Goal: Information Seeking & Learning: Learn about a topic

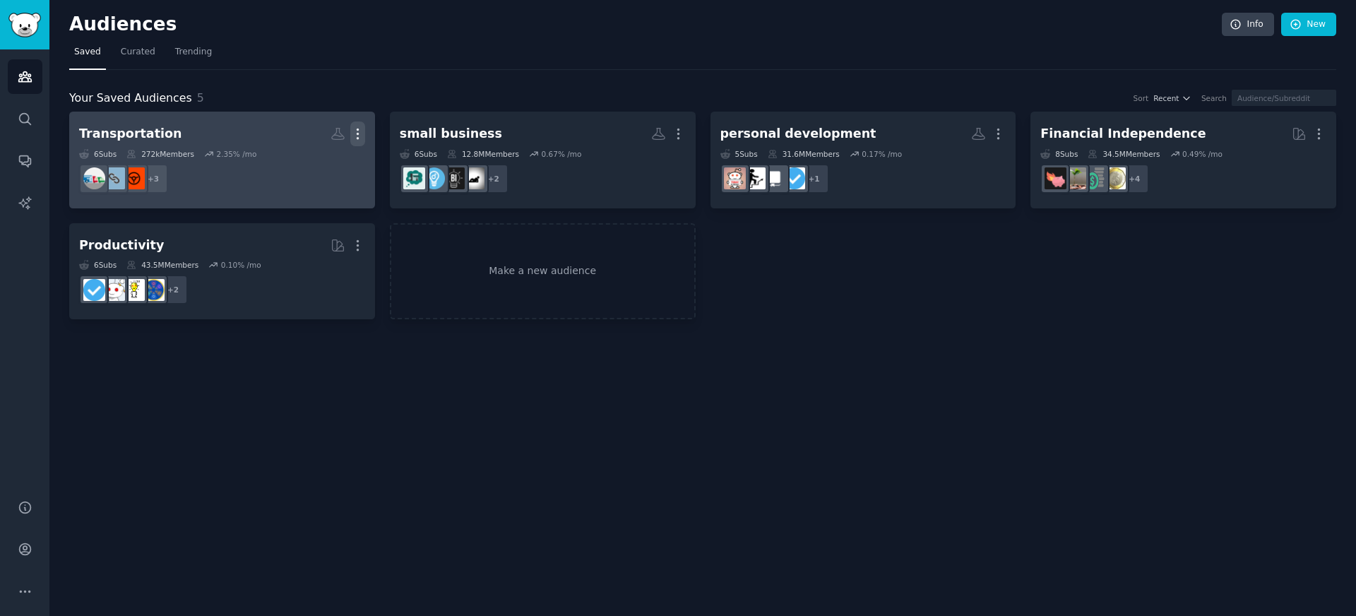
click at [358, 129] on icon "button" at bounding box center [357, 134] width 1 height 10
click at [313, 162] on p "Delete" at bounding box center [319, 163] width 32 height 15
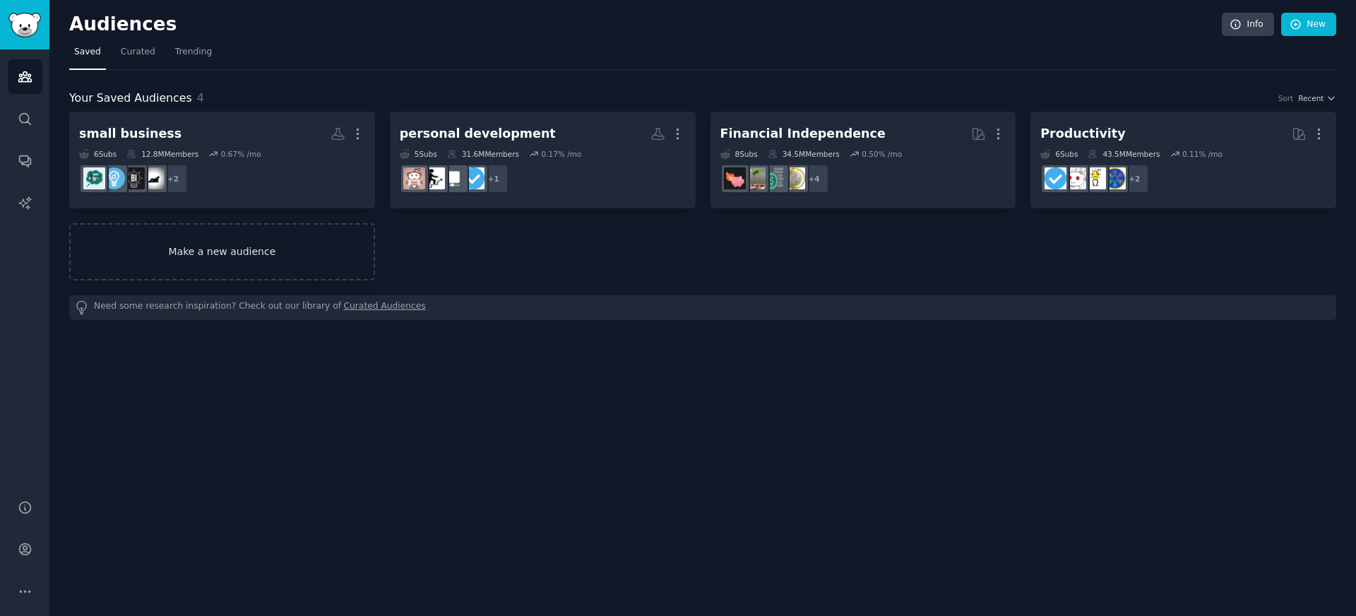
click at [348, 270] on link "Make a new audience" at bounding box center [222, 251] width 306 height 57
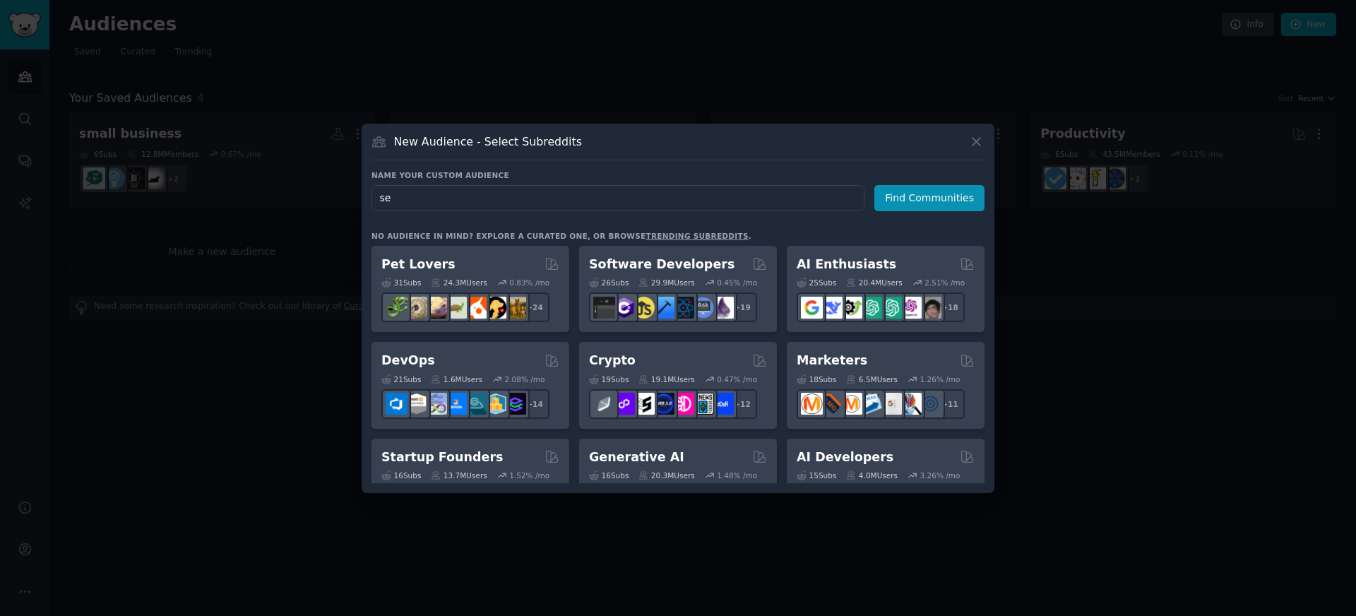
type input "s"
type input "senior care"
click button "Find Communities" at bounding box center [929, 198] width 110 height 26
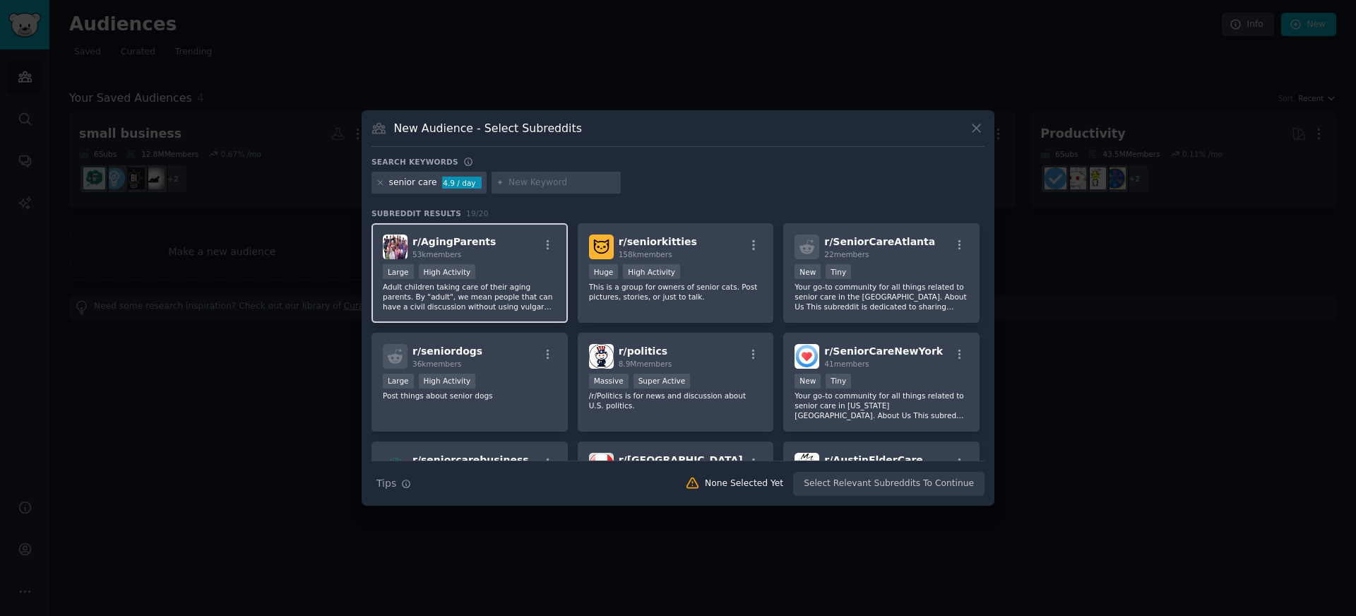
click at [503, 241] on div "r/ AgingParents 53k members" at bounding box center [470, 246] width 174 height 25
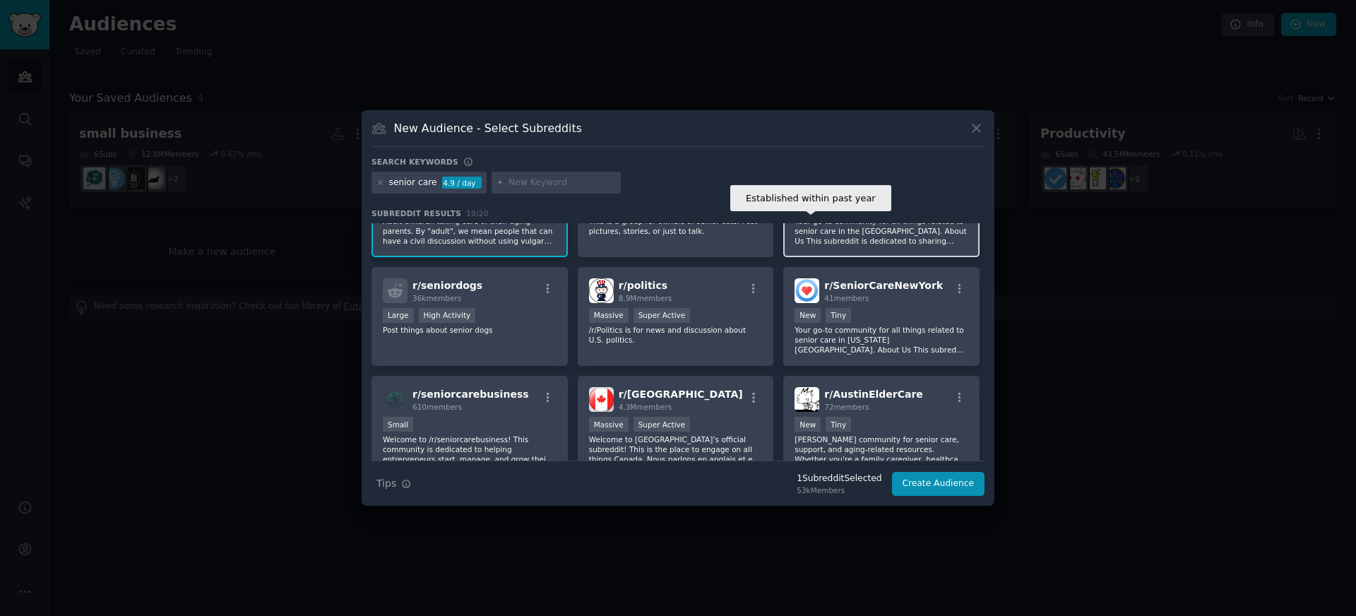
scroll to position [73, 0]
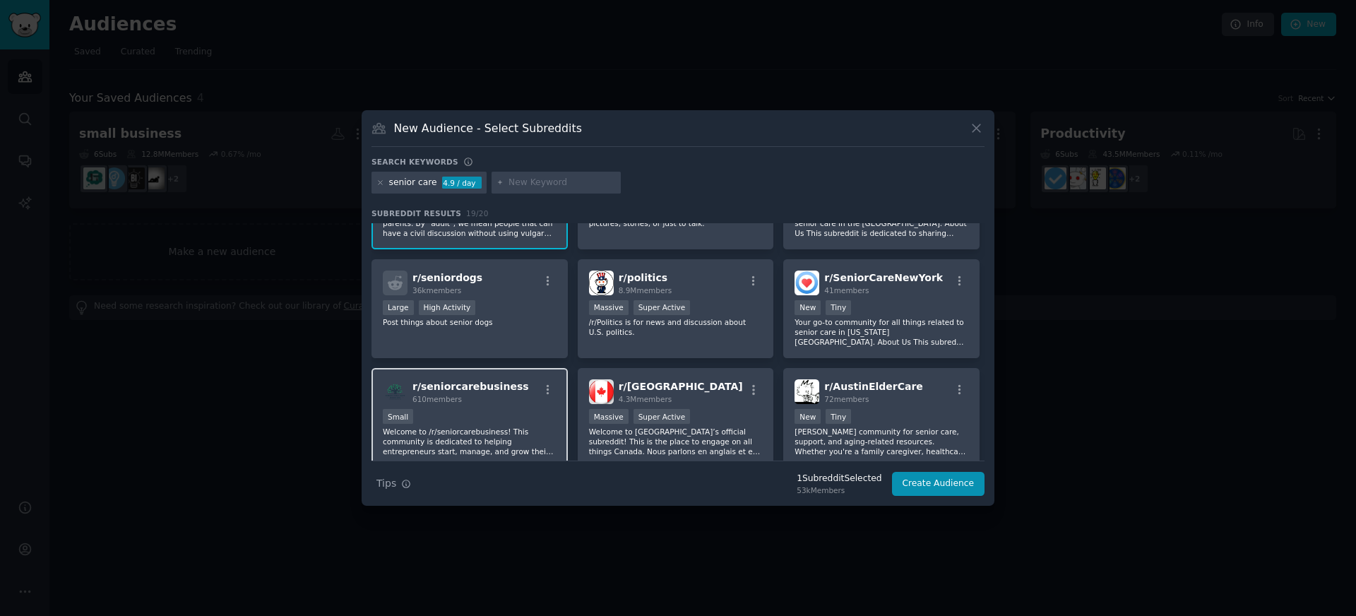
click at [494, 395] on div "610 members" at bounding box center [470, 399] width 117 height 10
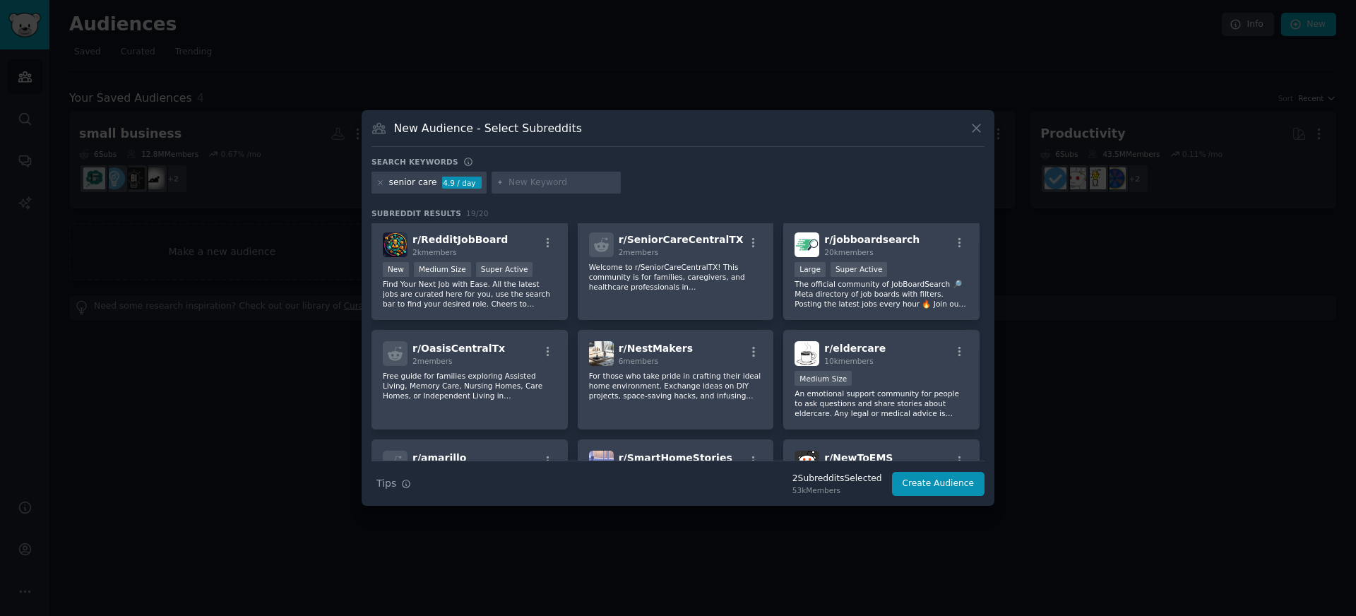
scroll to position [333, 0]
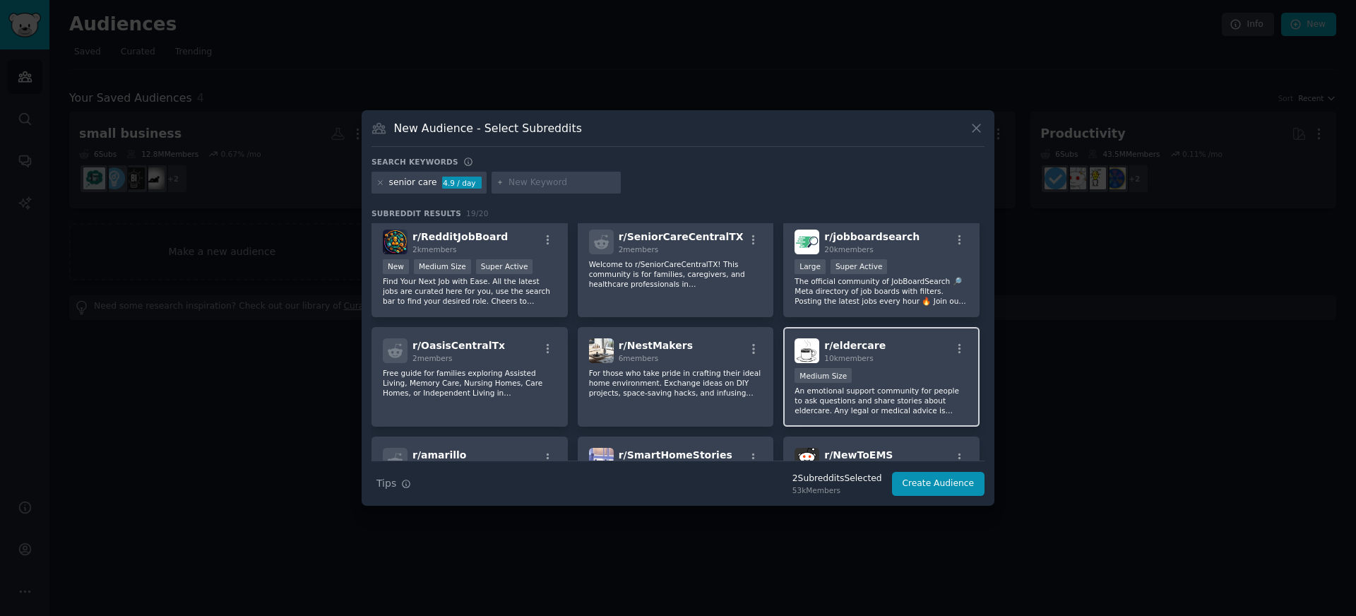
click at [871, 351] on span "r/ eldercare" at bounding box center [854, 345] width 61 height 11
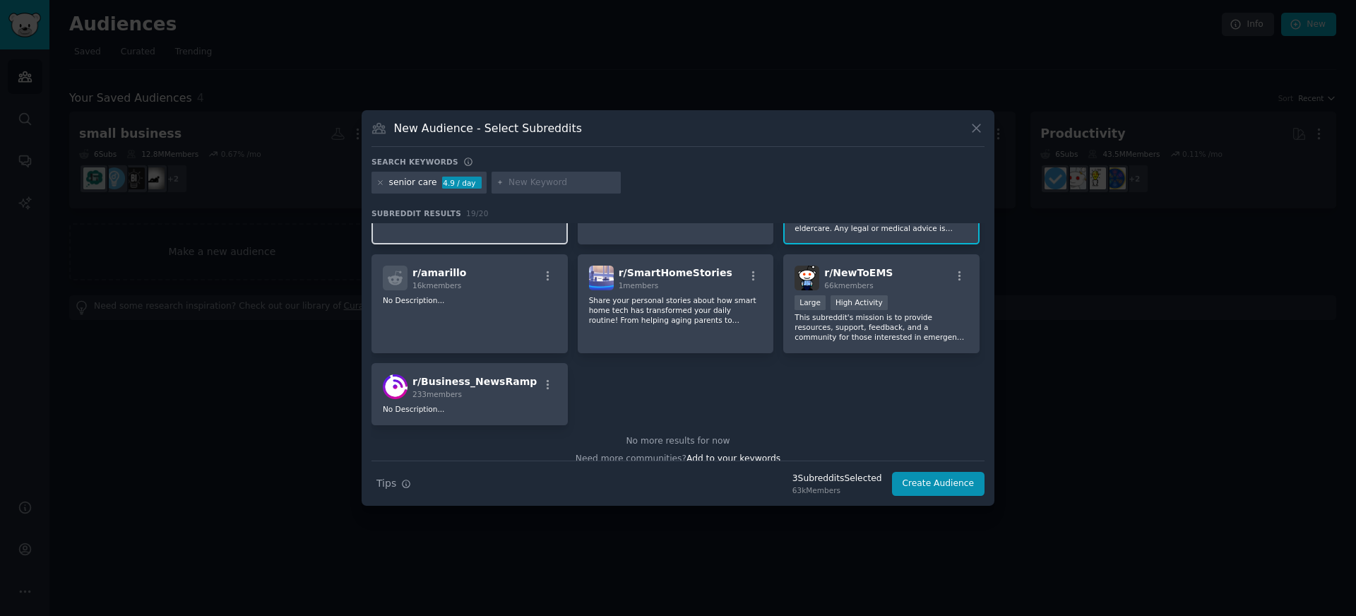
scroll to position [0, 0]
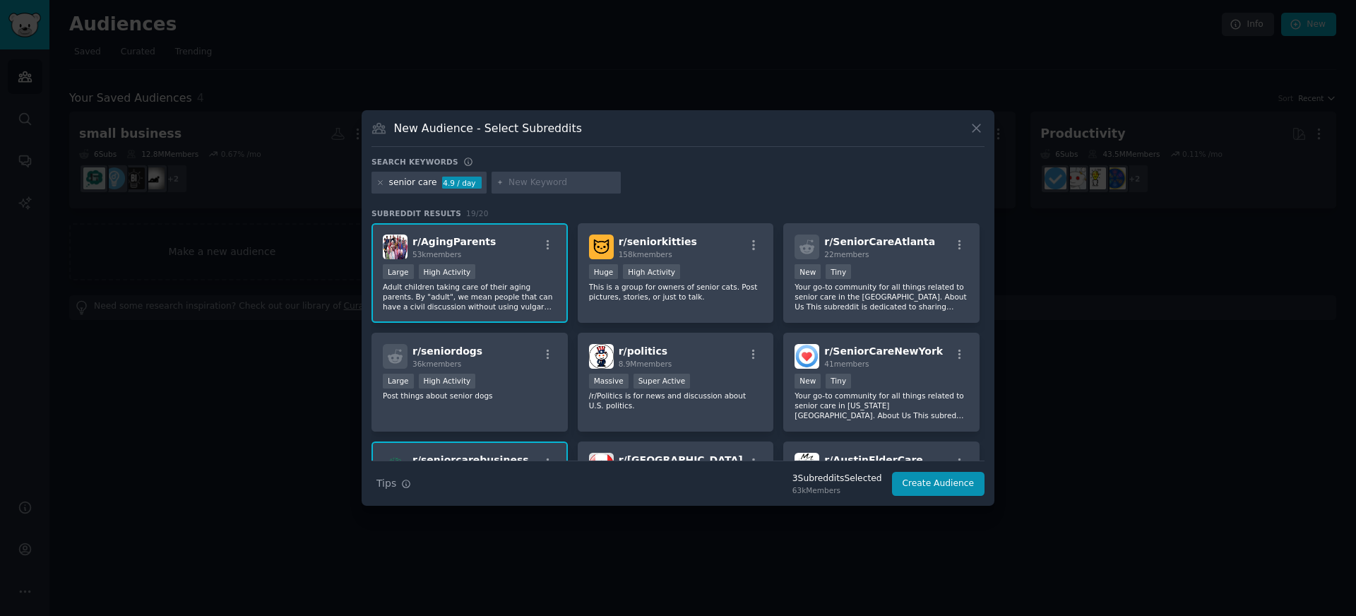
click at [525, 174] on div at bounding box center [556, 183] width 130 height 23
click at [526, 185] on input "text" at bounding box center [561, 183] width 107 height 13
type input "elder"
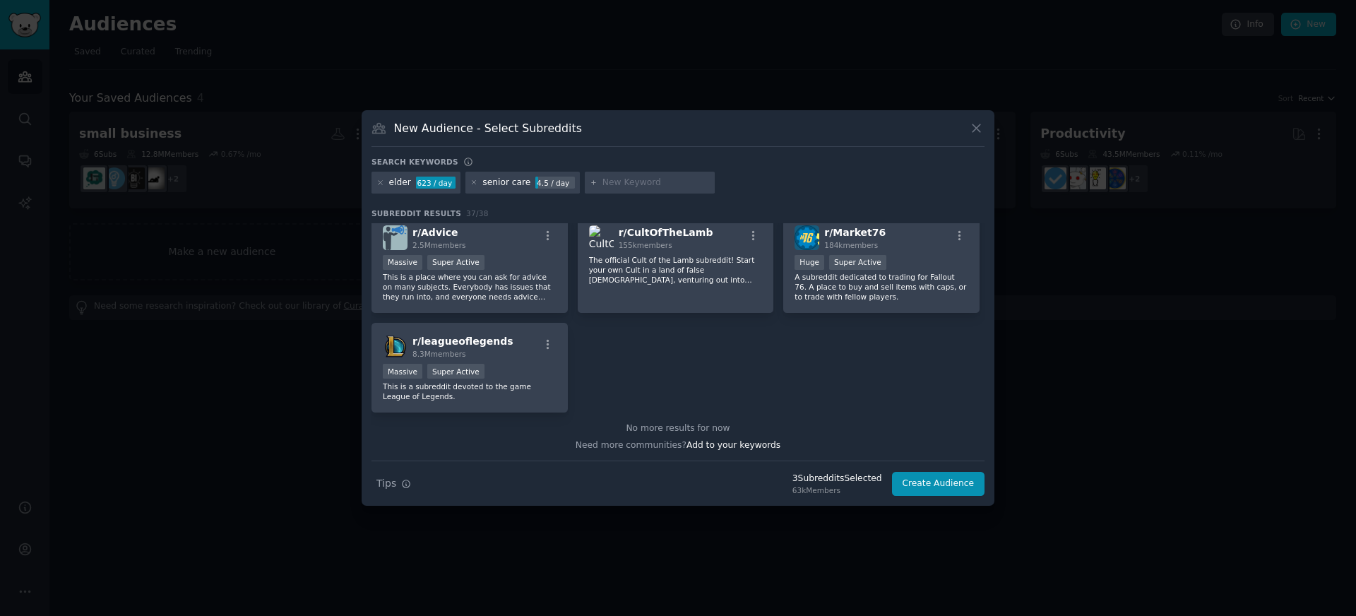
scroll to position [1211, 0]
click at [928, 477] on button "Create Audience" at bounding box center [938, 484] width 93 height 24
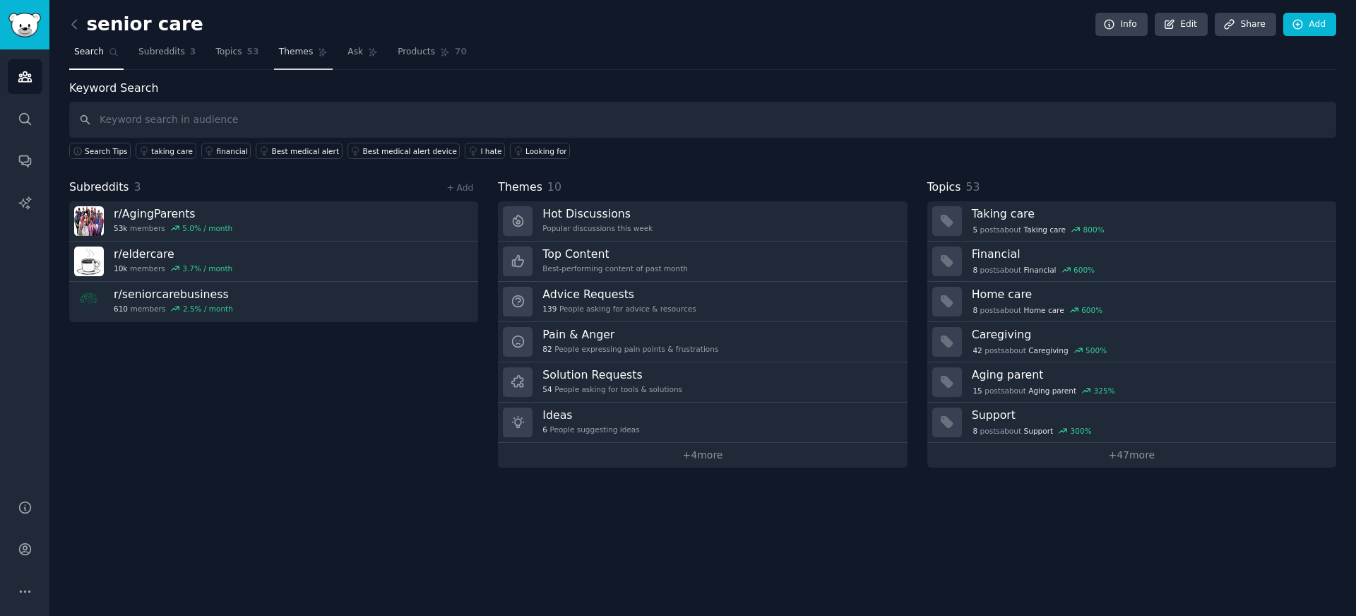
click at [303, 41] on link "Themes" at bounding box center [303, 55] width 59 height 29
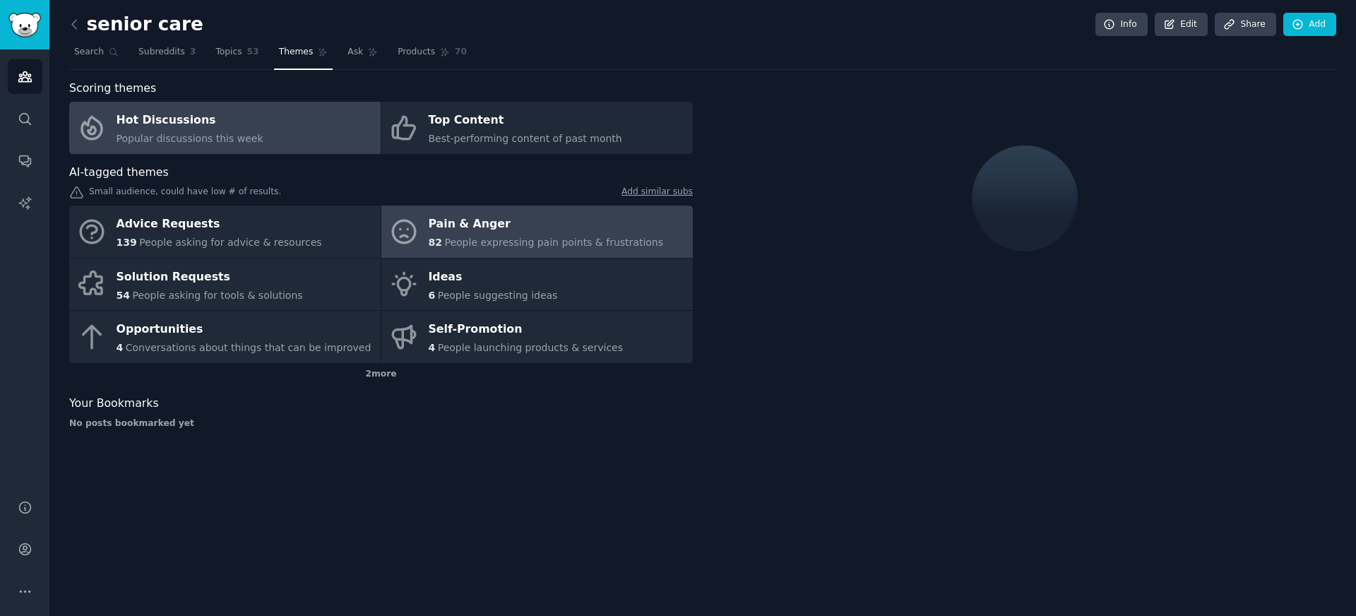
click at [443, 225] on div "Pain & Anger" at bounding box center [546, 224] width 235 height 23
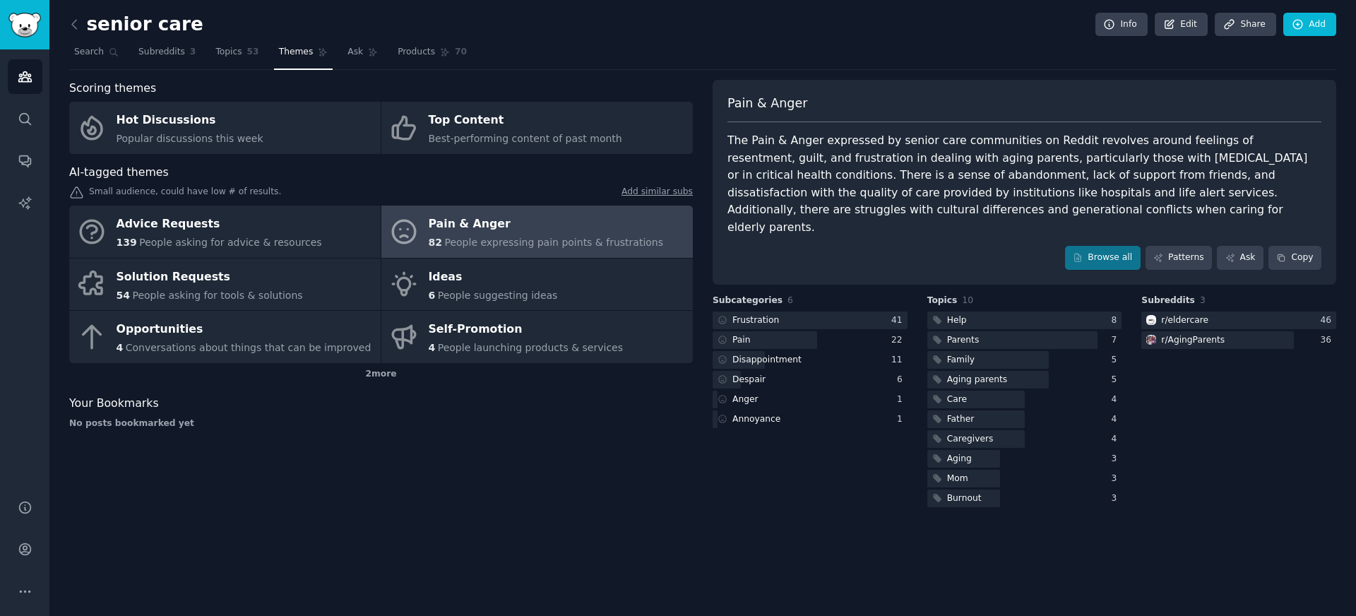
click at [788, 182] on div "The Pain & Anger expressed by senior care communities on Reddit revolves around…" at bounding box center [1024, 184] width 594 height 104
click at [824, 198] on div "The Pain & Anger expressed by senior care communities on Reddit revolves around…" at bounding box center [1024, 184] width 594 height 104
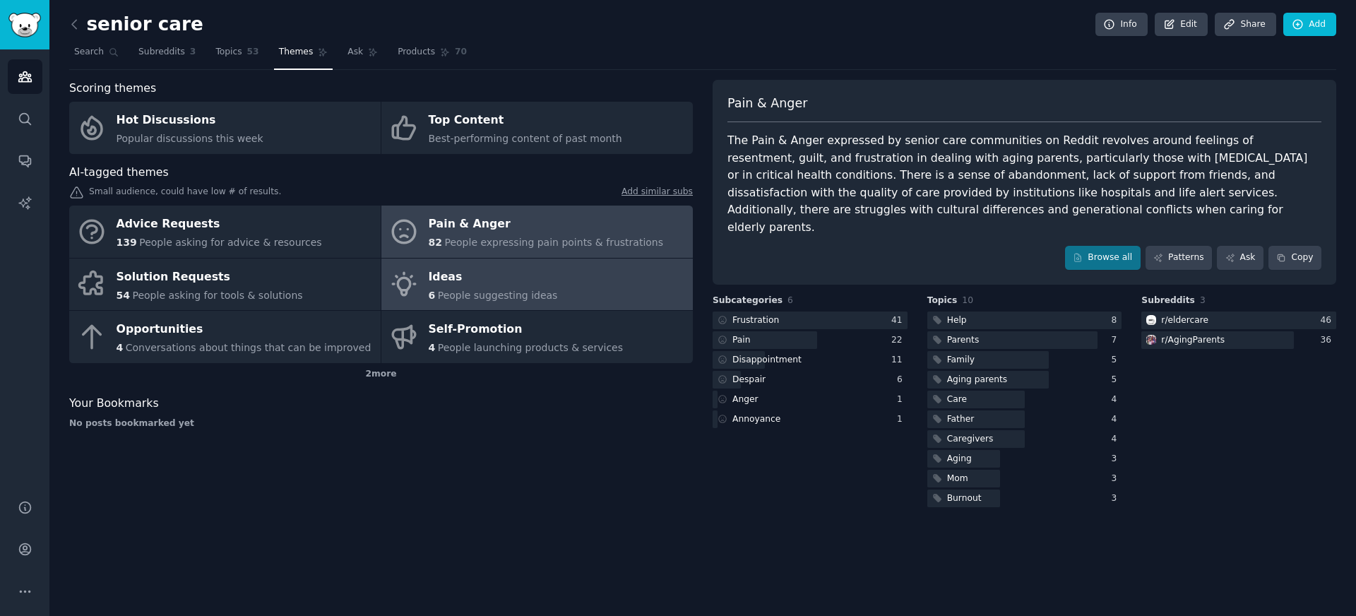
click at [549, 290] on link "Ideas 6 People suggesting ideas" at bounding box center [536, 284] width 311 height 52
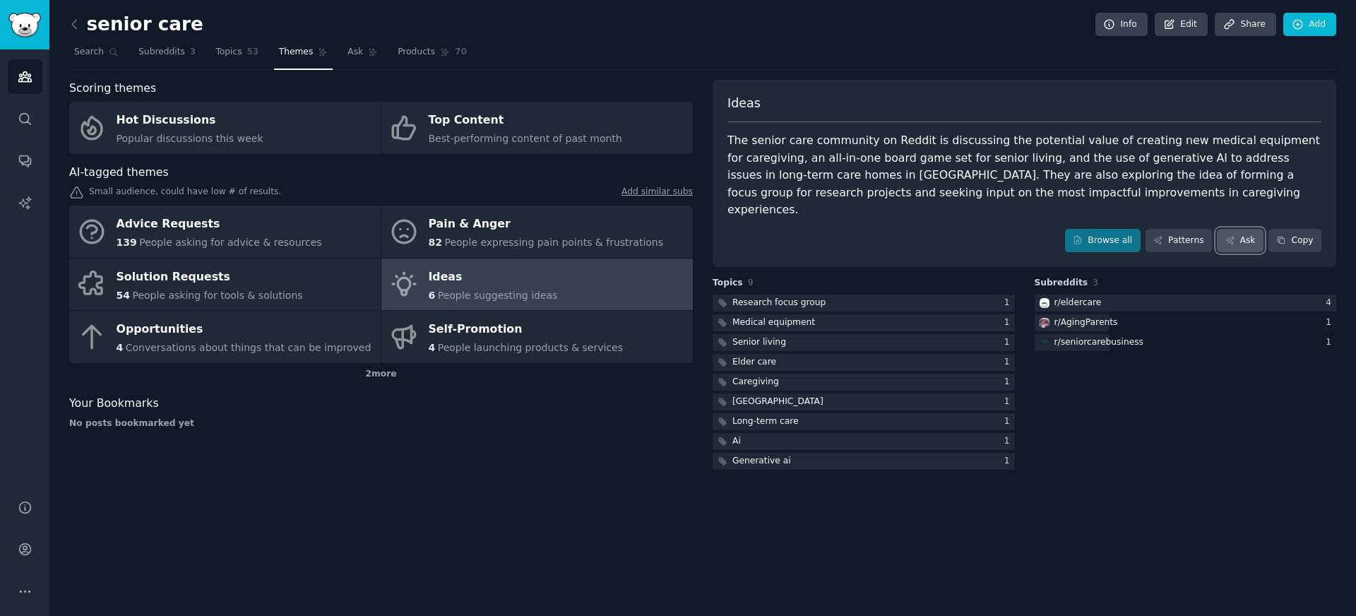
click at [1234, 229] on link "Ask" at bounding box center [1240, 241] width 47 height 24
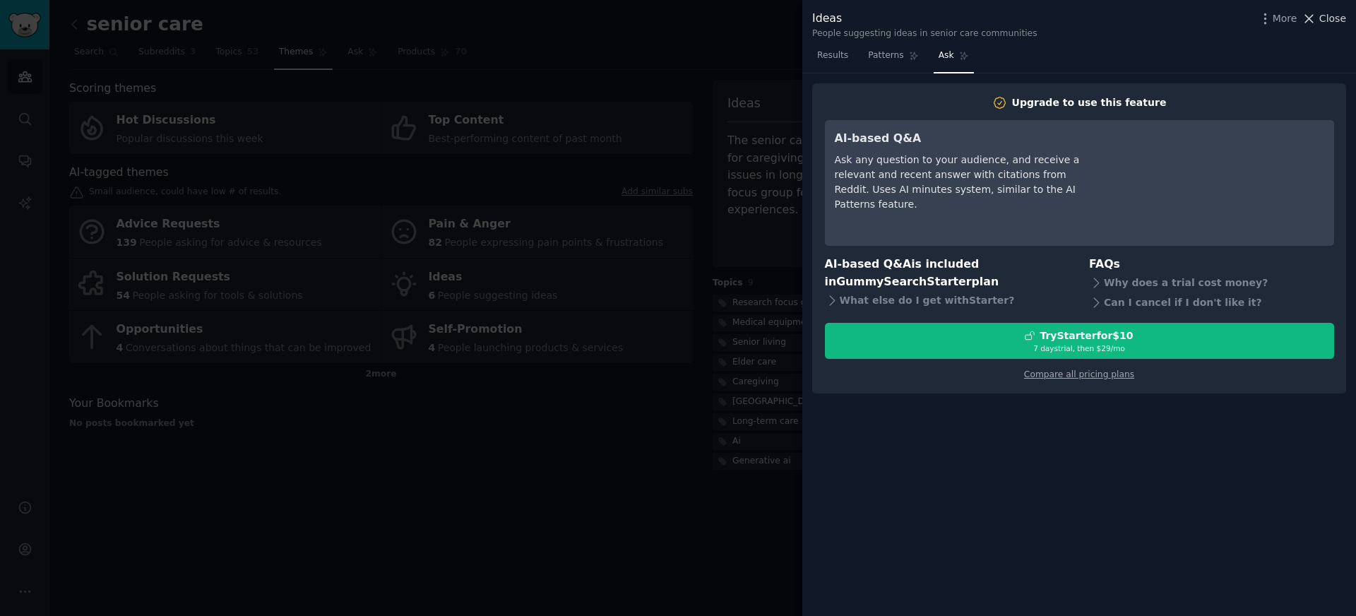
click at [1330, 19] on span "Close" at bounding box center [1332, 18] width 27 height 15
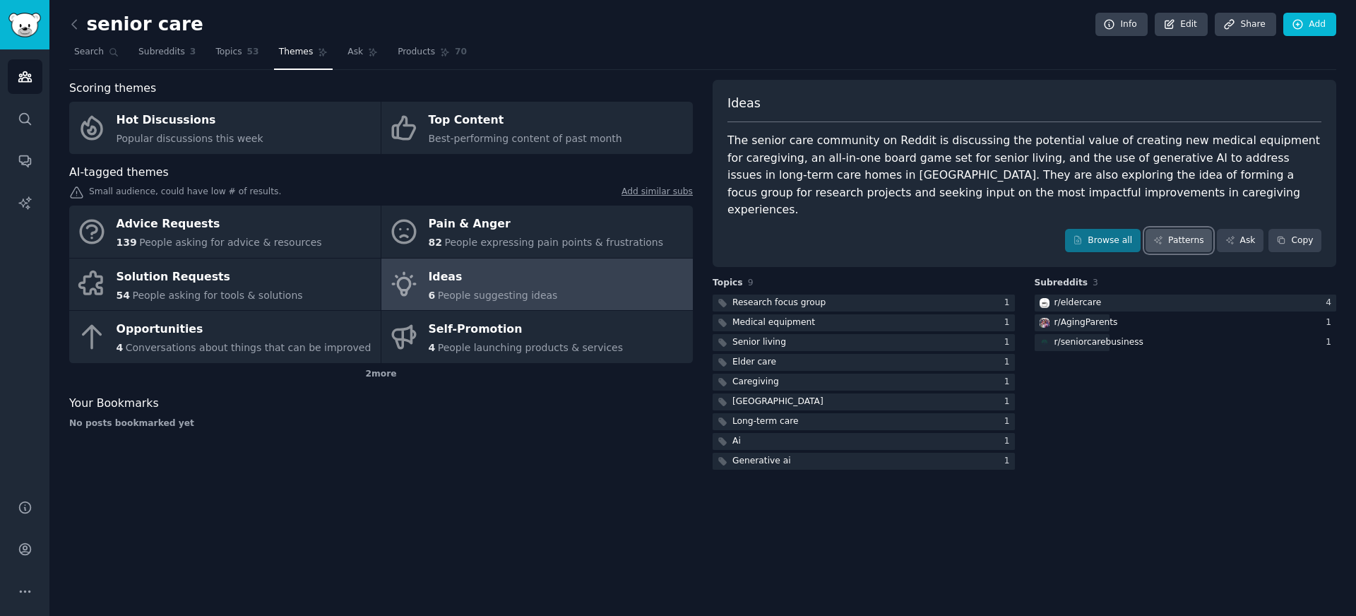
click at [1207, 229] on link "Patterns" at bounding box center [1178, 241] width 66 height 24
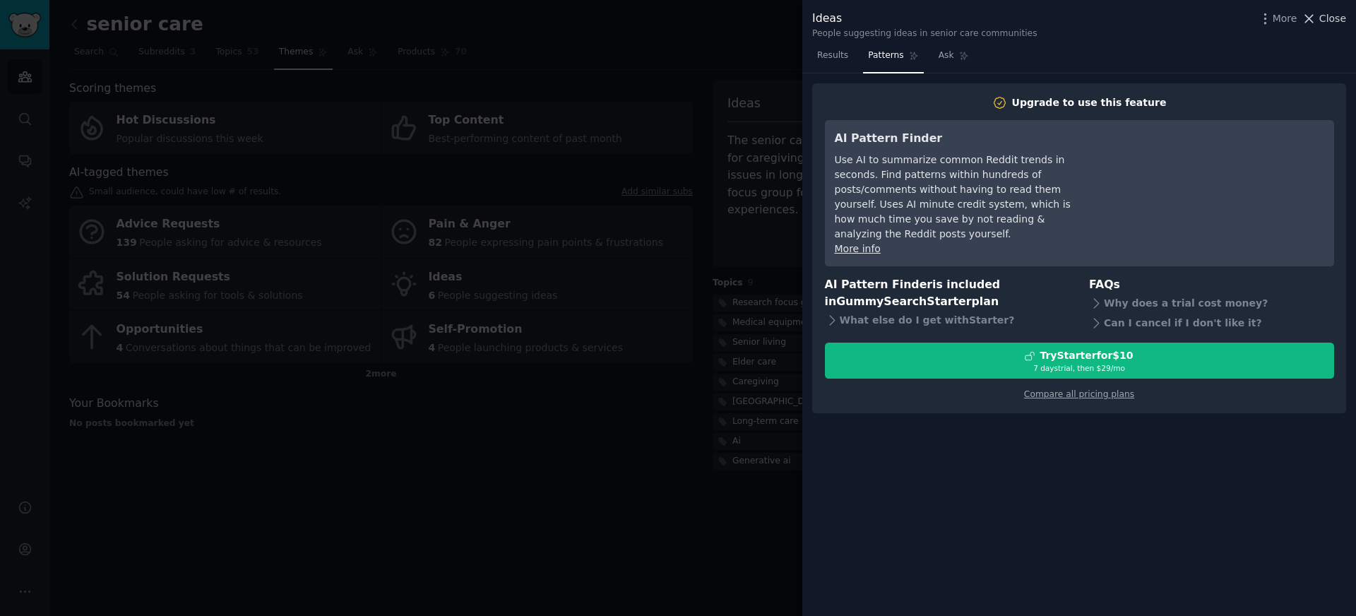
click at [1320, 15] on span "Close" at bounding box center [1332, 18] width 27 height 15
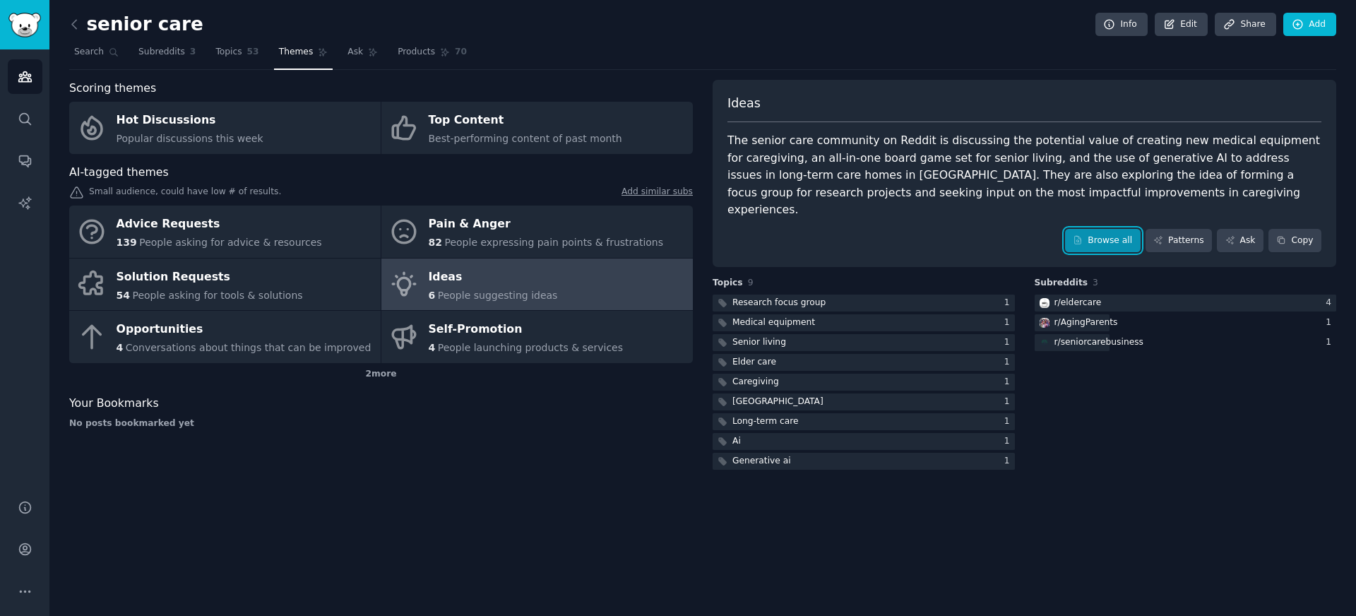
click at [1110, 229] on link "Browse all" at bounding box center [1103, 241] width 76 height 24
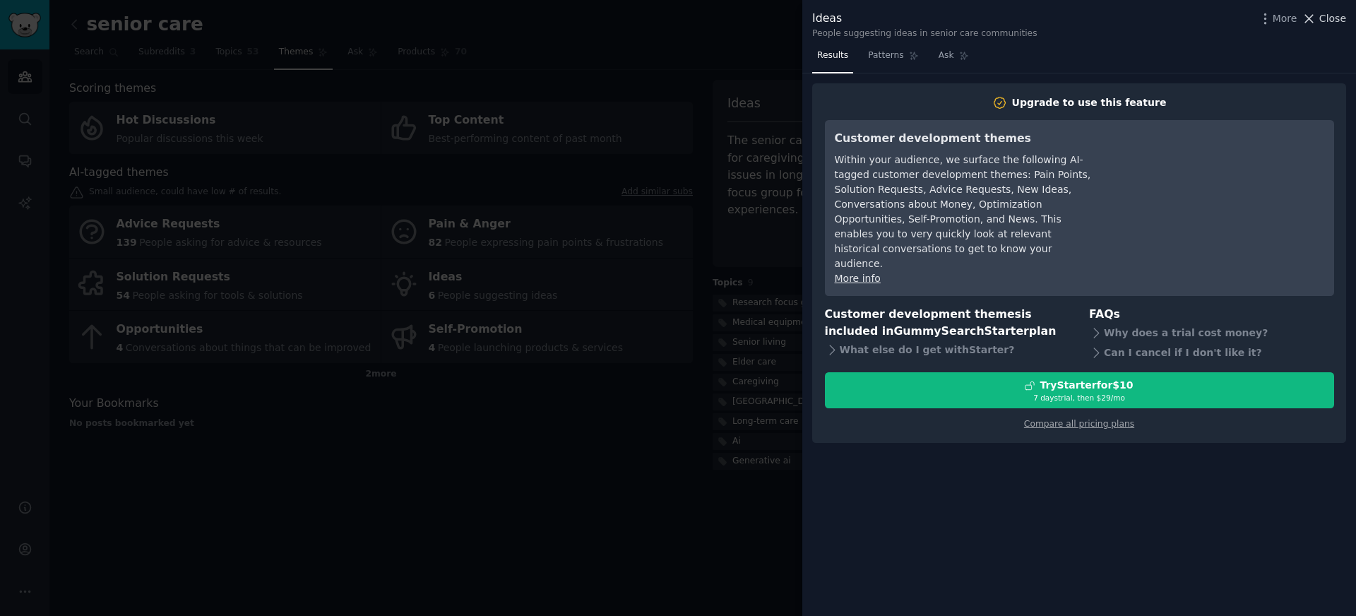
click at [1334, 25] on span "Close" at bounding box center [1332, 18] width 27 height 15
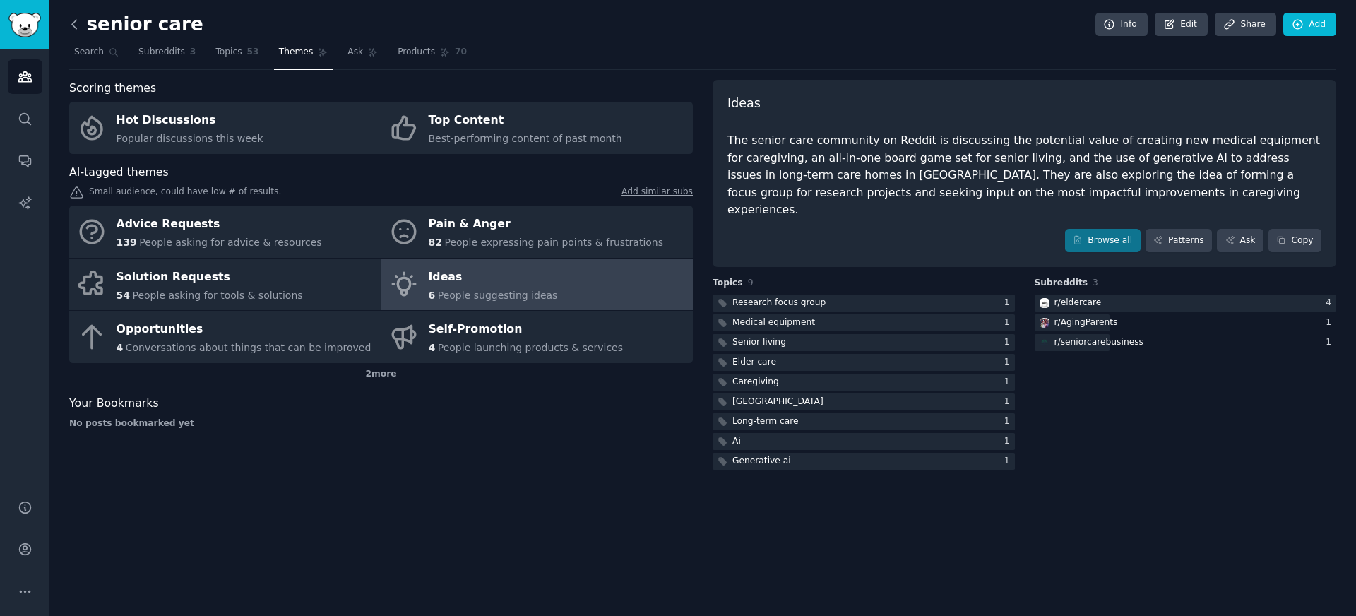
click at [73, 23] on icon at bounding box center [74, 24] width 15 height 15
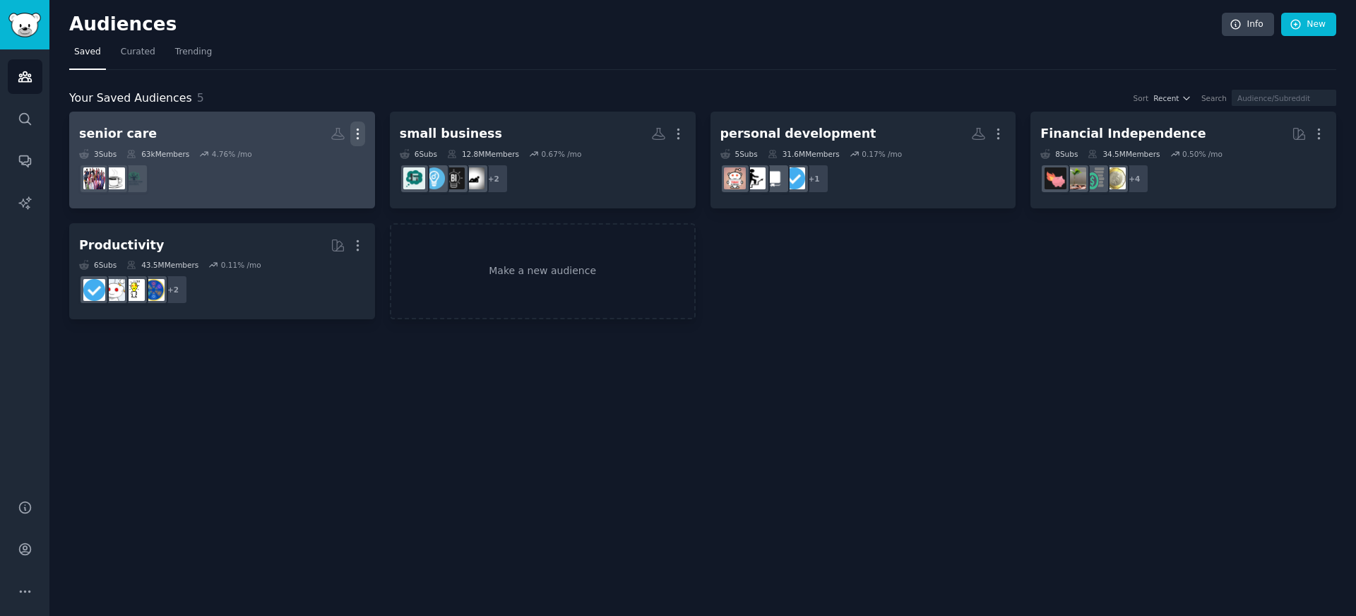
click at [360, 129] on icon "button" at bounding box center [357, 133] width 15 height 15
click at [216, 156] on div "4.76 % /mo" at bounding box center [232, 154] width 40 height 10
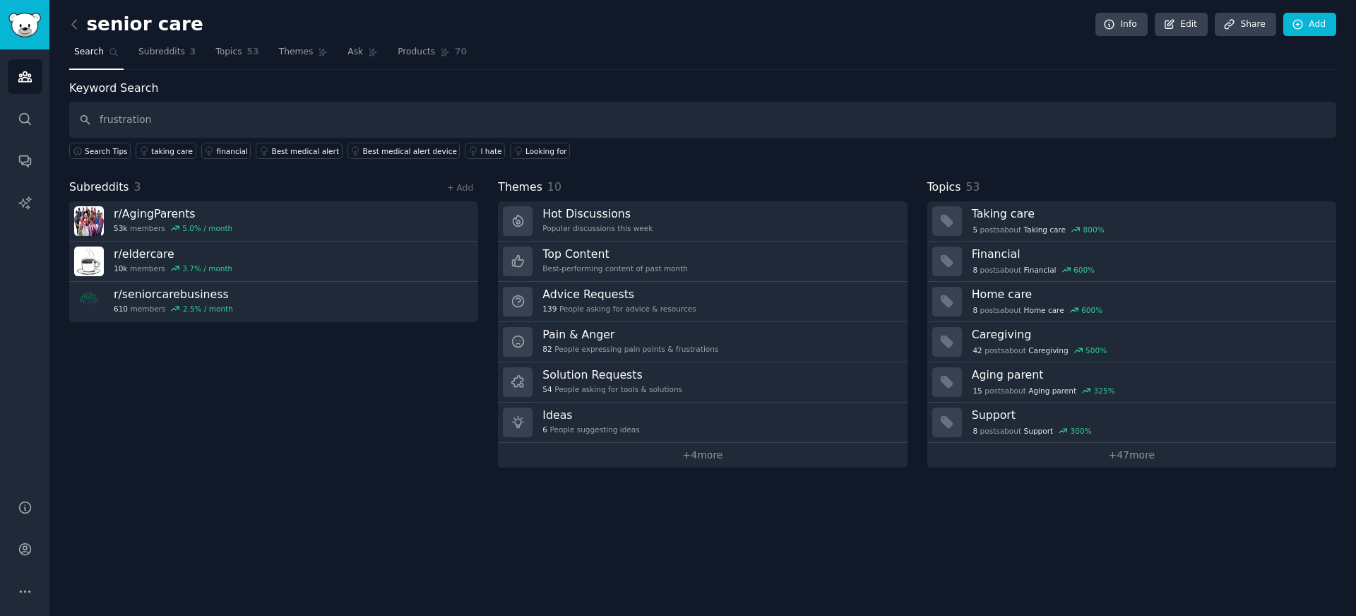
type input "frustration"
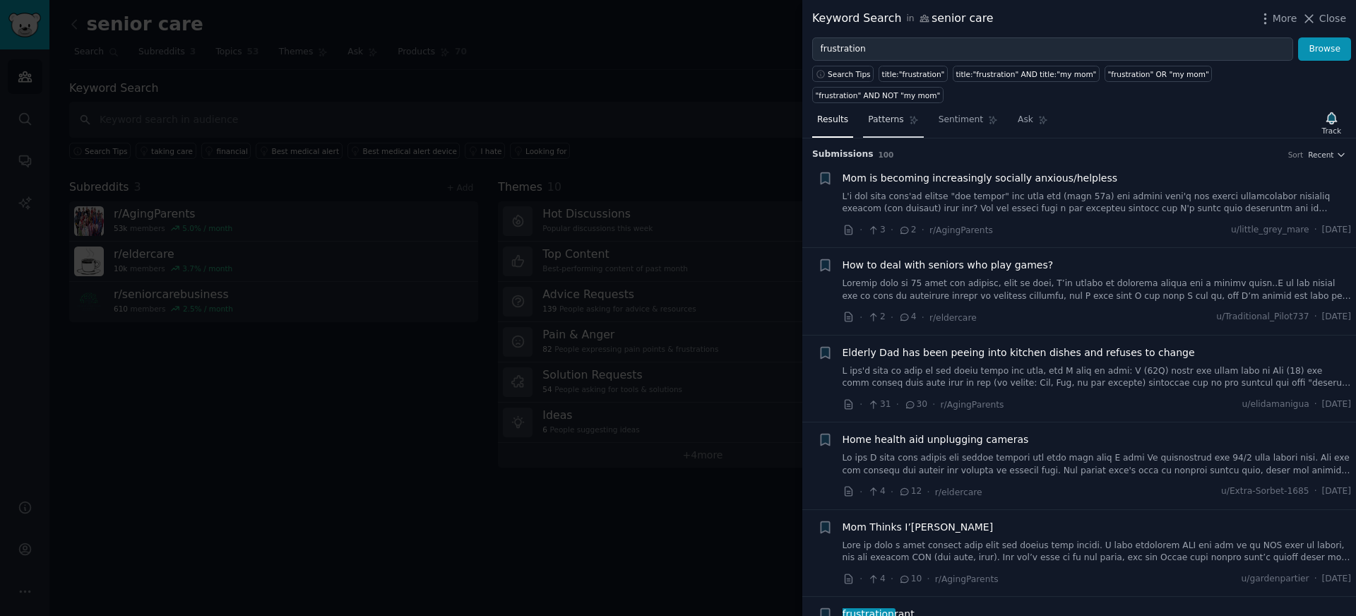
click at [883, 109] on link "Patterns" at bounding box center [893, 123] width 60 height 29
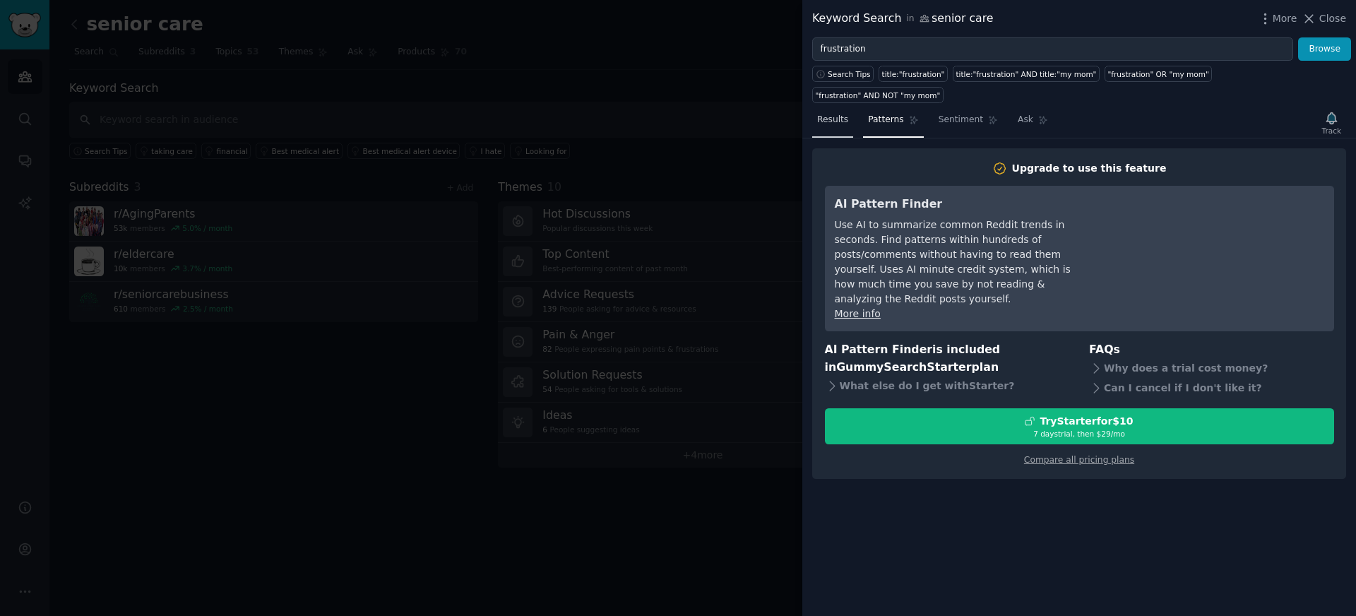
click at [833, 109] on link "Results" at bounding box center [832, 123] width 41 height 29
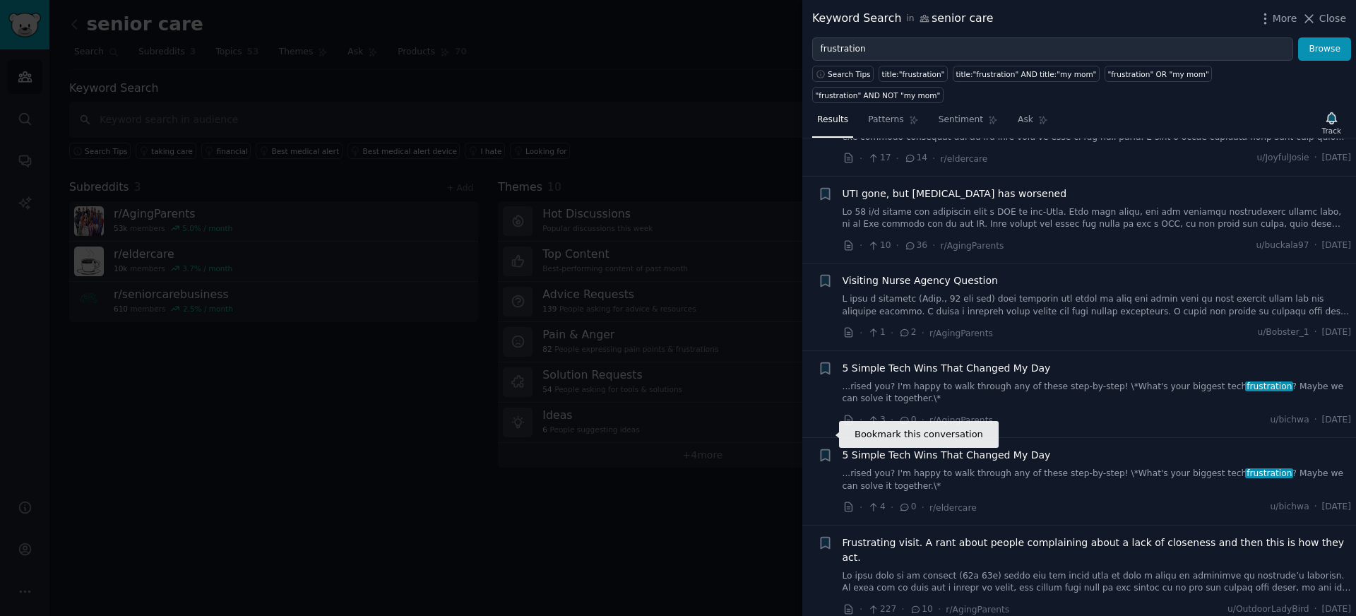
scroll to position [2150, 0]
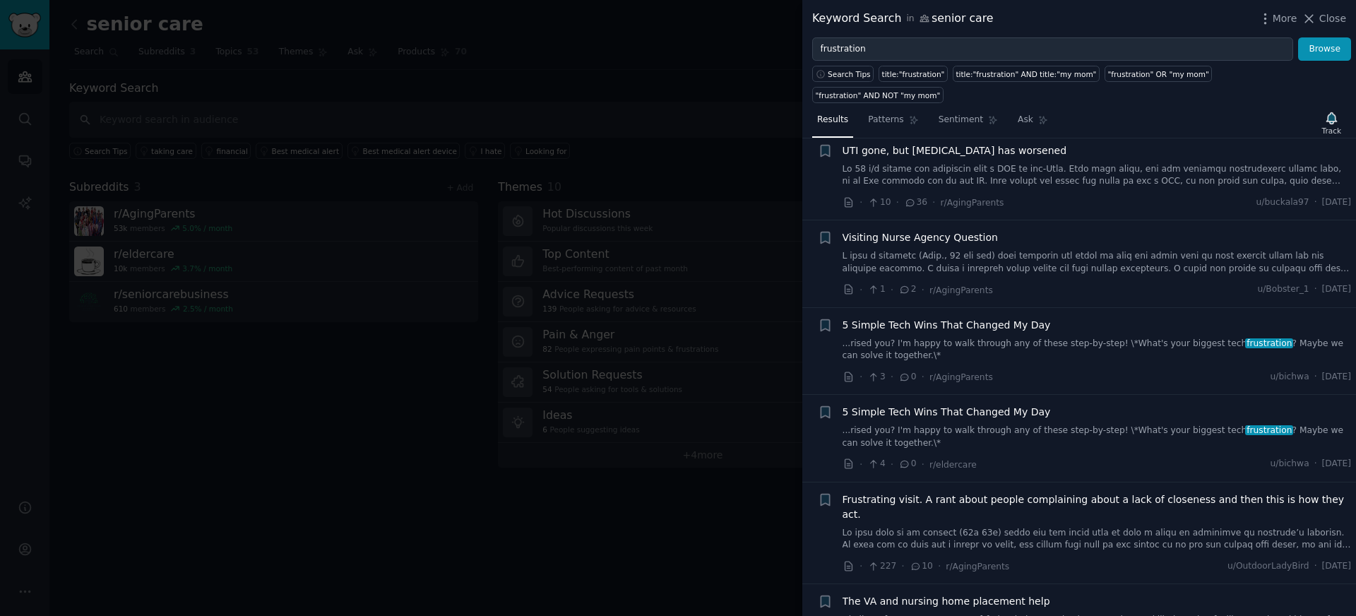
click at [978, 318] on span "5 Simple Tech Wins That Changed My Day" at bounding box center [946, 325] width 208 height 15
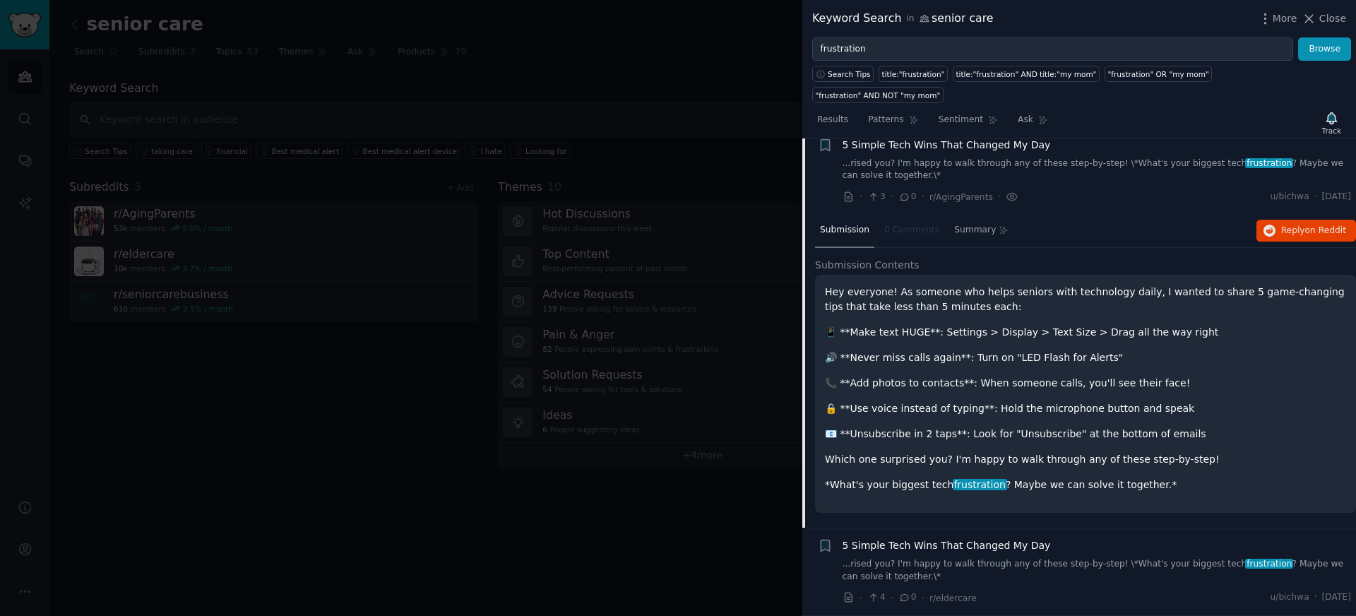
scroll to position [2331, 0]
click at [981, 347] on div "Hey everyone! As someone who helps seniors with technology daily, I wanted to s…" at bounding box center [1085, 387] width 521 height 208
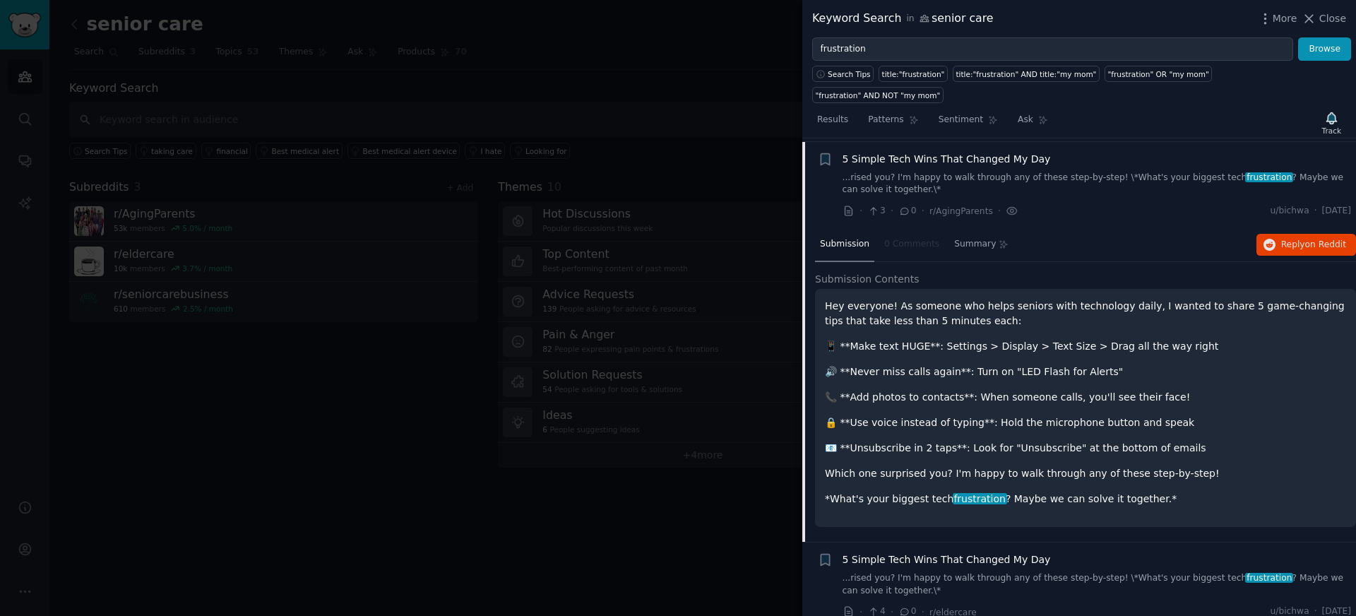
scroll to position [2314, 0]
click at [967, 232] on div "Summary" at bounding box center [981, 247] width 64 height 34
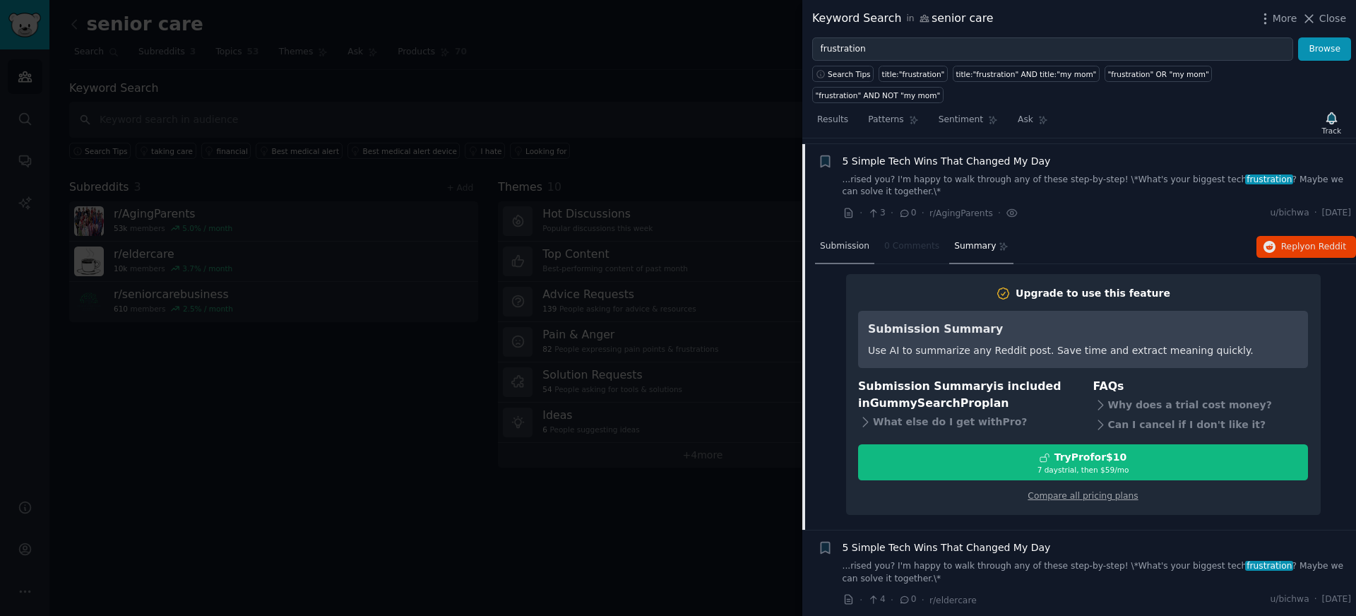
click at [840, 241] on div "Submission" at bounding box center [844, 247] width 59 height 34
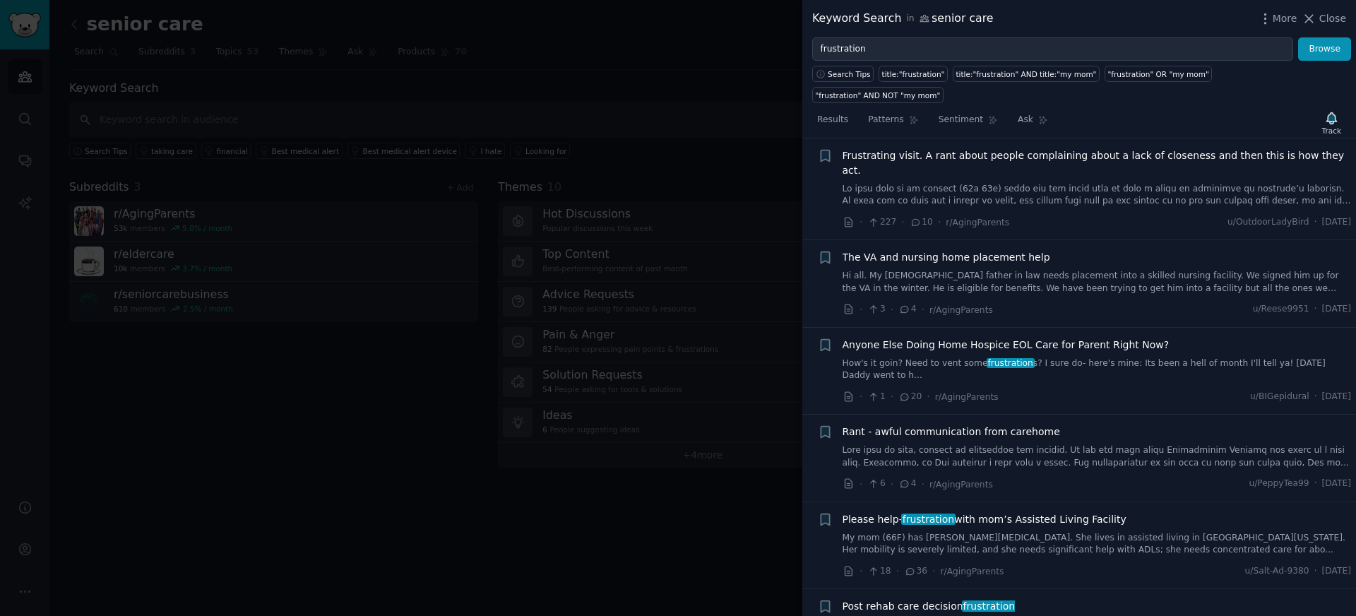
scroll to position [2896, 0]
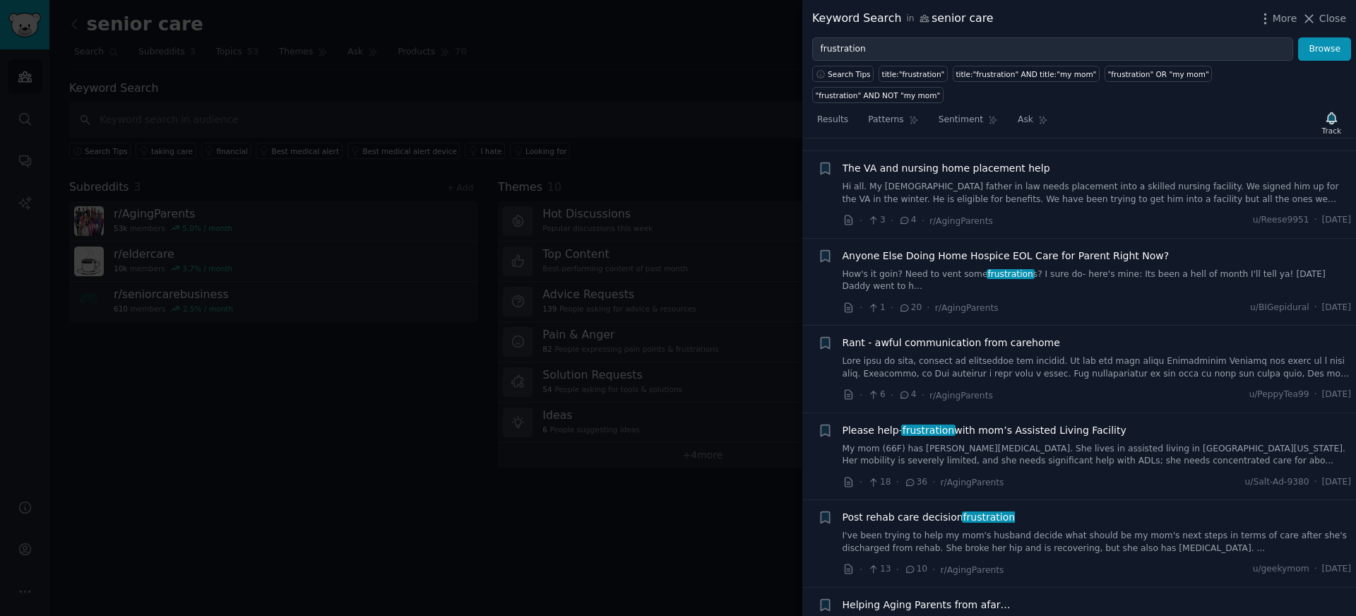
click at [559, 575] on div at bounding box center [678, 308] width 1356 height 616
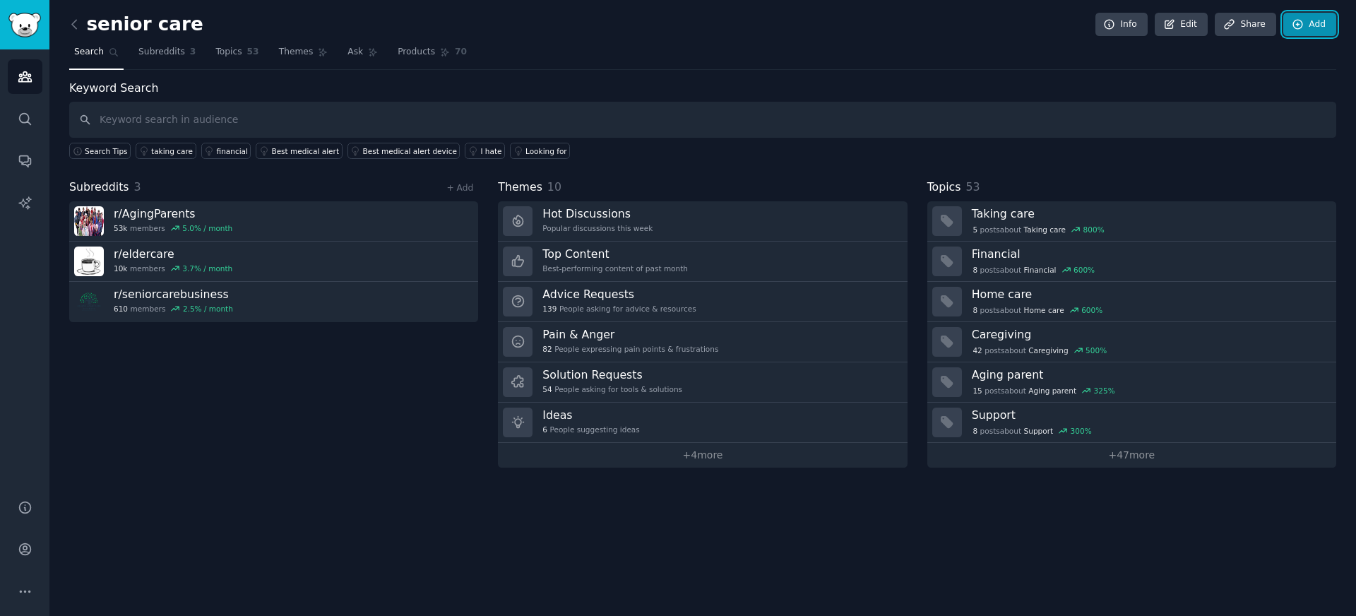
click at [1310, 14] on link "Add" at bounding box center [1309, 25] width 53 height 24
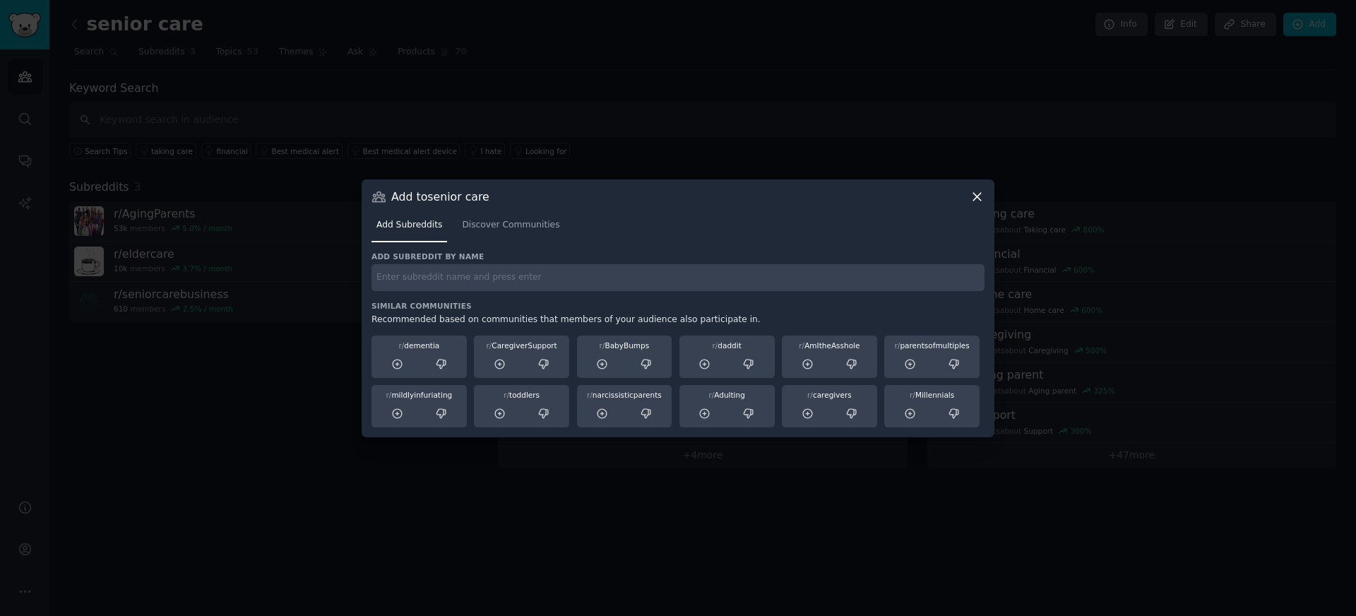
click at [682, 285] on input "text" at bounding box center [677, 278] width 613 height 28
type input "rehab"
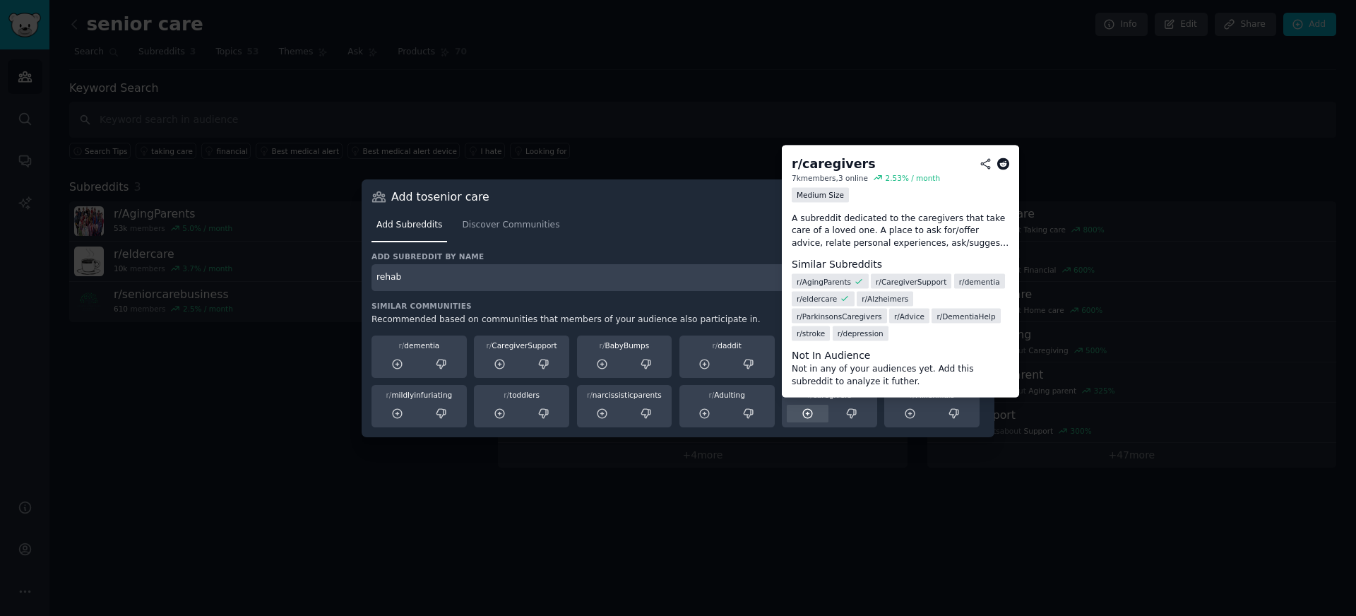
click at [810, 413] on icon at bounding box center [807, 413] width 13 height 13
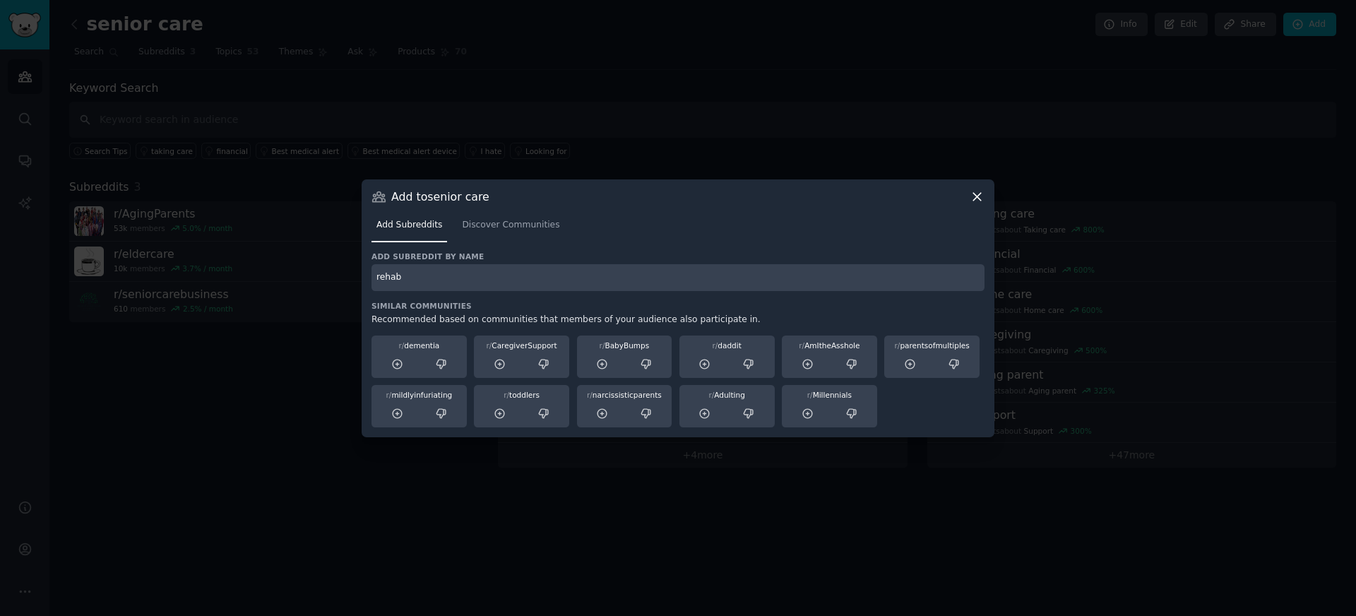
click at [752, 278] on input "rehab" at bounding box center [677, 278] width 613 height 28
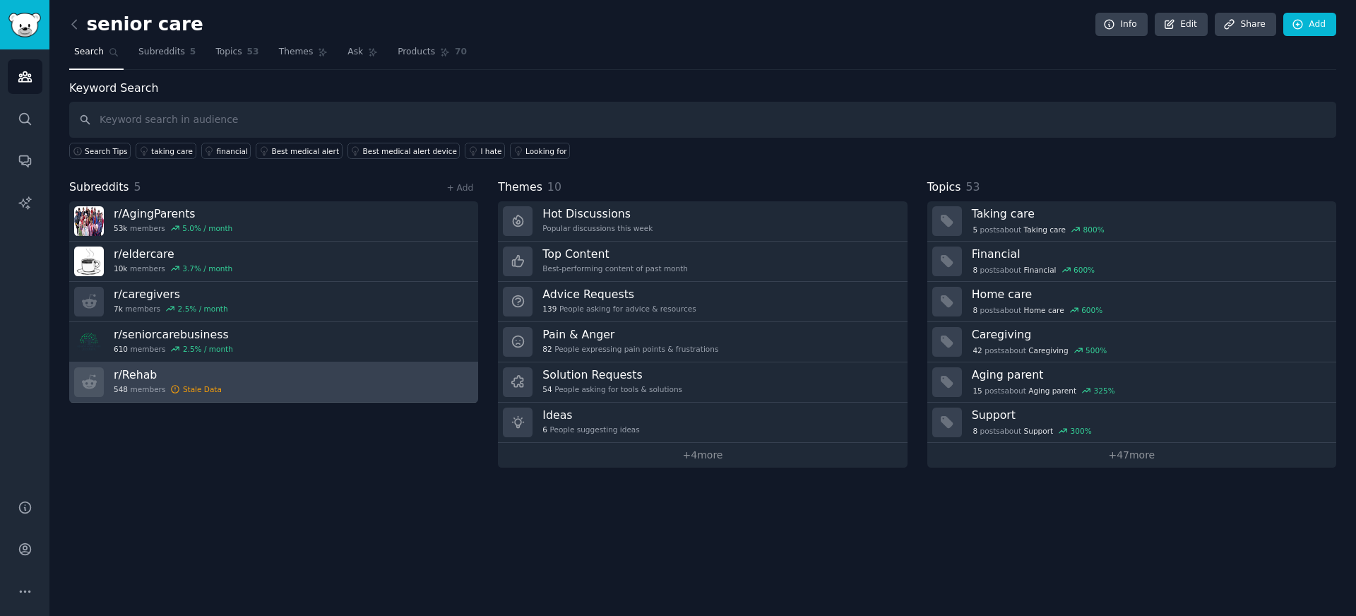
click at [244, 392] on link "r/ Rehab 548 members Stale Data" at bounding box center [273, 382] width 409 height 40
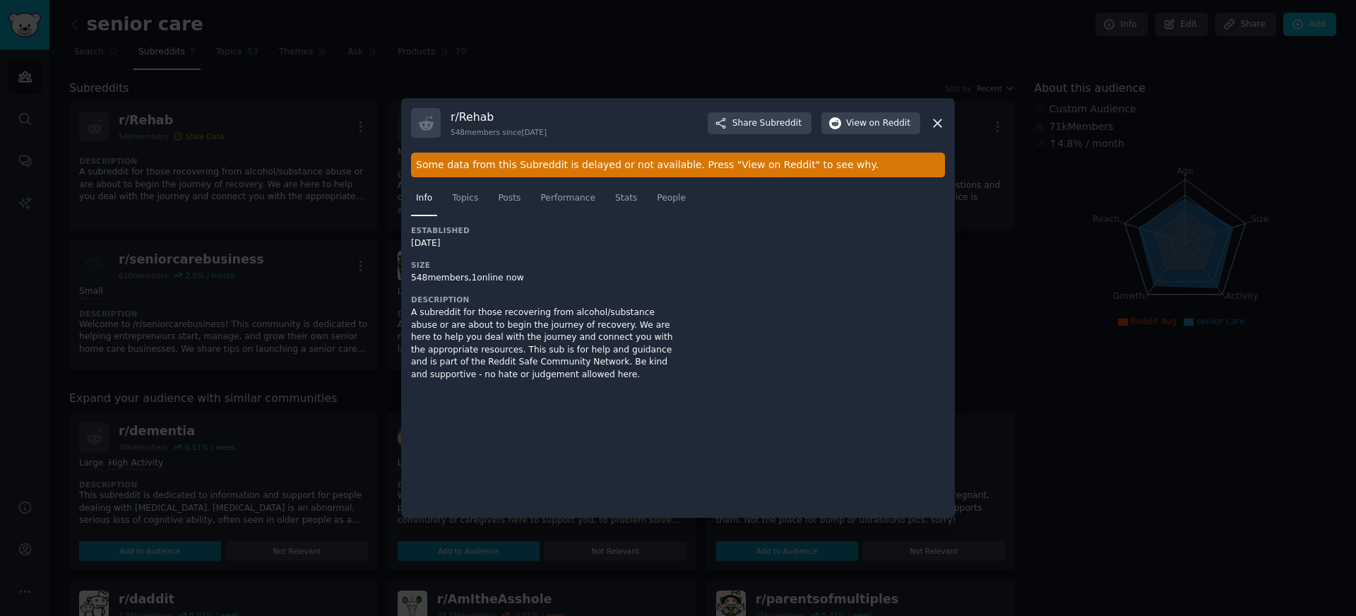
click at [941, 117] on icon at bounding box center [937, 123] width 15 height 15
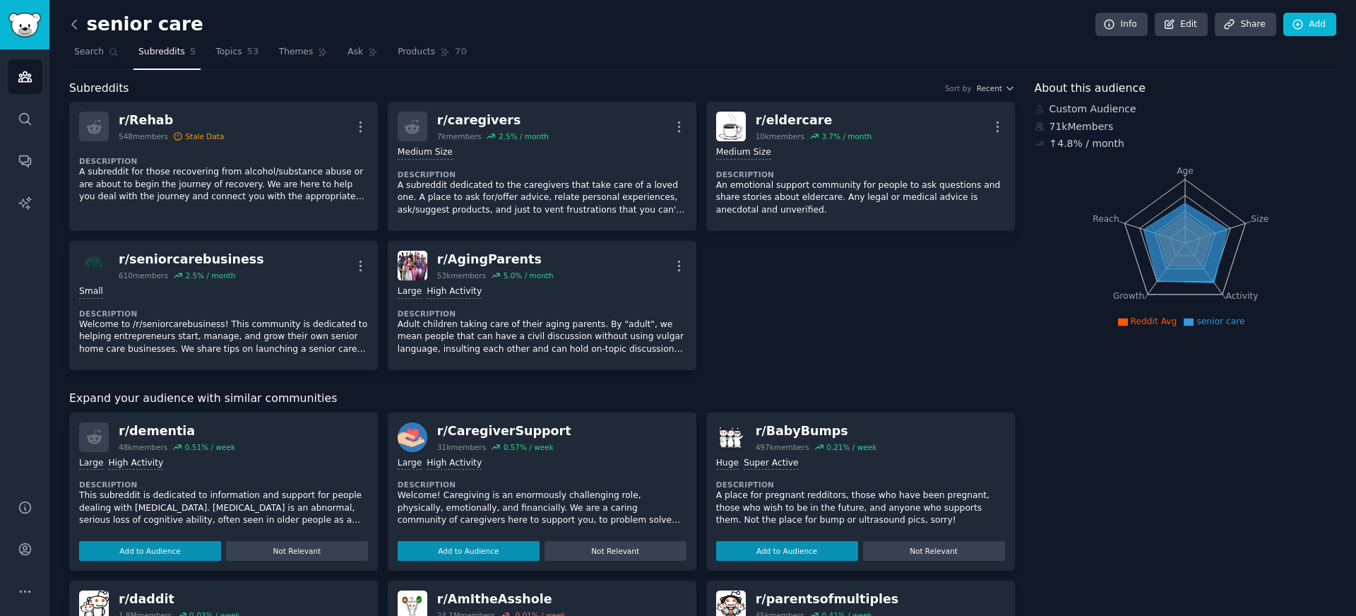
click at [78, 23] on icon at bounding box center [74, 24] width 15 height 15
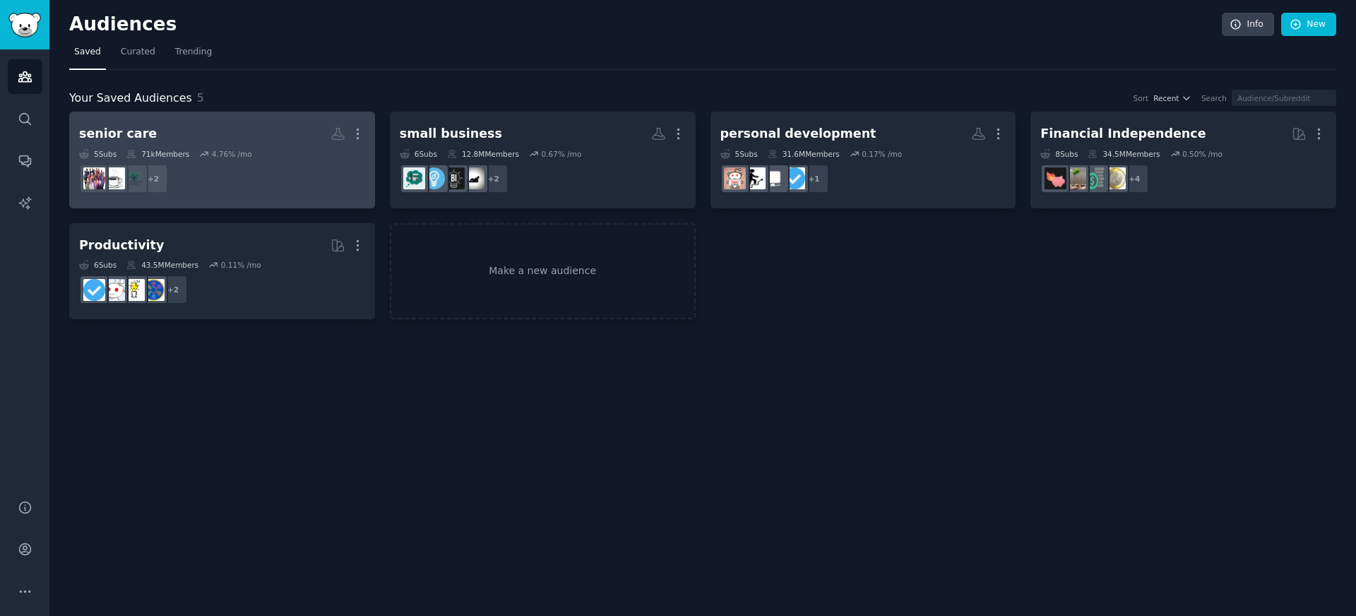
click at [222, 159] on dd "+ 2" at bounding box center [222, 179] width 286 height 40
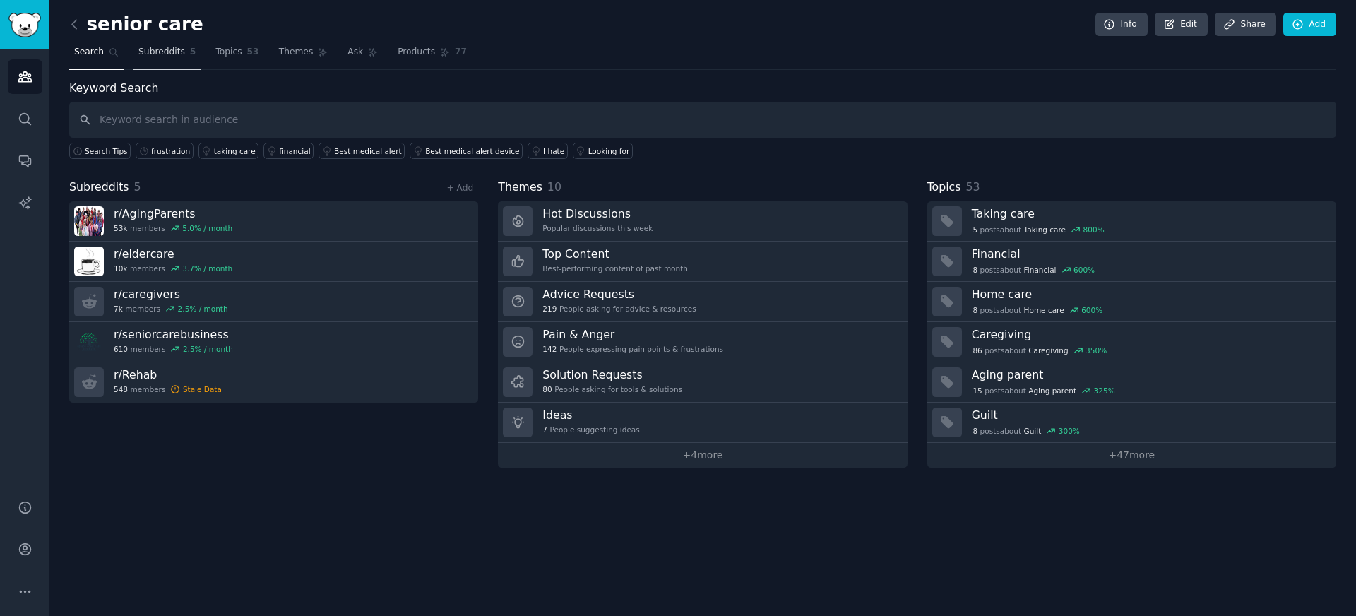
click at [180, 61] on link "Subreddits 5" at bounding box center [166, 55] width 67 height 29
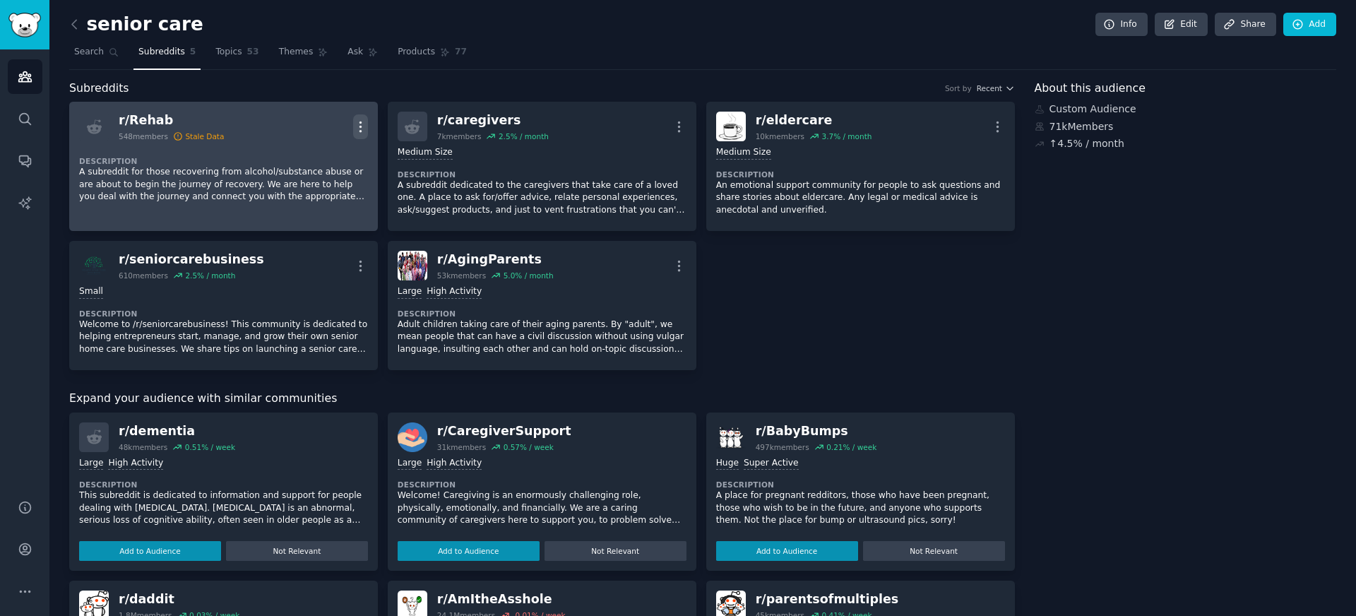
click at [354, 119] on icon "button" at bounding box center [360, 126] width 15 height 15
click at [312, 186] on p "Delete" at bounding box center [305, 181] width 32 height 15
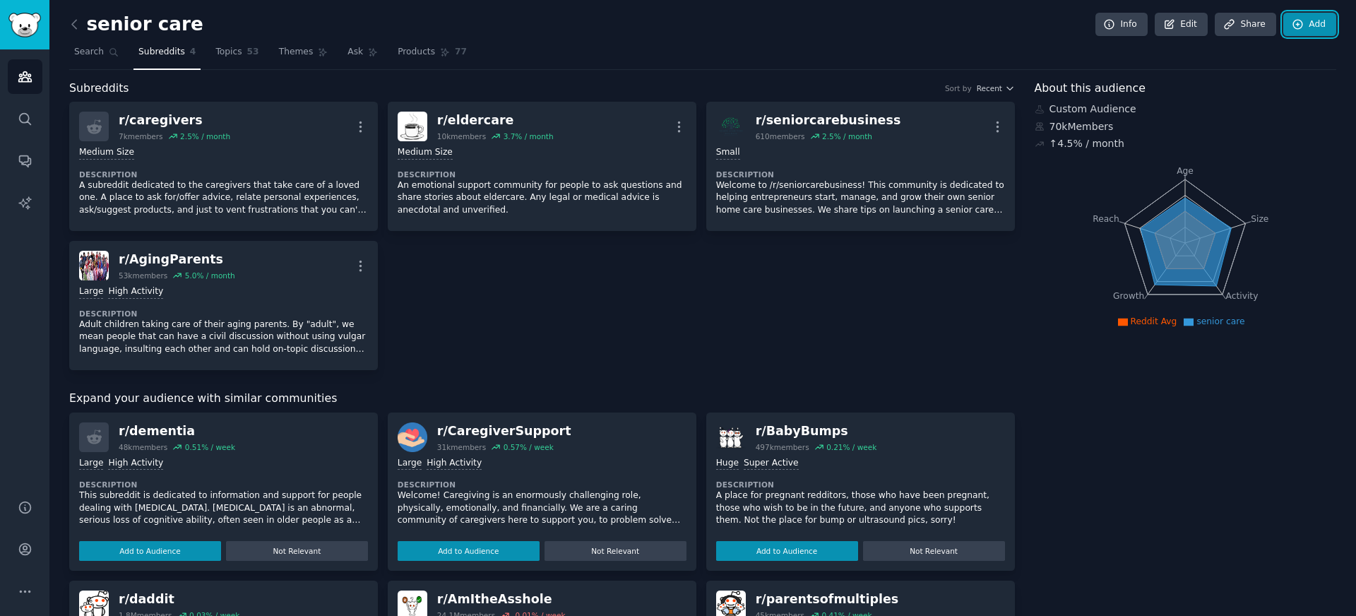
click at [1308, 28] on link "Add" at bounding box center [1309, 25] width 53 height 24
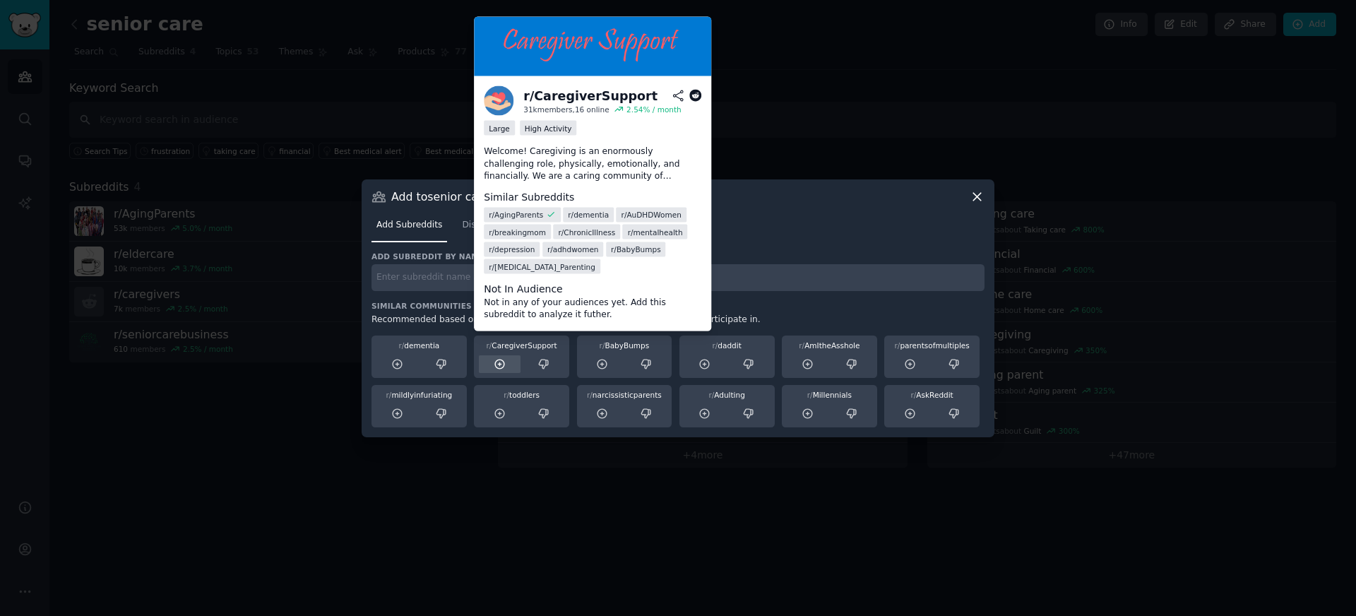
click at [506, 366] on div at bounding box center [500, 364] width 42 height 18
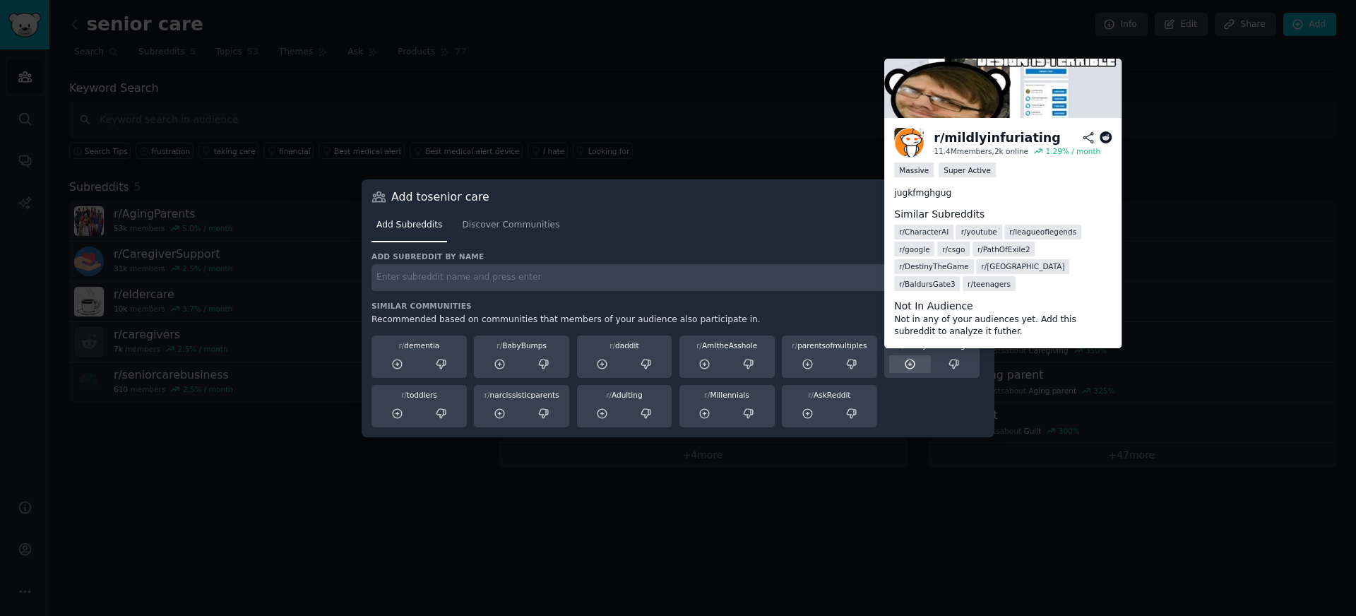
click at [900, 369] on div at bounding box center [910, 364] width 42 height 18
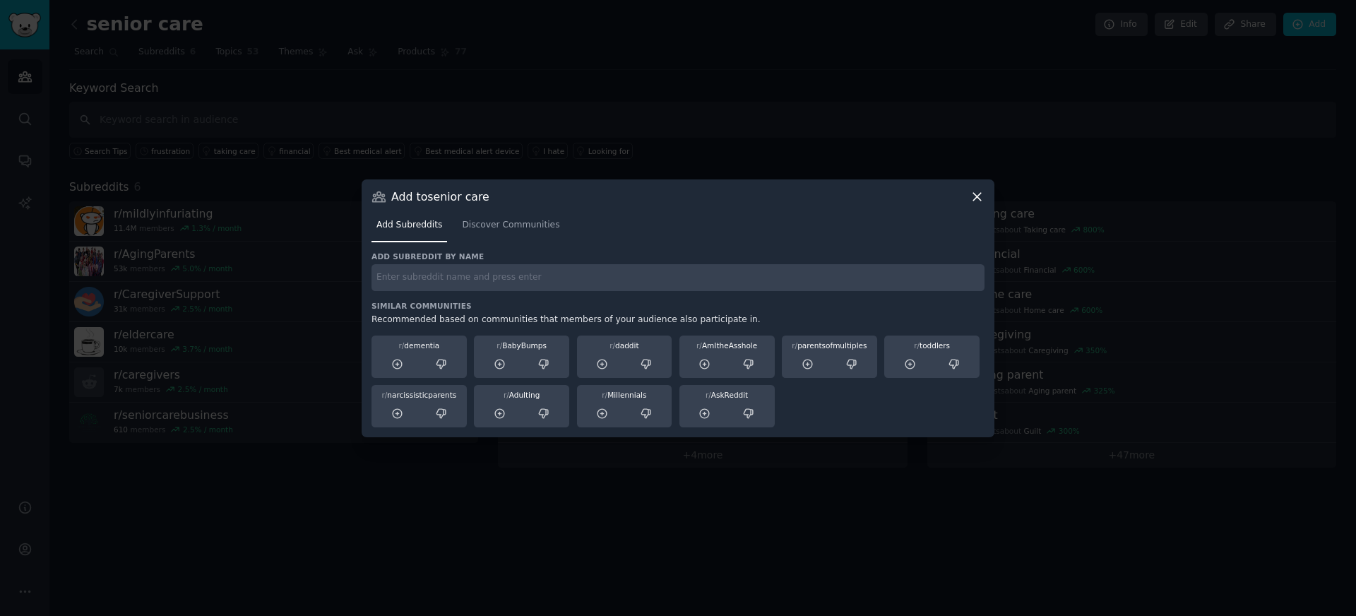
click at [977, 190] on icon at bounding box center [976, 196] width 15 height 15
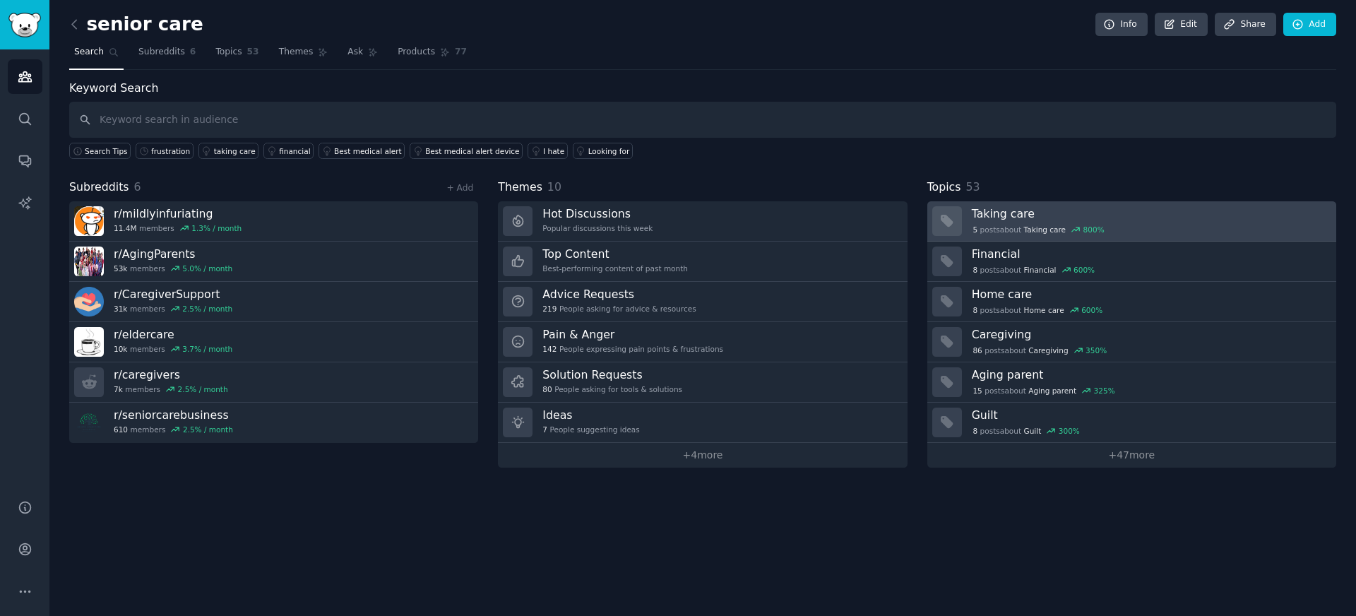
click at [1032, 212] on h3 "Taking care" at bounding box center [1149, 213] width 354 height 15
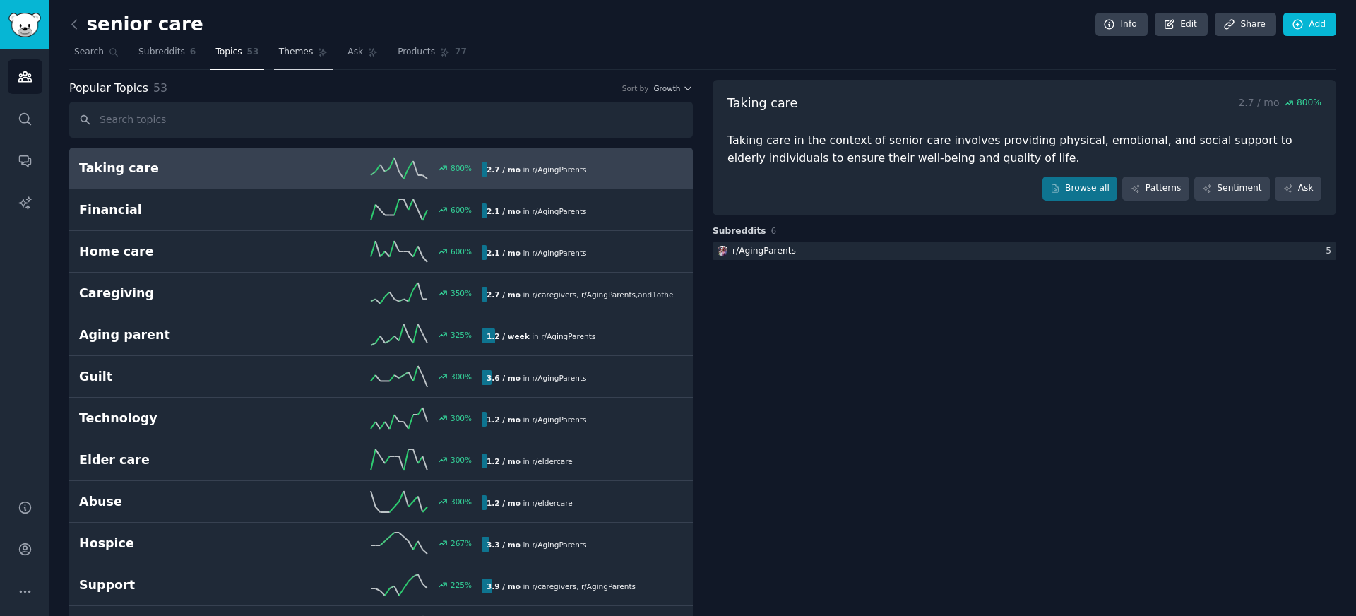
click at [281, 49] on span "Themes" at bounding box center [296, 52] width 35 height 13
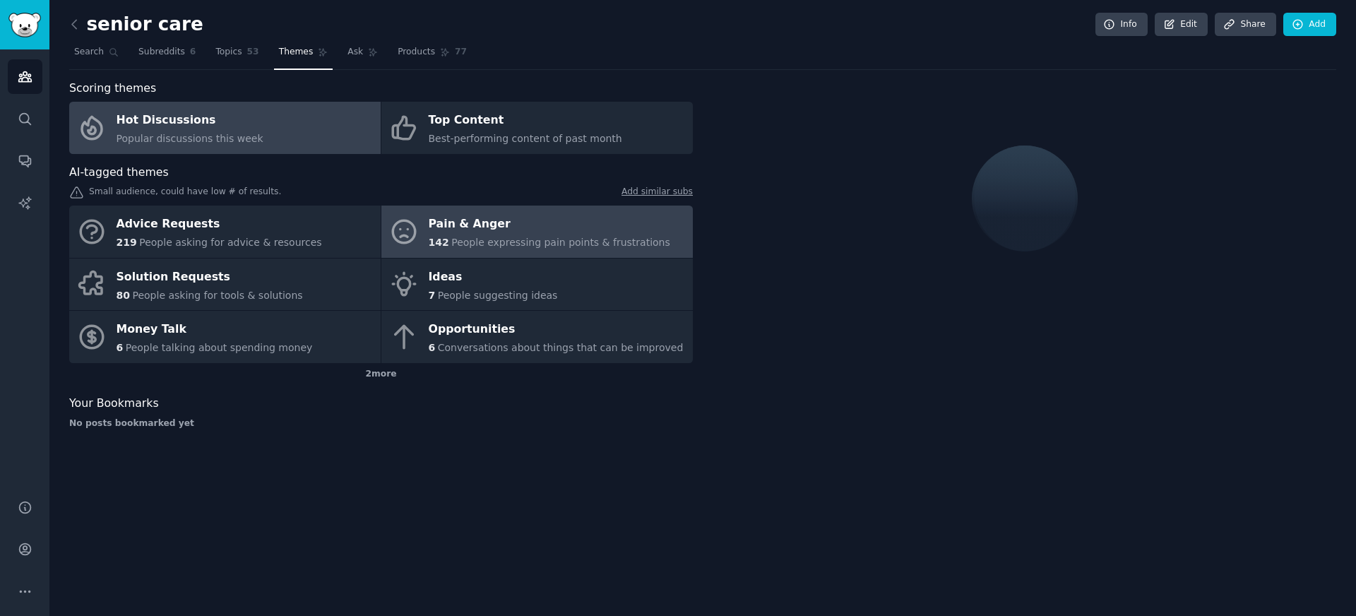
click at [410, 229] on icon at bounding box center [404, 232] width 30 height 30
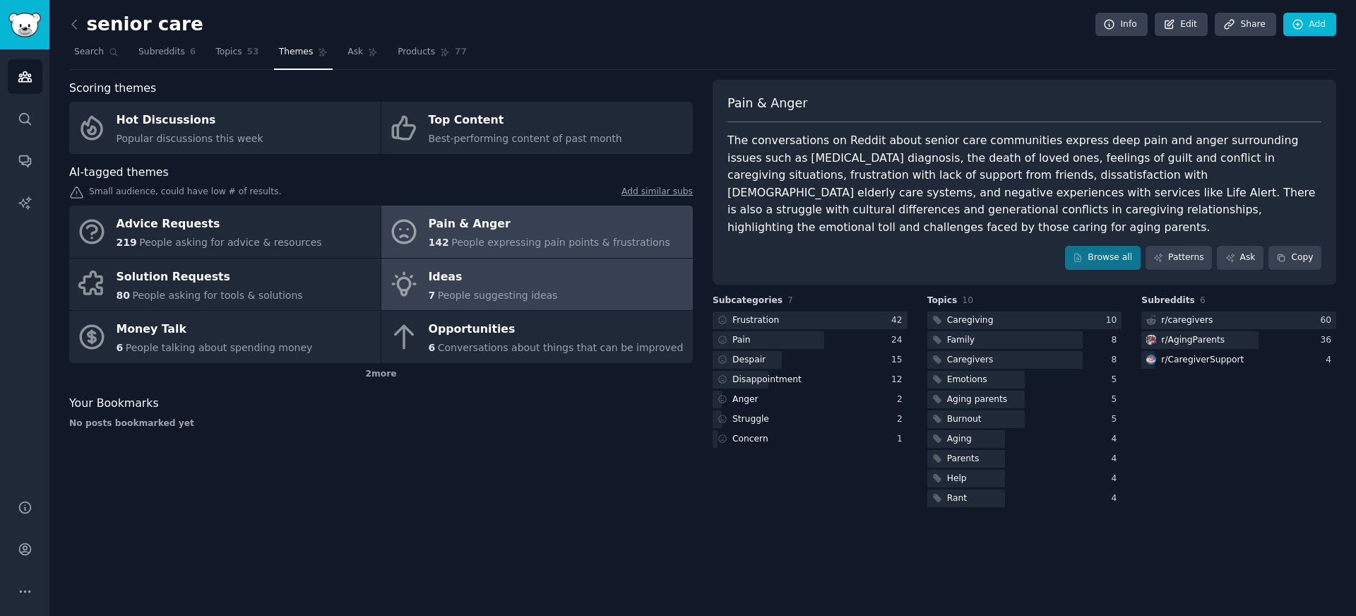
click at [401, 282] on icon at bounding box center [404, 284] width 30 height 30
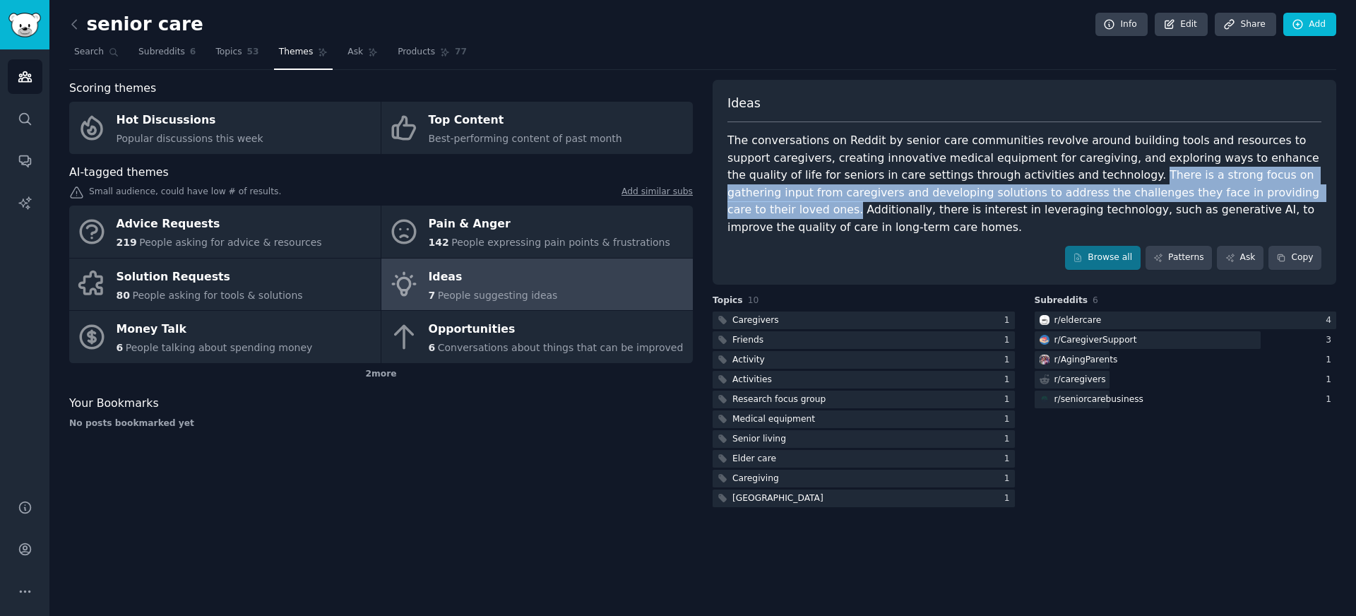
drag, startPoint x: 1044, startPoint y: 176, endPoint x: 1219, endPoint y: 193, distance: 175.9
click at [1219, 193] on div "The conversations on Reddit by senior care communities revolve around building …" at bounding box center [1024, 184] width 594 height 104
copy div "There is a strong focus on gathering input from caregivers and developing solut…"
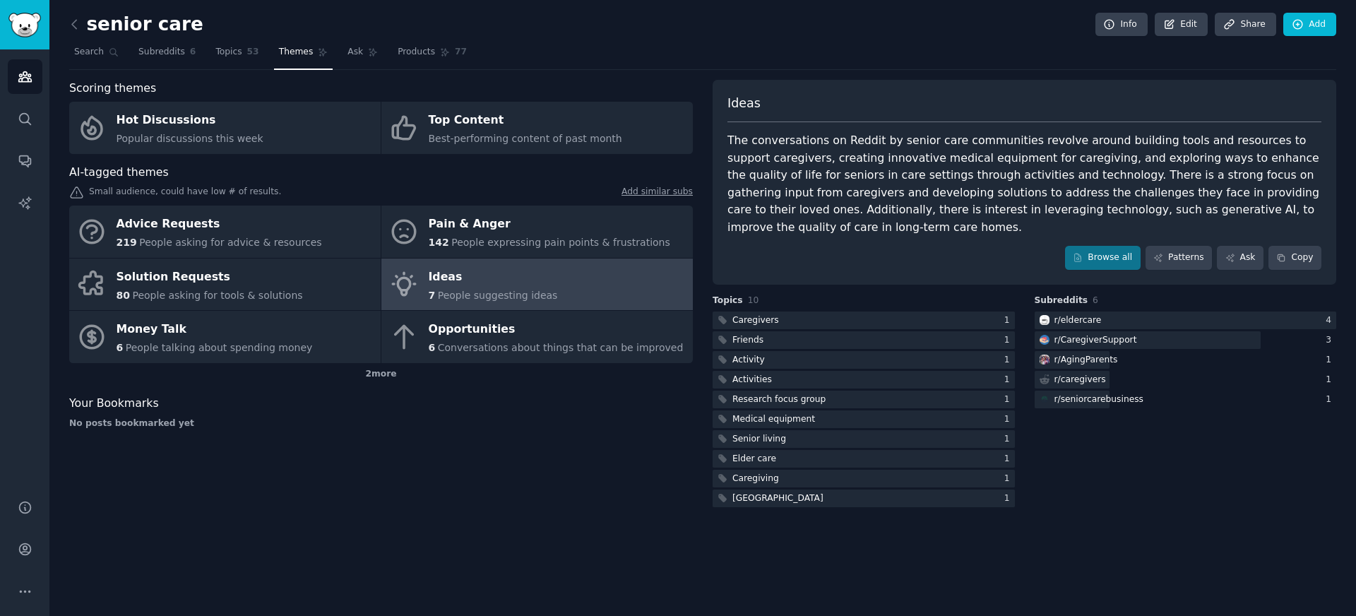
click at [935, 258] on div "Ideas The conversations on Reddit by senior care communities revolve around bui…" at bounding box center [1023, 182] width 623 height 205
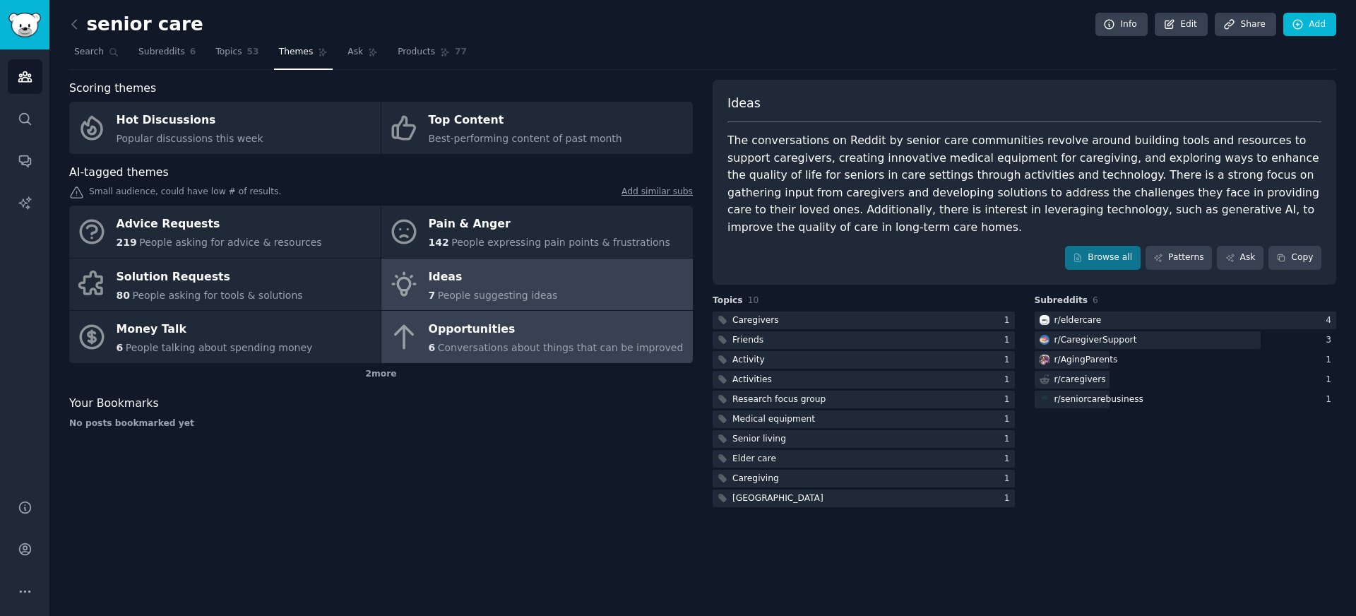
click at [592, 351] on span "Conversations about things that can be improved" at bounding box center [561, 347] width 246 height 11
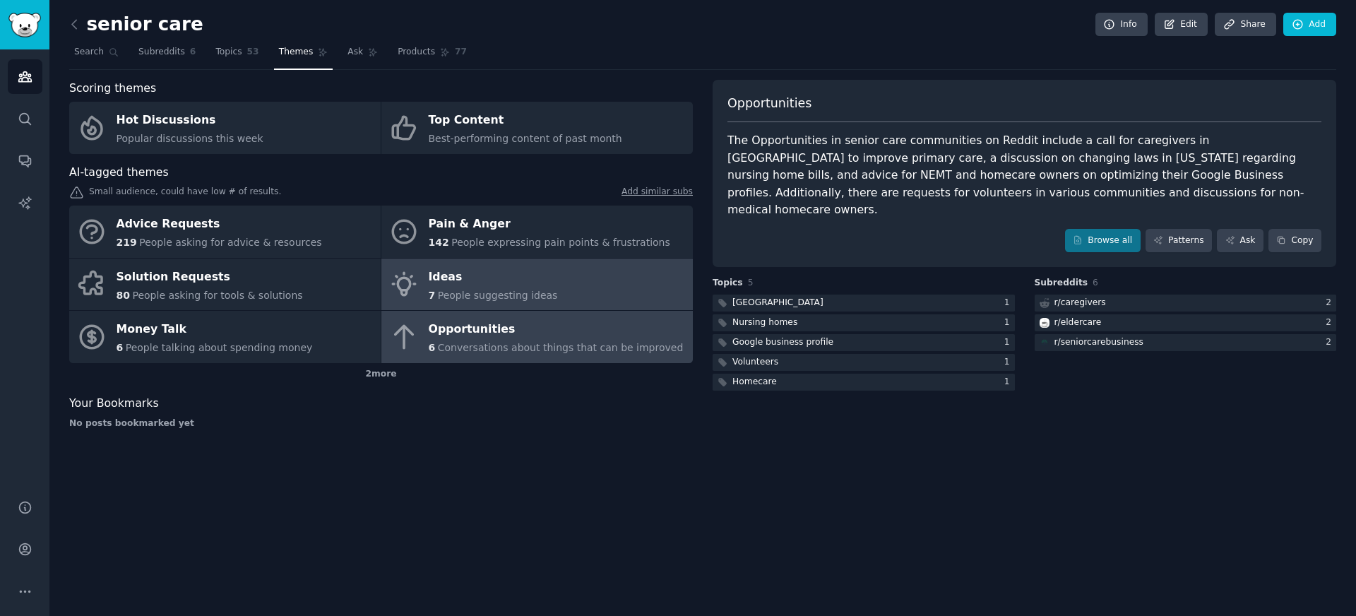
click at [543, 301] on div "7 People suggesting ideas" at bounding box center [493, 295] width 129 height 15
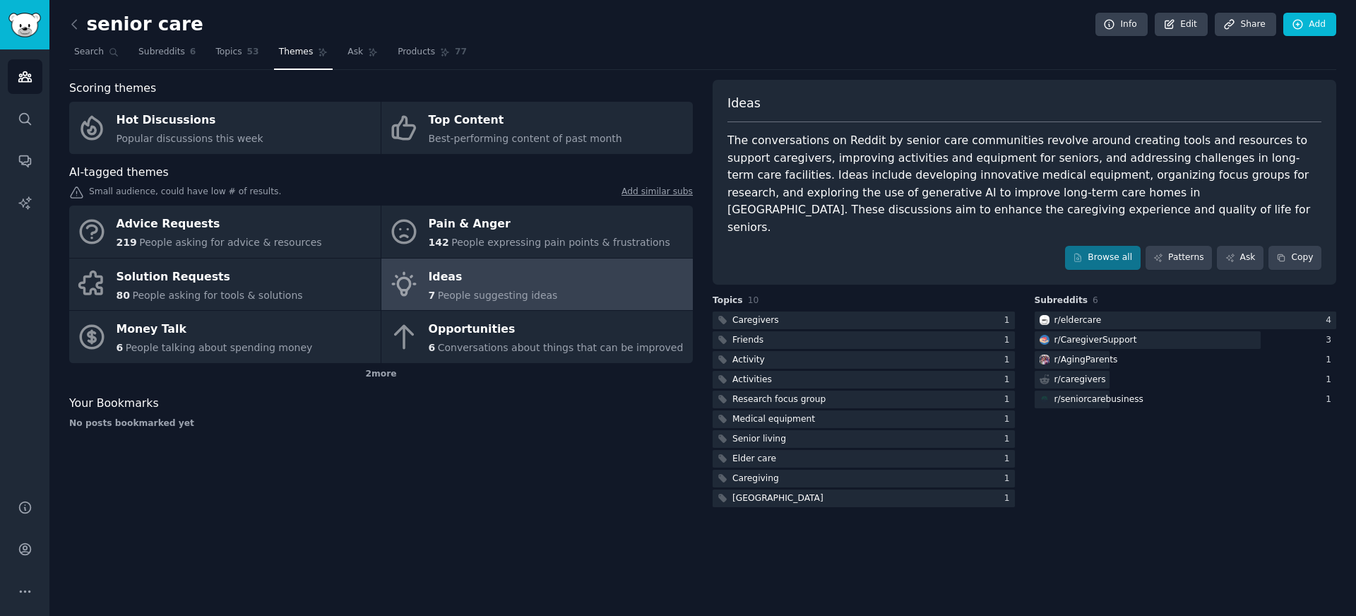
click at [852, 200] on div "The conversations on Reddit by senior care communities revolve around creating …" at bounding box center [1024, 184] width 594 height 104
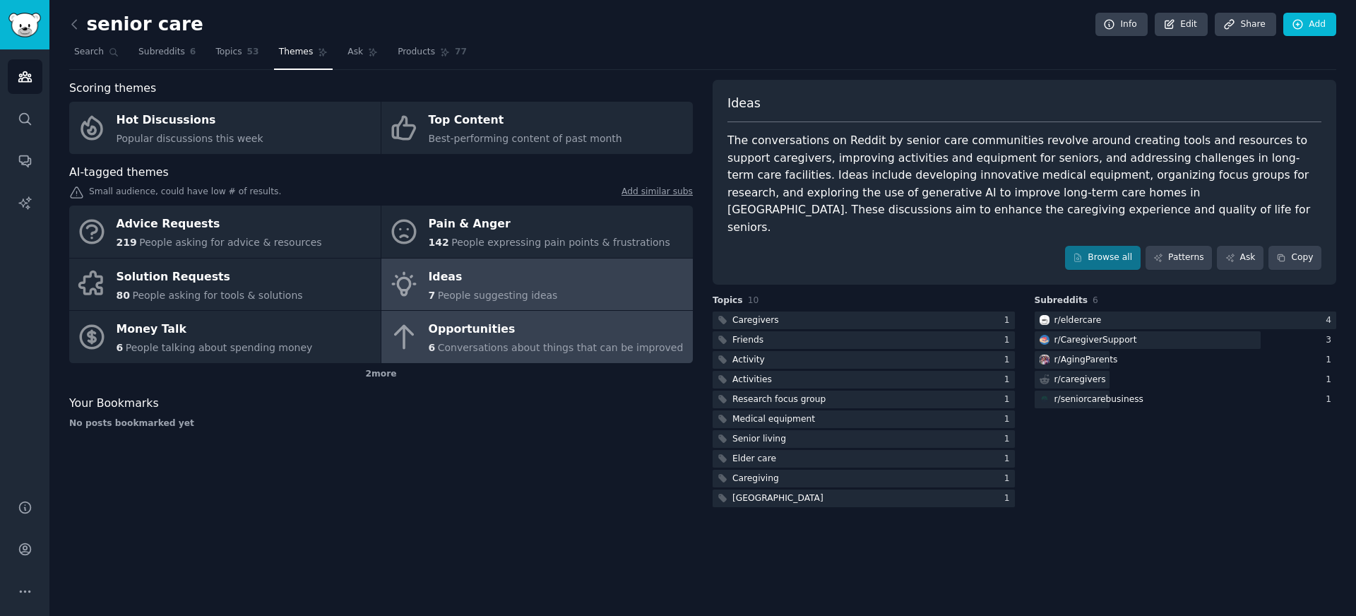
click at [538, 340] on div "6 Conversations about things that can be improved" at bounding box center [556, 347] width 255 height 15
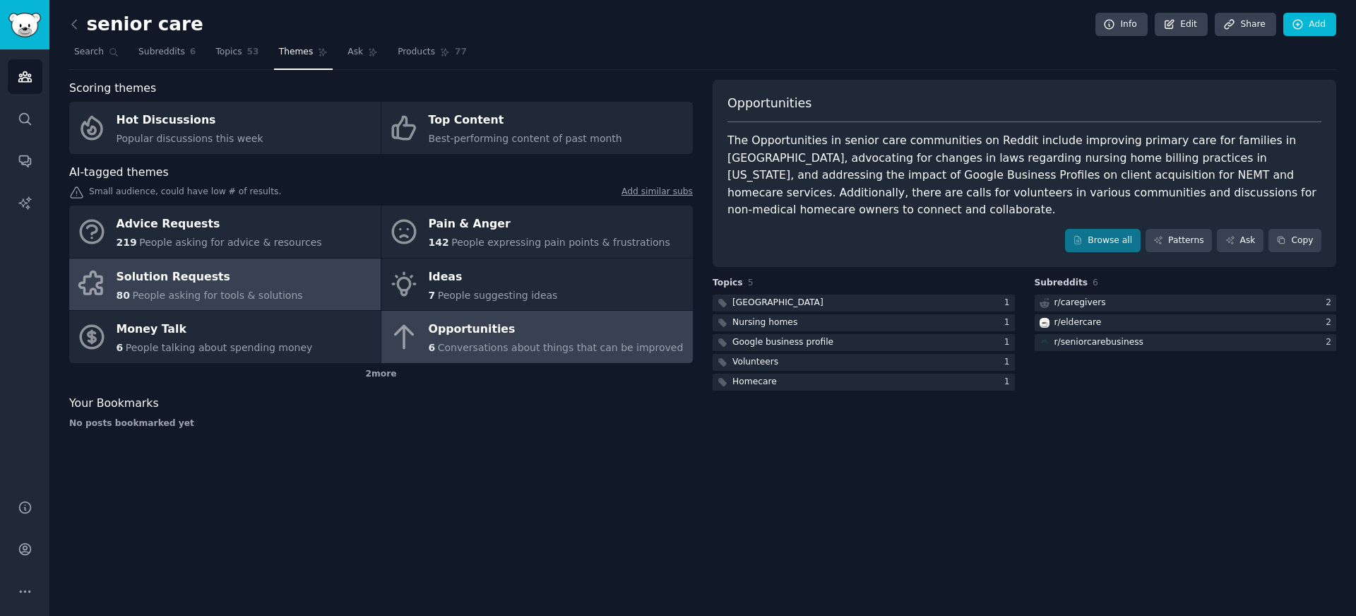
click at [283, 292] on span "People asking for tools & solutions" at bounding box center [217, 294] width 170 height 11
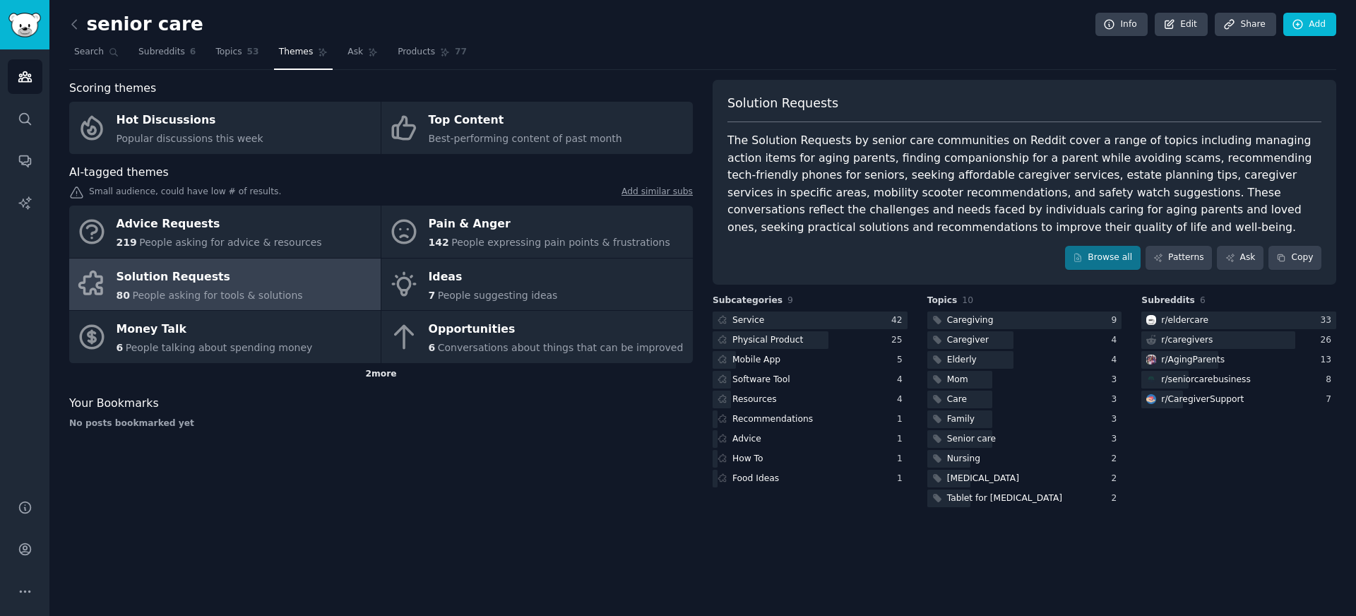
click at [390, 376] on div "2 more" at bounding box center [380, 374] width 623 height 23
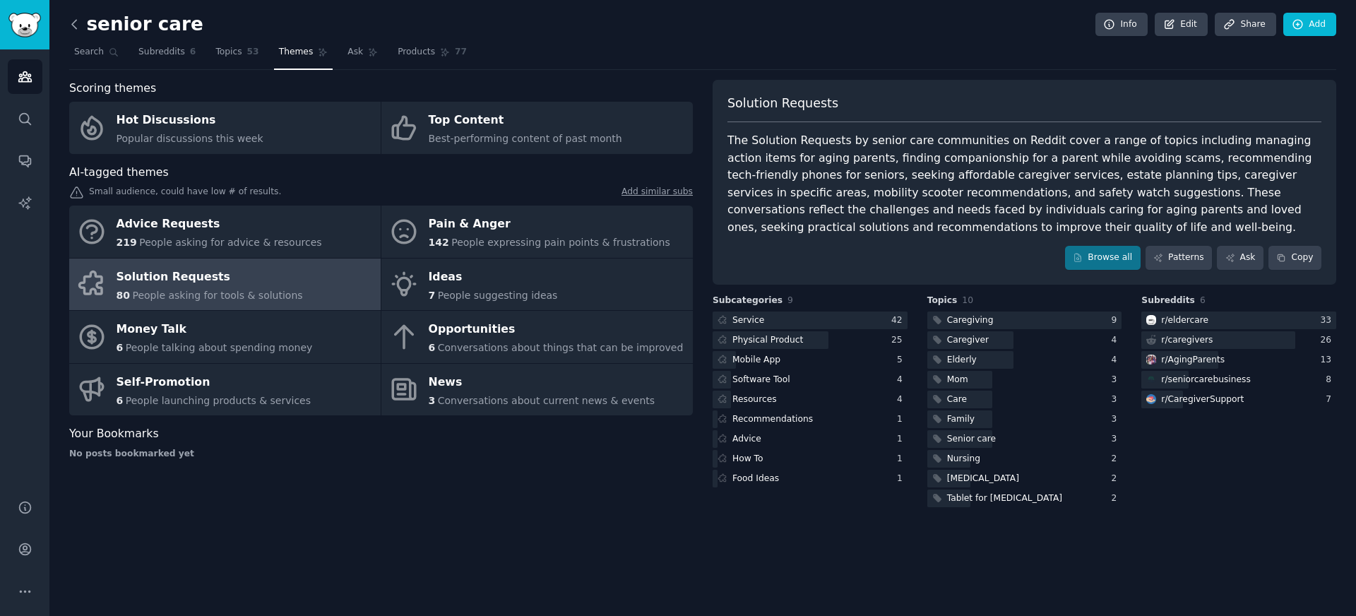
click at [80, 20] on icon at bounding box center [74, 24] width 15 height 15
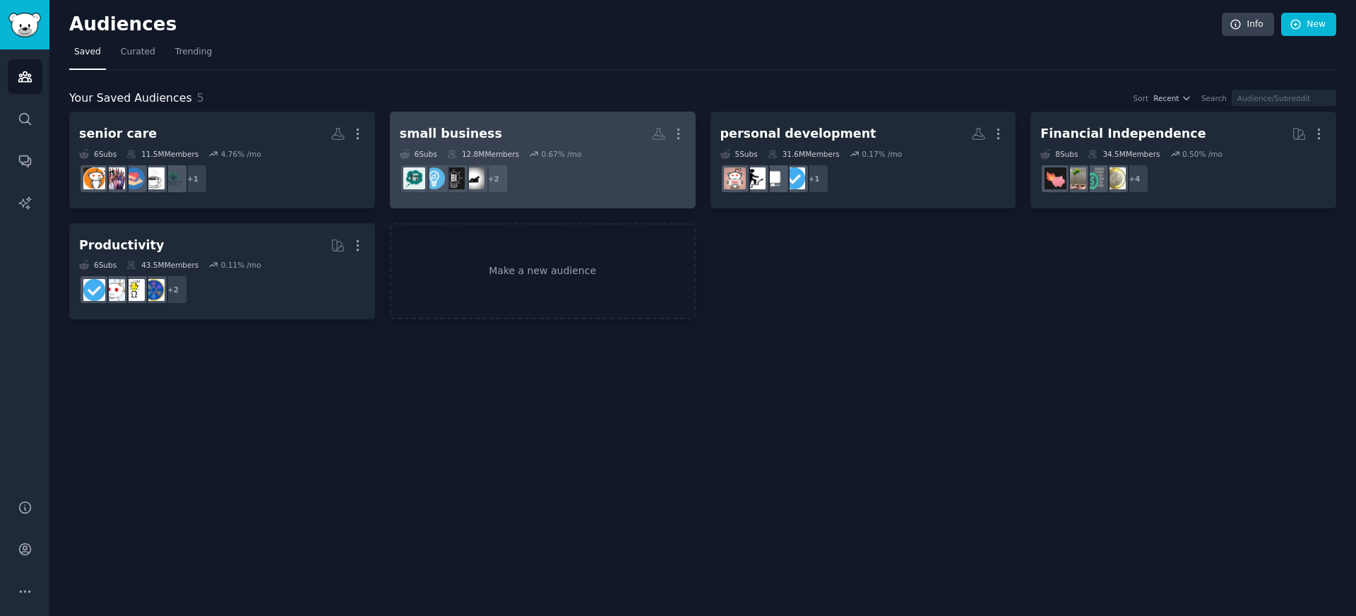
click at [599, 122] on h2 "small business More" at bounding box center [543, 133] width 286 height 25
click at [456, 133] on div "senior care" at bounding box center [439, 134] width 78 height 18
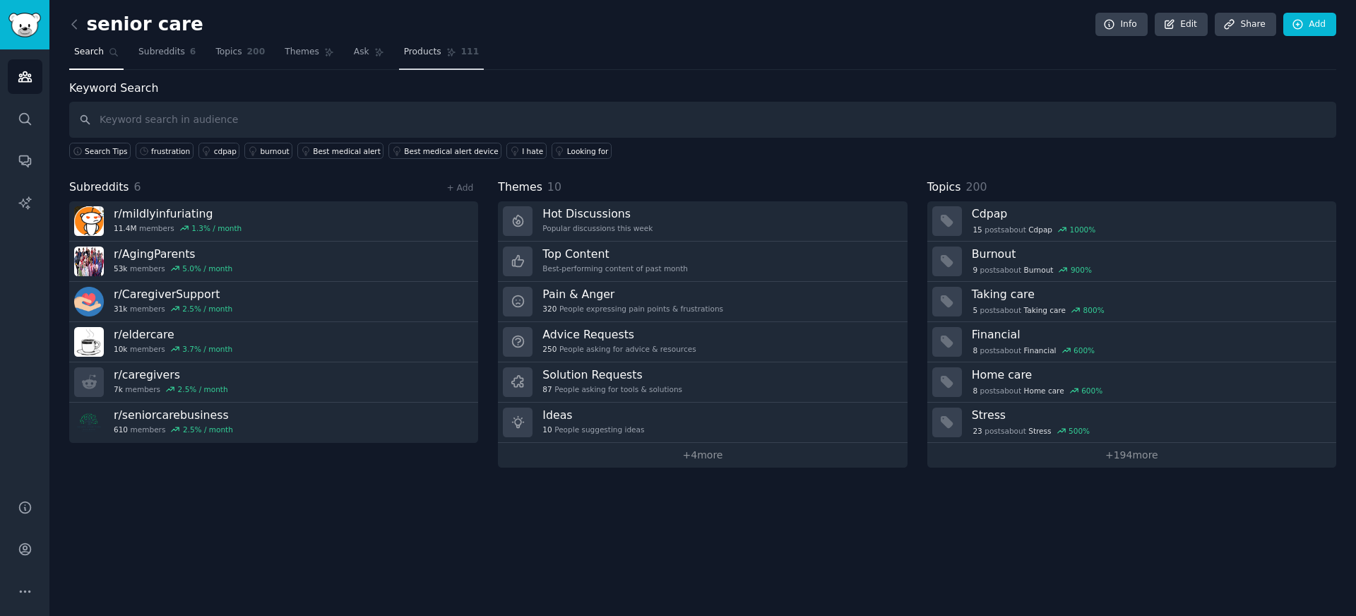
click at [431, 57] on span "Products" at bounding box center [422, 52] width 37 height 13
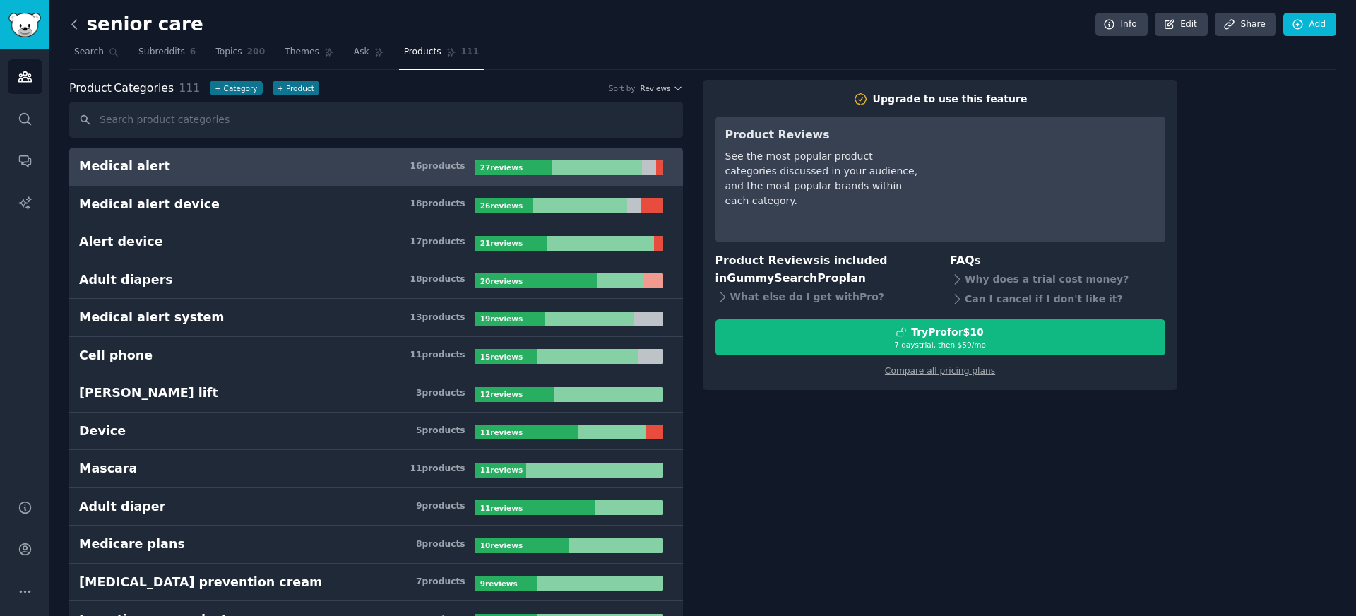
click at [72, 23] on icon at bounding box center [74, 24] width 4 height 8
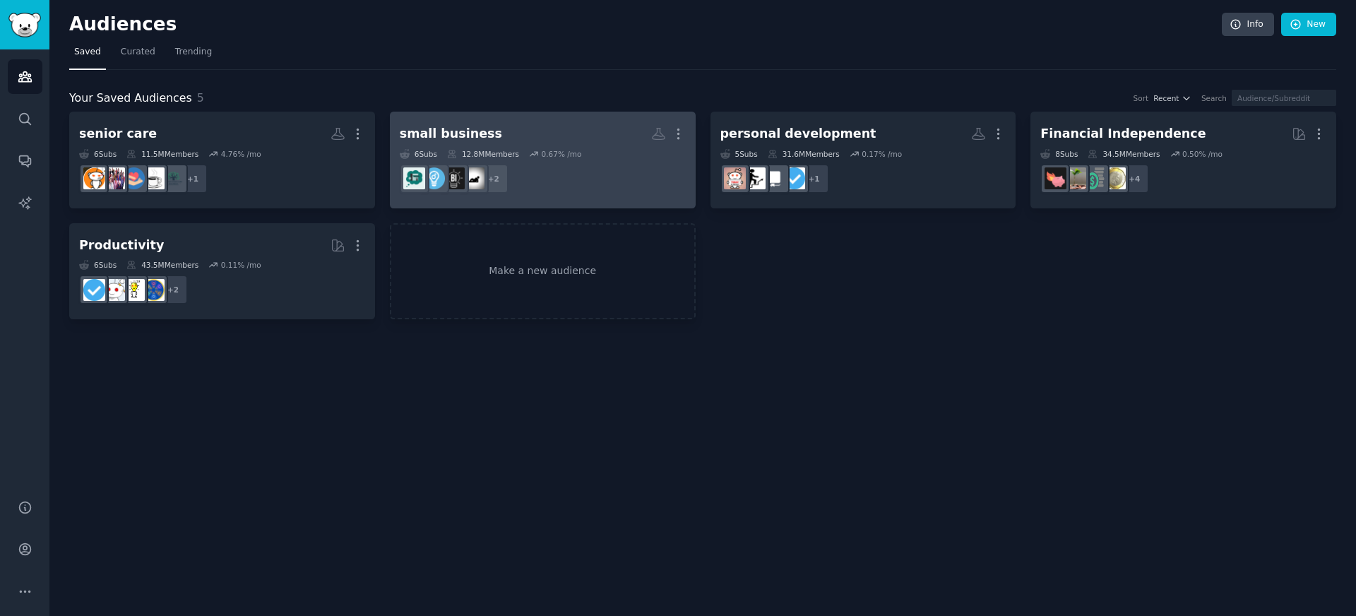
click at [433, 136] on div "small business" at bounding box center [451, 134] width 102 height 18
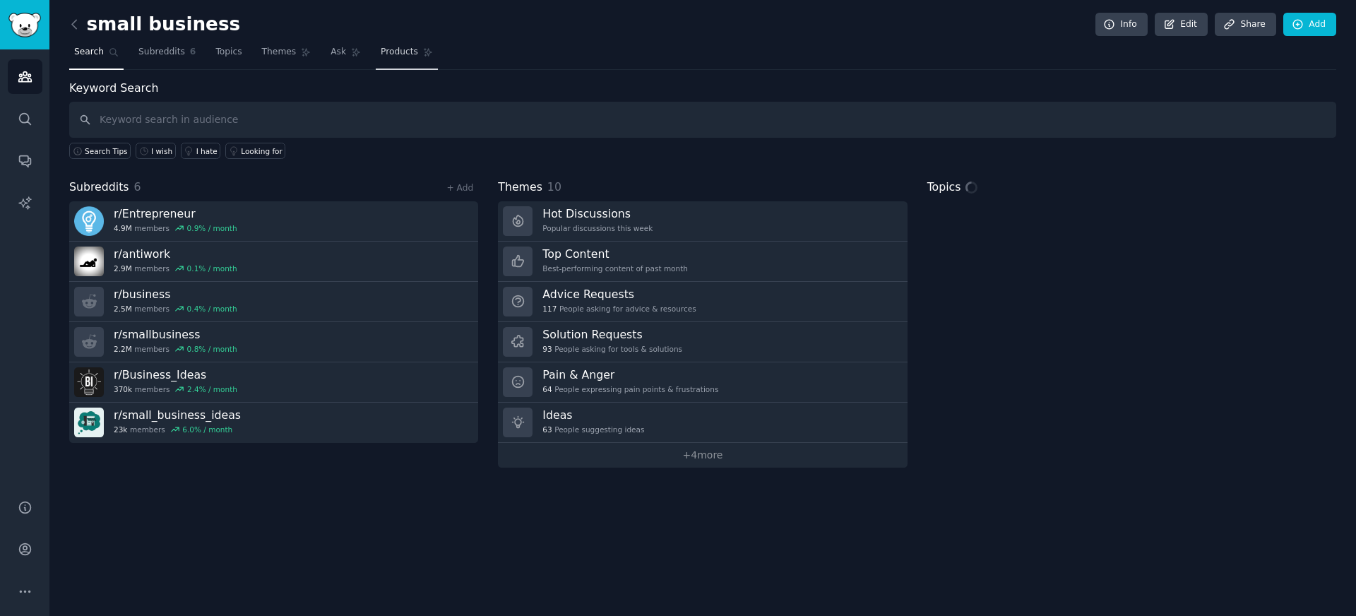
click at [383, 53] on span "Products" at bounding box center [399, 52] width 37 height 13
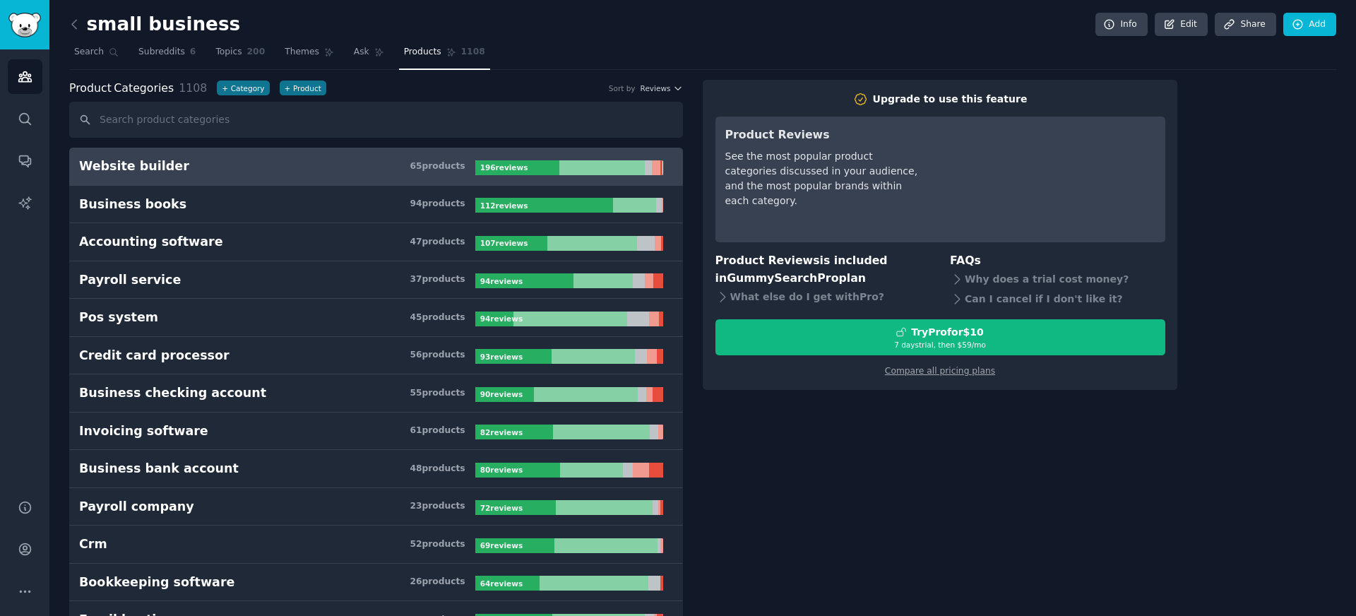
click at [656, 80] on div "Product Categories 1108 + Category + Product Sort by Reviews" at bounding box center [376, 89] width 614 height 18
click at [655, 90] on span "Reviews" at bounding box center [655, 88] width 30 height 10
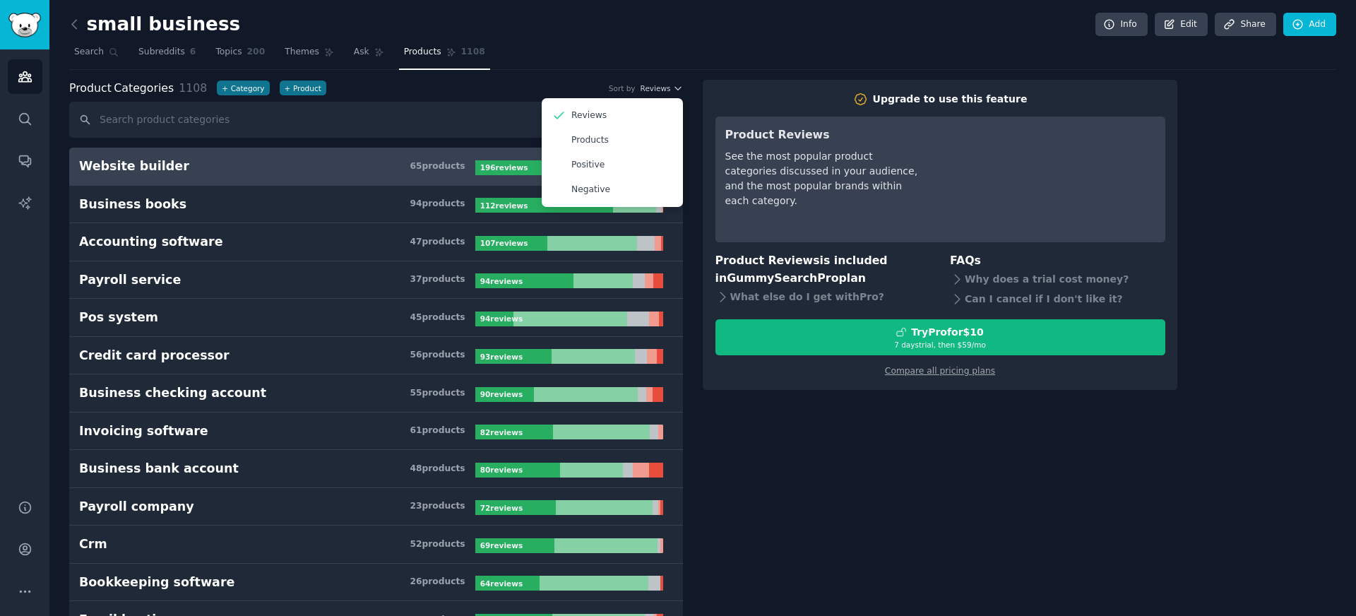
click at [539, 60] on nav "Search Subreddits 6 Topics 200 Themes Ask Products 1108" at bounding box center [702, 55] width 1267 height 29
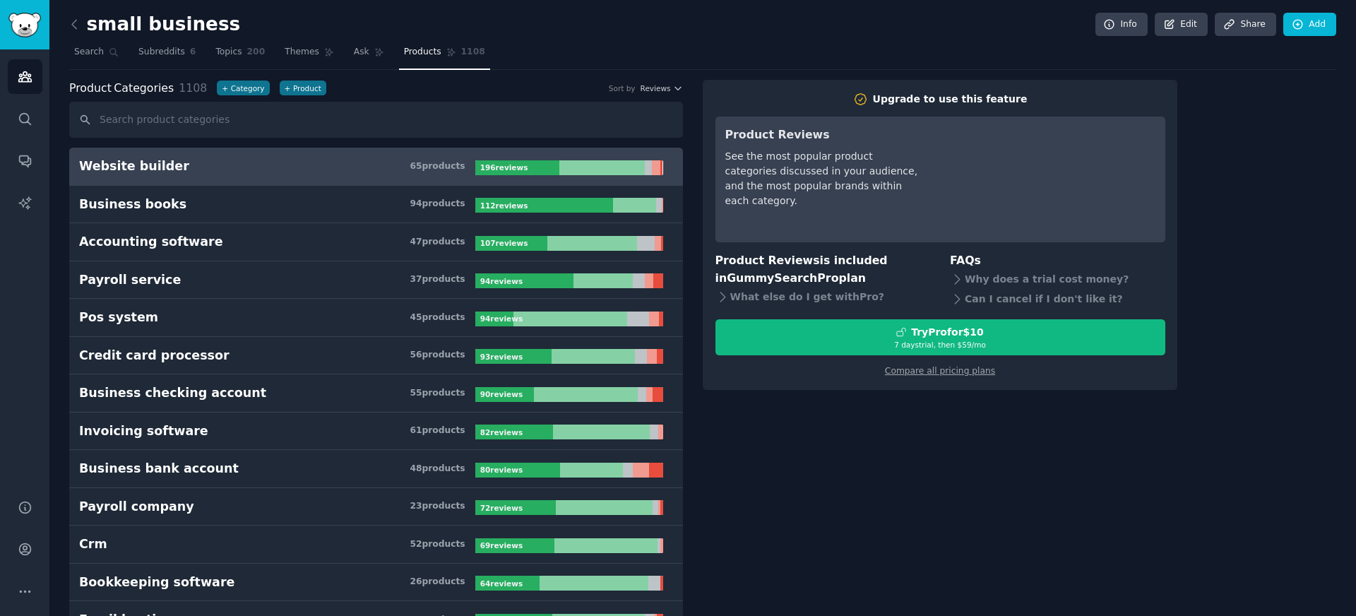
click at [71, 25] on icon at bounding box center [74, 24] width 15 height 15
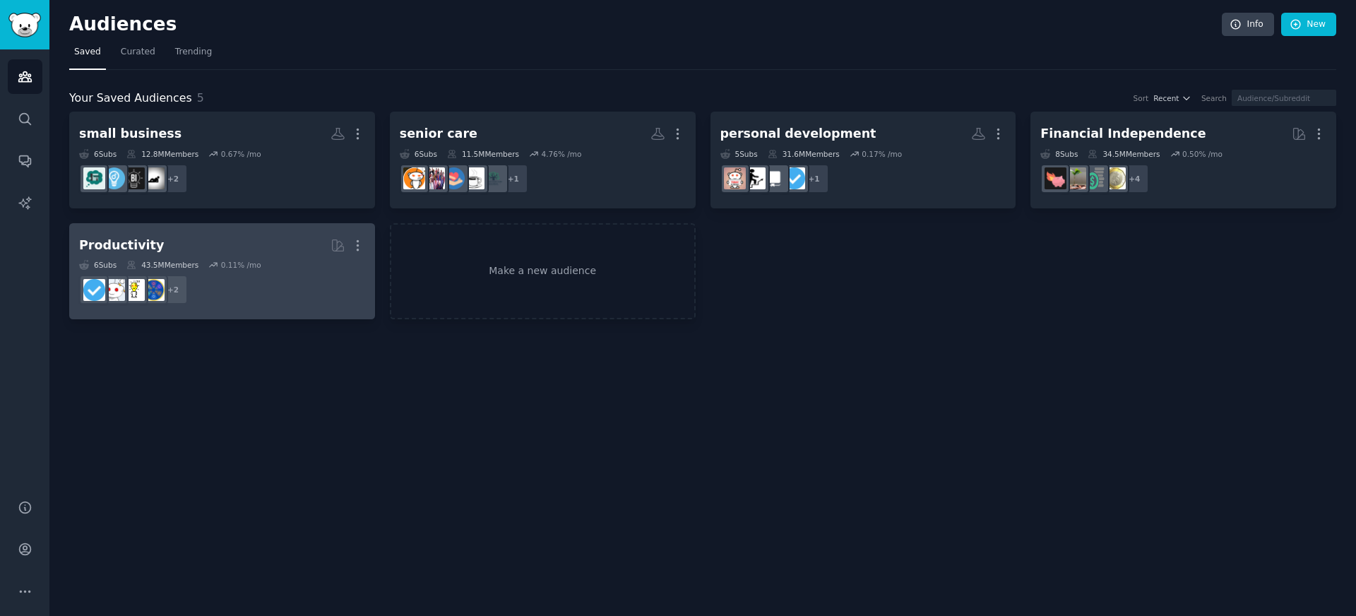
click at [223, 238] on h2 "Productivity More" at bounding box center [222, 245] width 286 height 25
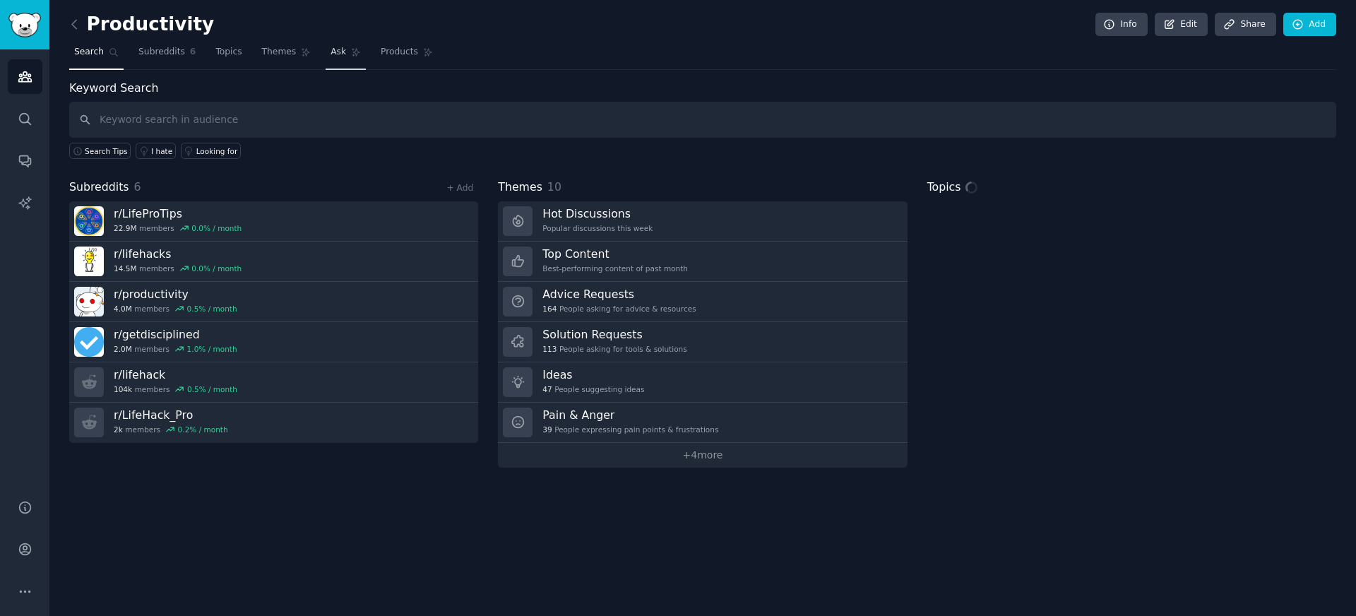
click at [366, 52] on link "Ask" at bounding box center [345, 55] width 40 height 29
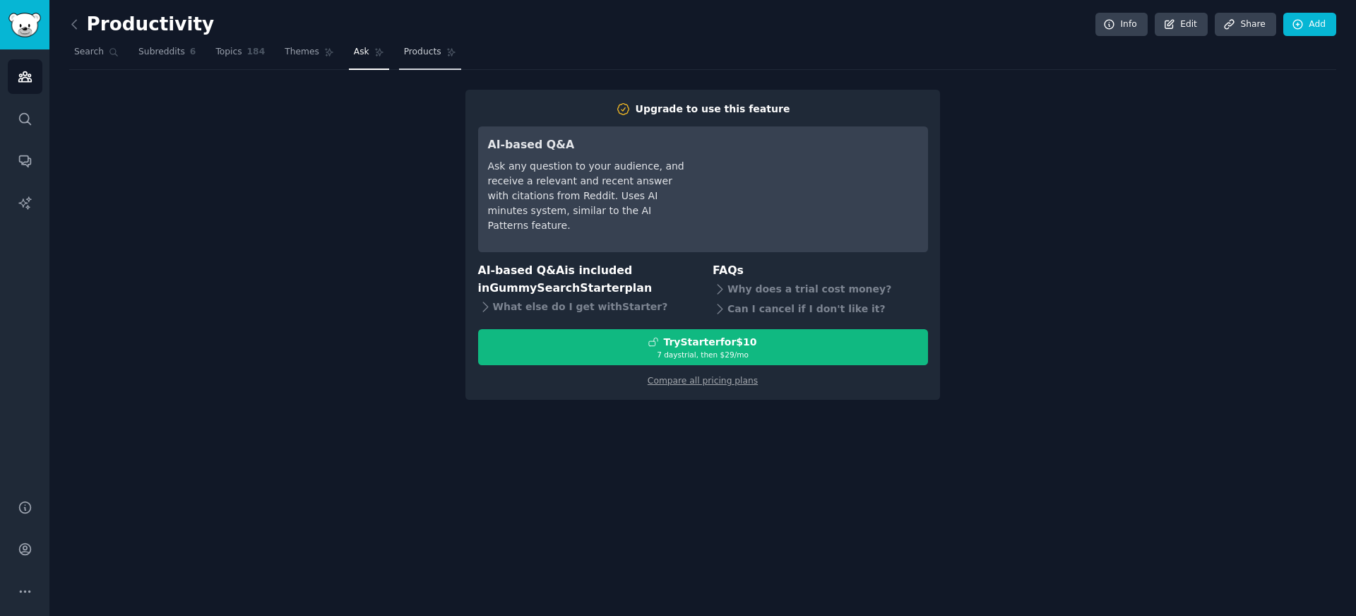
click at [404, 53] on span "Products" at bounding box center [422, 52] width 37 height 13
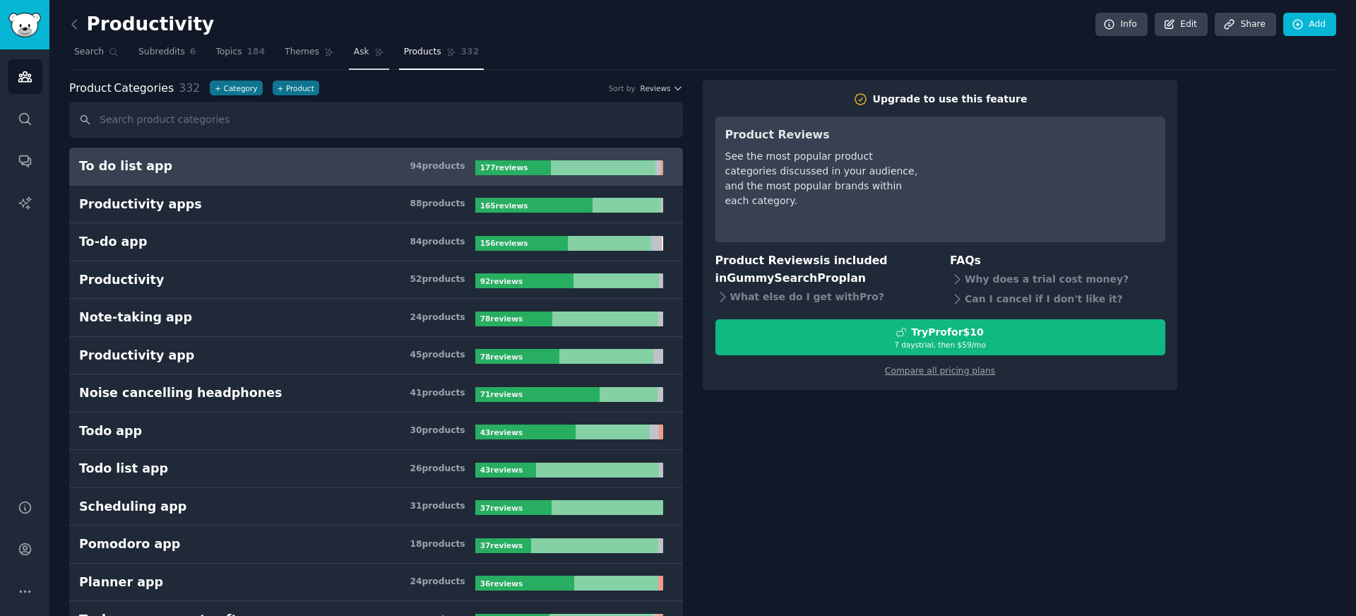
click at [359, 51] on span "Ask" at bounding box center [362, 52] width 16 height 13
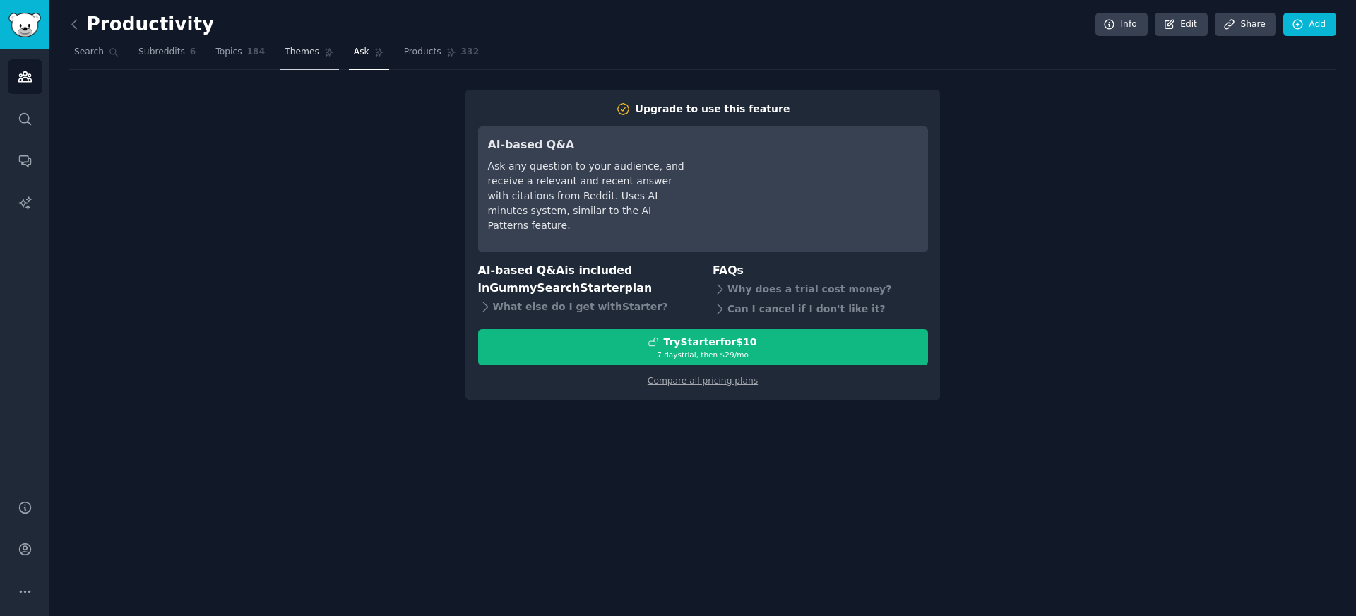
click at [303, 55] on span "Themes" at bounding box center [302, 52] width 35 height 13
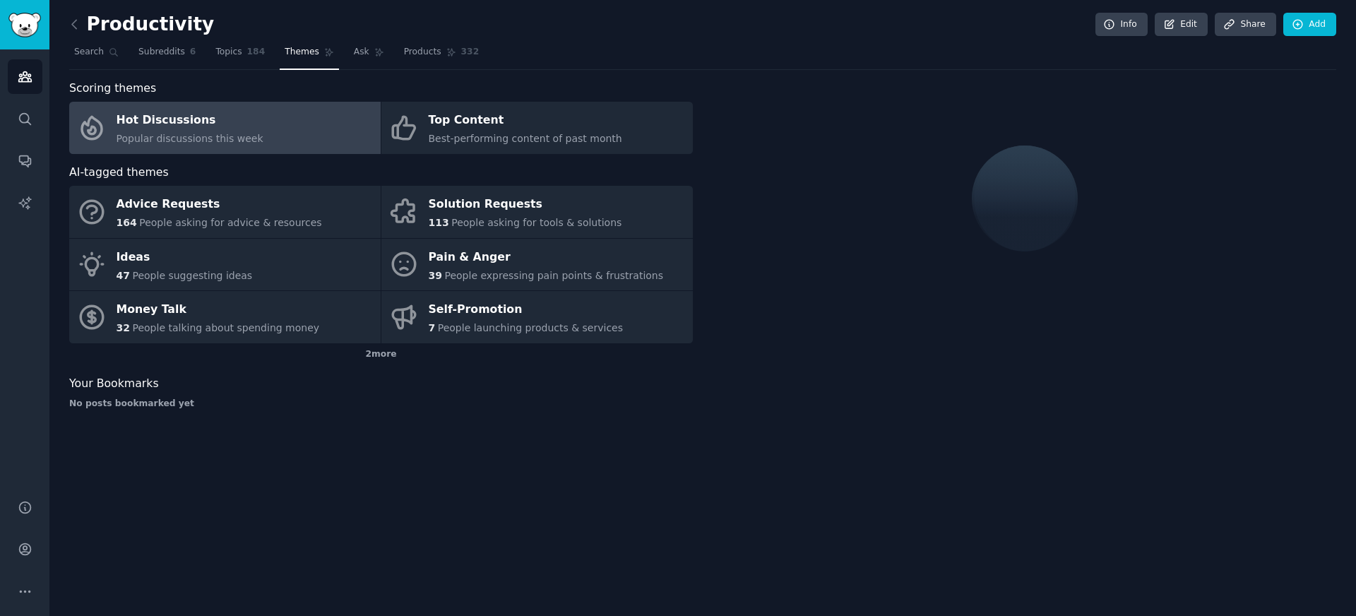
click at [550, 85] on div "Scoring themes" at bounding box center [380, 89] width 623 height 18
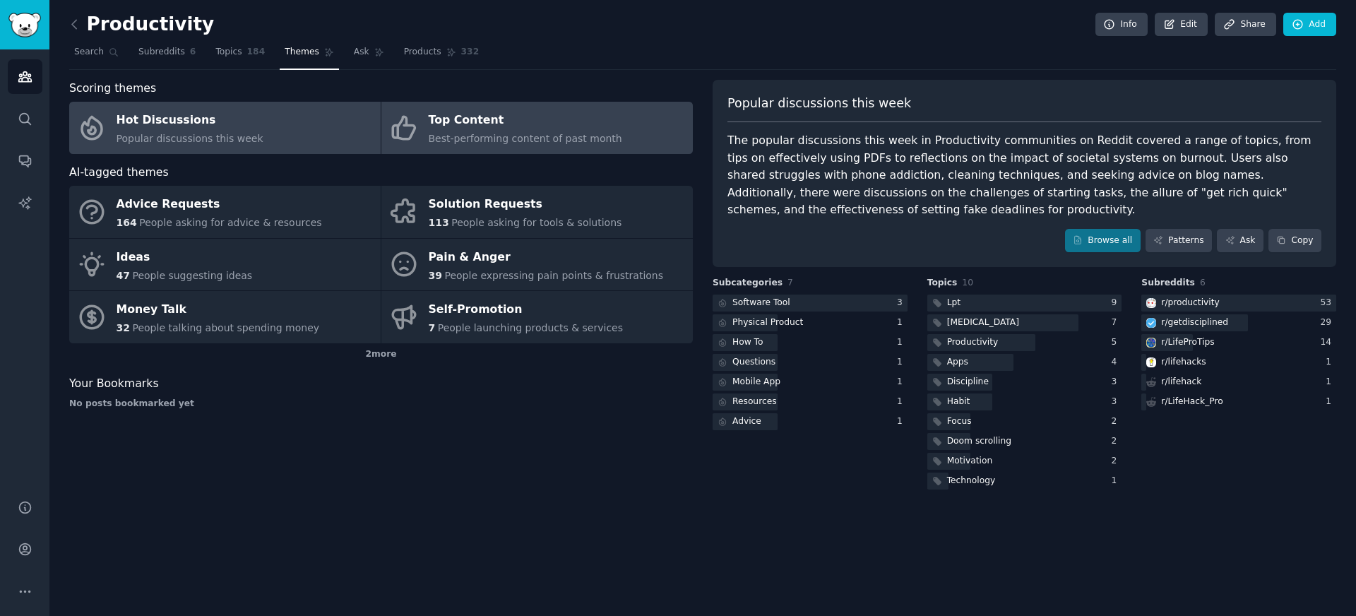
click at [533, 108] on link "Top Content Best-performing content of past month" at bounding box center [536, 128] width 311 height 52
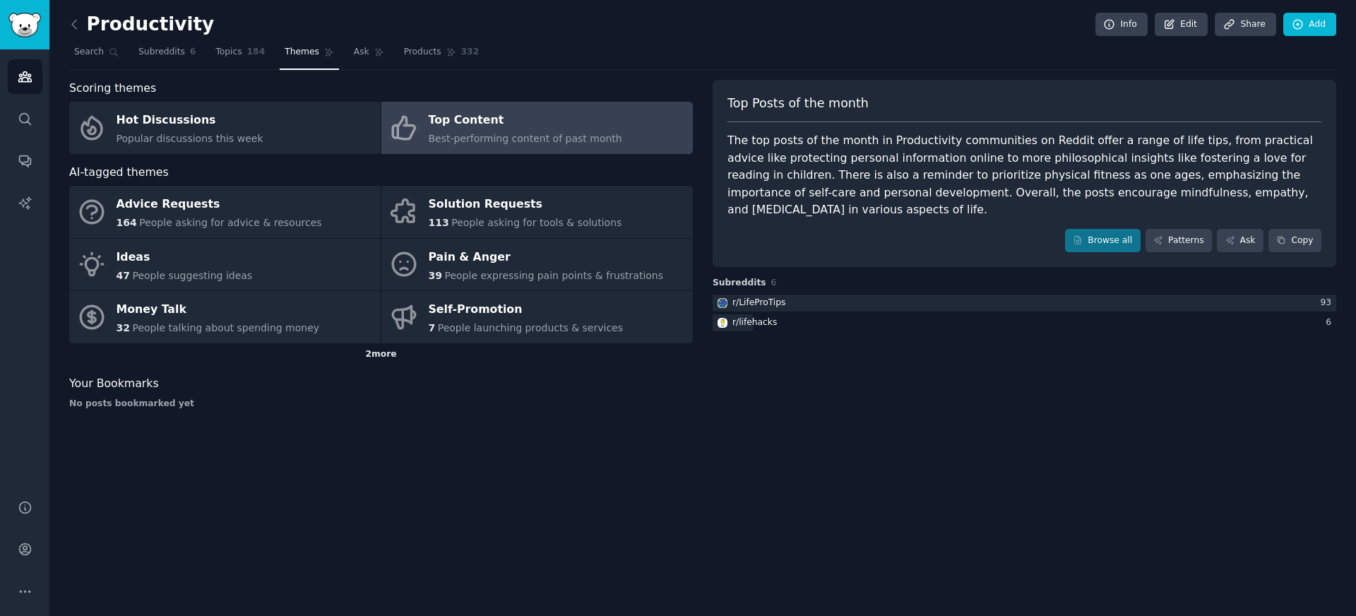
click at [398, 362] on div "2 more" at bounding box center [380, 354] width 623 height 23
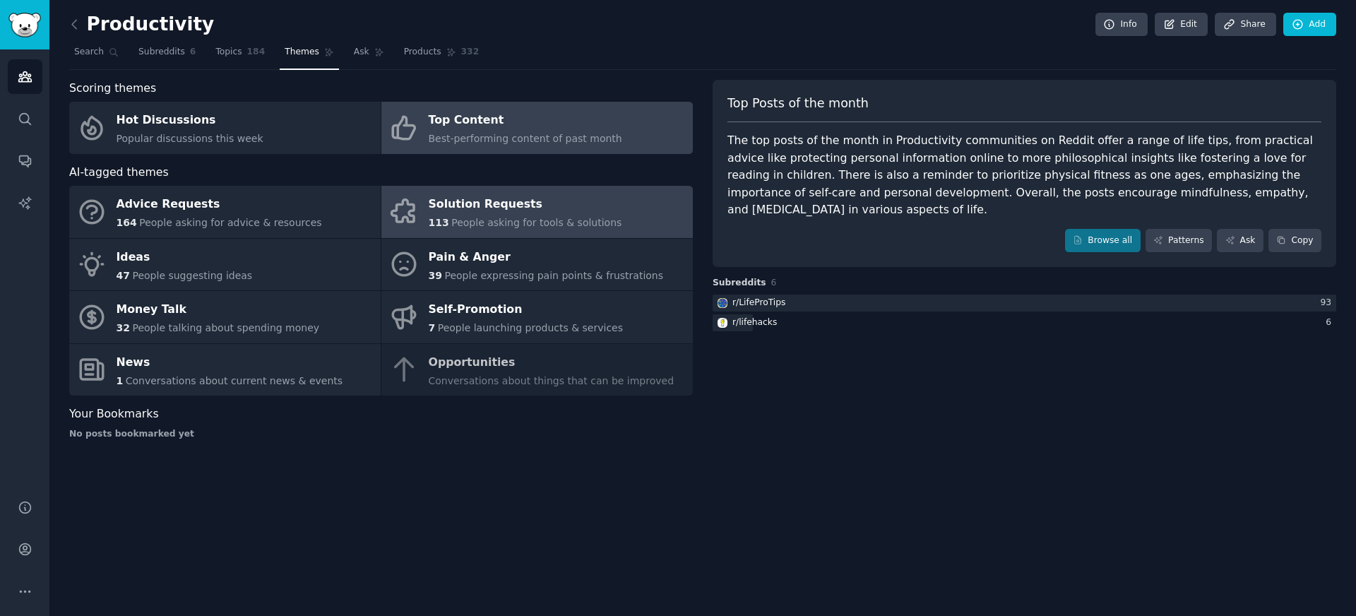
click at [487, 200] on div "Solution Requests" at bounding box center [525, 204] width 193 height 23
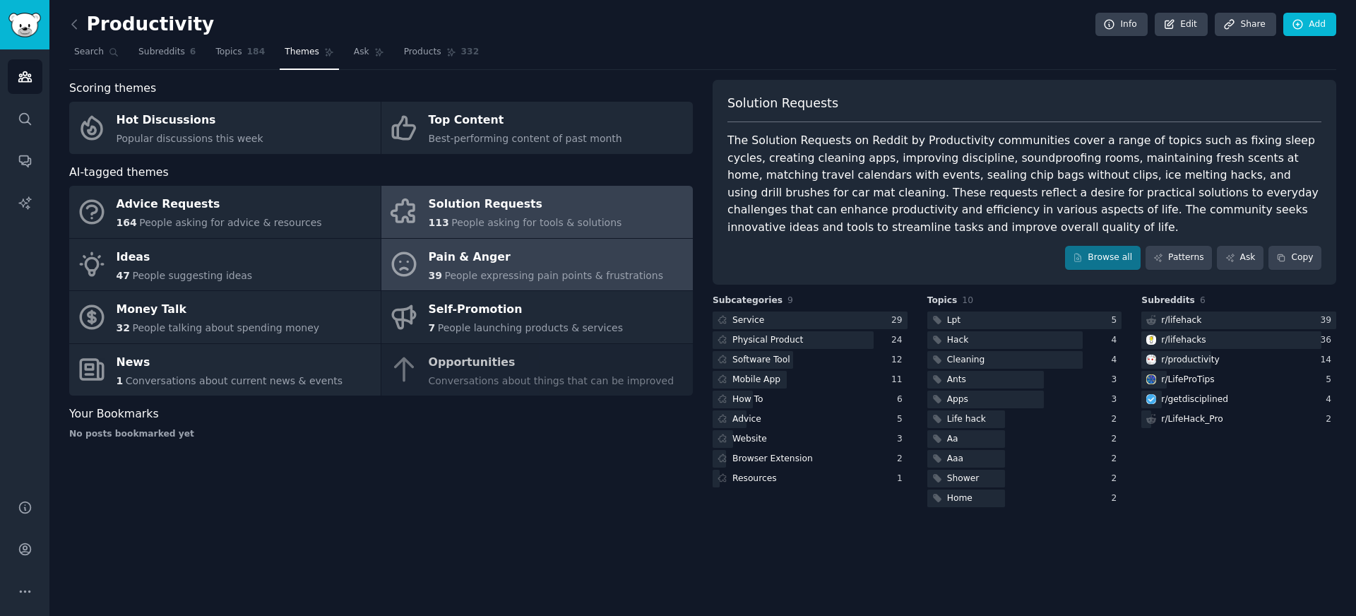
click at [520, 266] on div "Pain & Anger" at bounding box center [546, 257] width 235 height 23
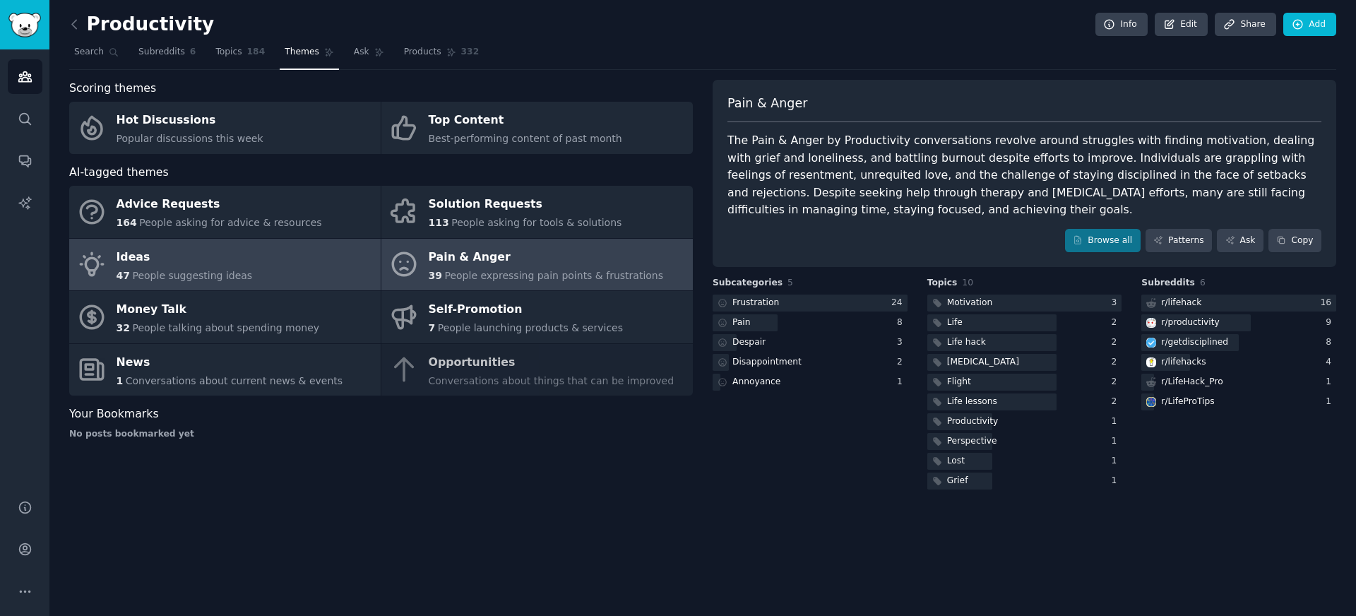
click at [290, 269] on link "Ideas 47 People suggesting ideas" at bounding box center [224, 265] width 311 height 52
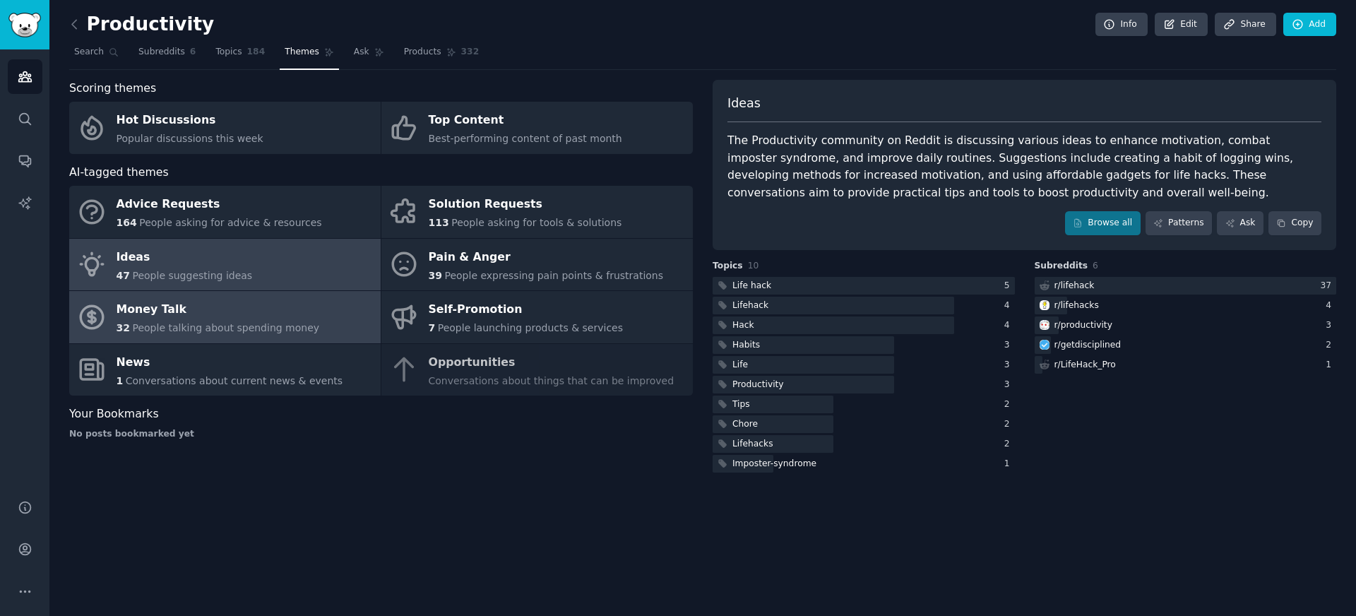
click at [196, 318] on div "Money Talk" at bounding box center [218, 310] width 203 height 23
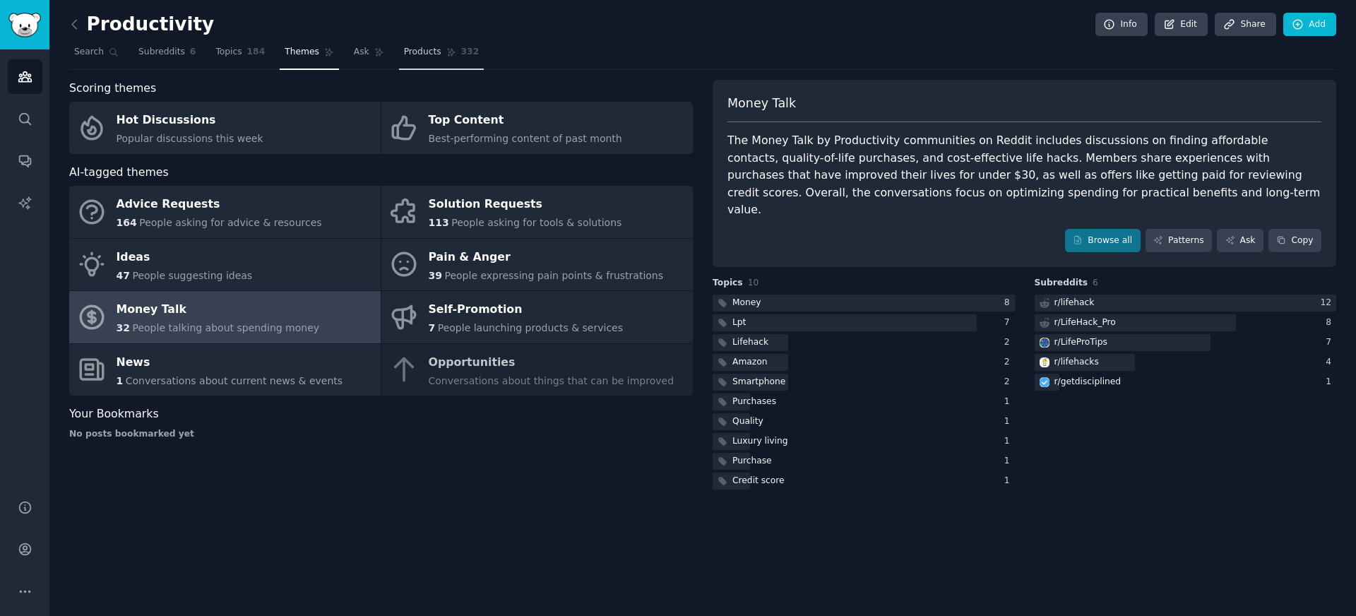
click at [426, 49] on span "Products" at bounding box center [422, 52] width 37 height 13
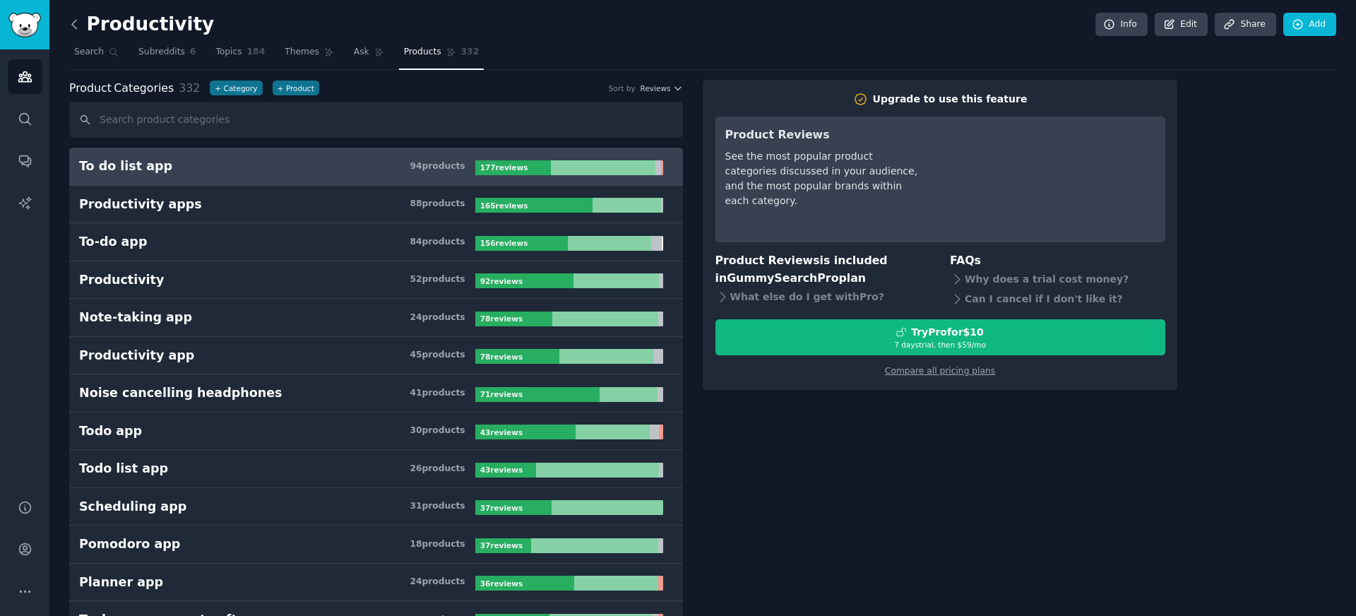
click at [73, 20] on icon at bounding box center [74, 24] width 15 height 15
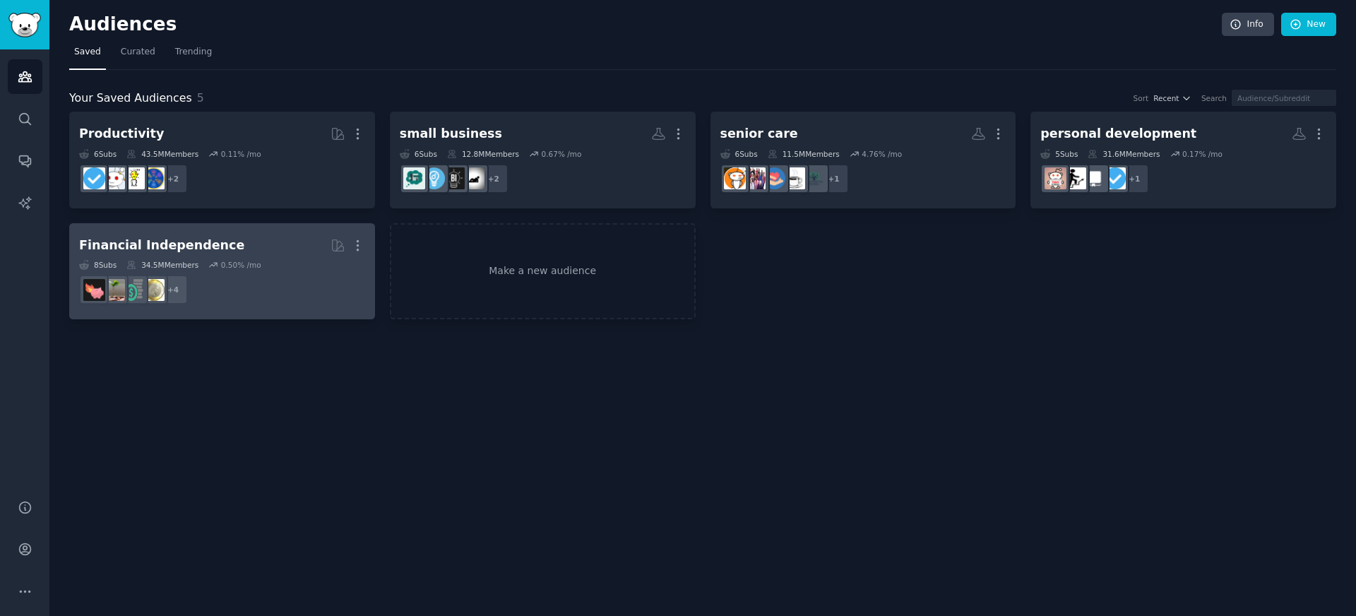
click at [294, 257] on h2 "Financial Independence More" at bounding box center [222, 245] width 286 height 25
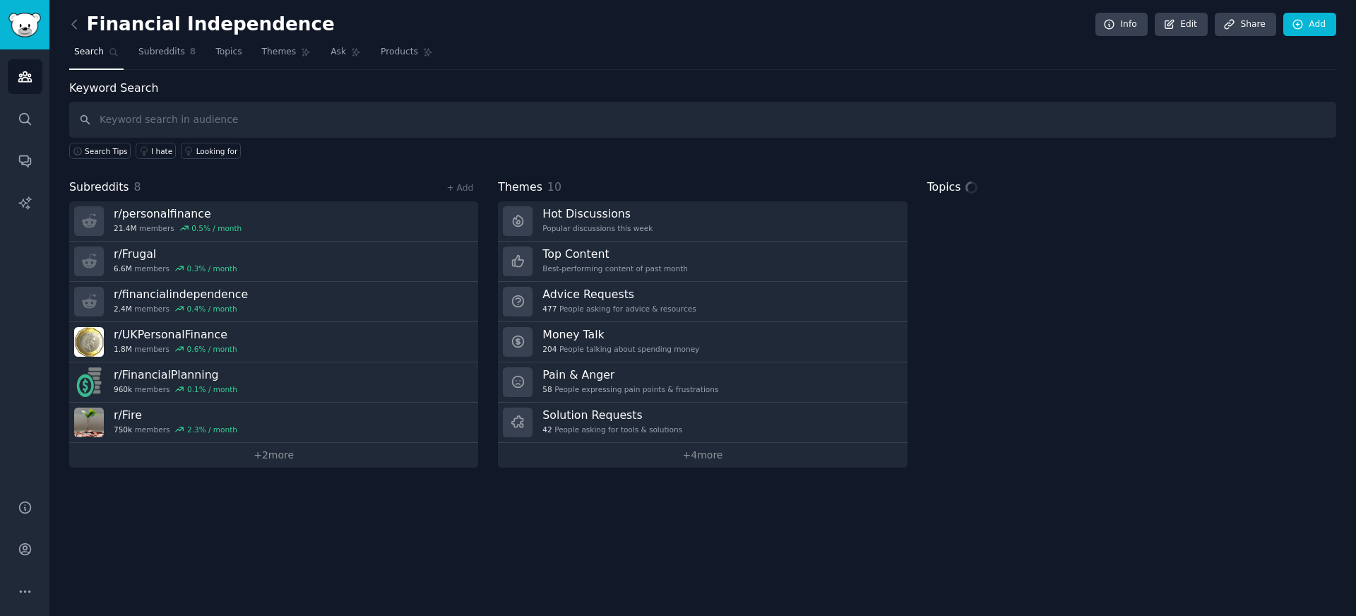
click at [390, 38] on div "Financial Independence Info Edit Share Add" at bounding box center [702, 27] width 1267 height 29
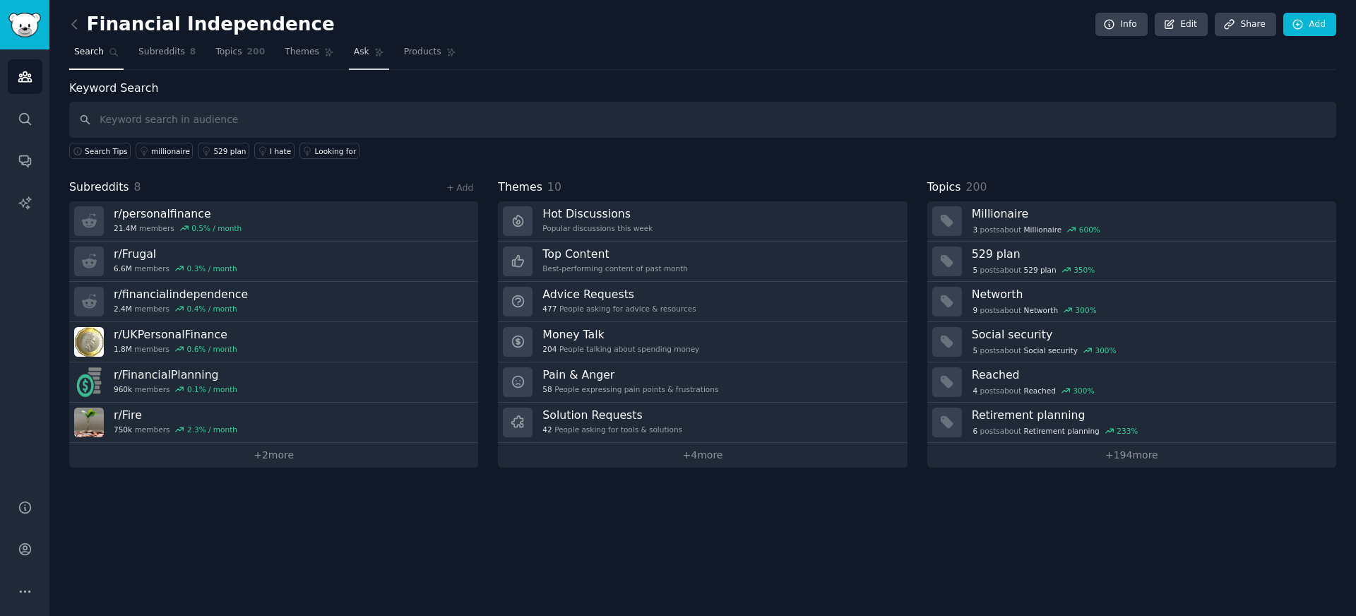
click at [384, 66] on link "Ask" at bounding box center [369, 55] width 40 height 29
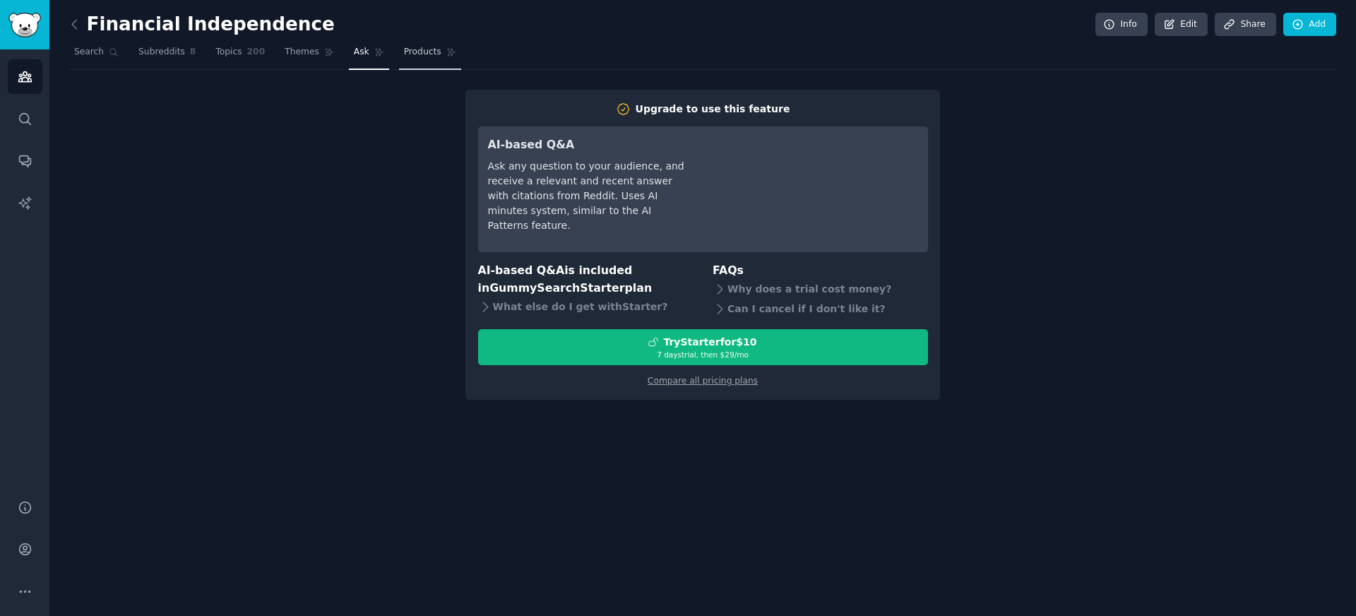
click at [399, 52] on link "Products" at bounding box center [430, 55] width 62 height 29
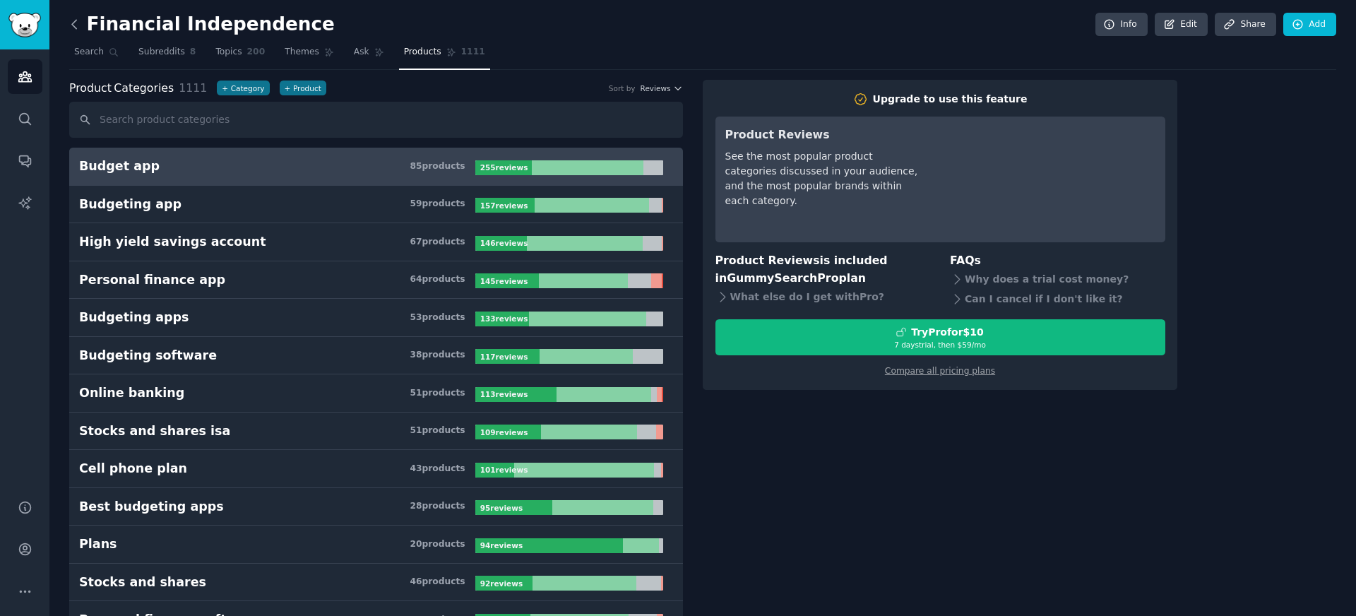
click at [72, 25] on icon at bounding box center [74, 24] width 4 height 8
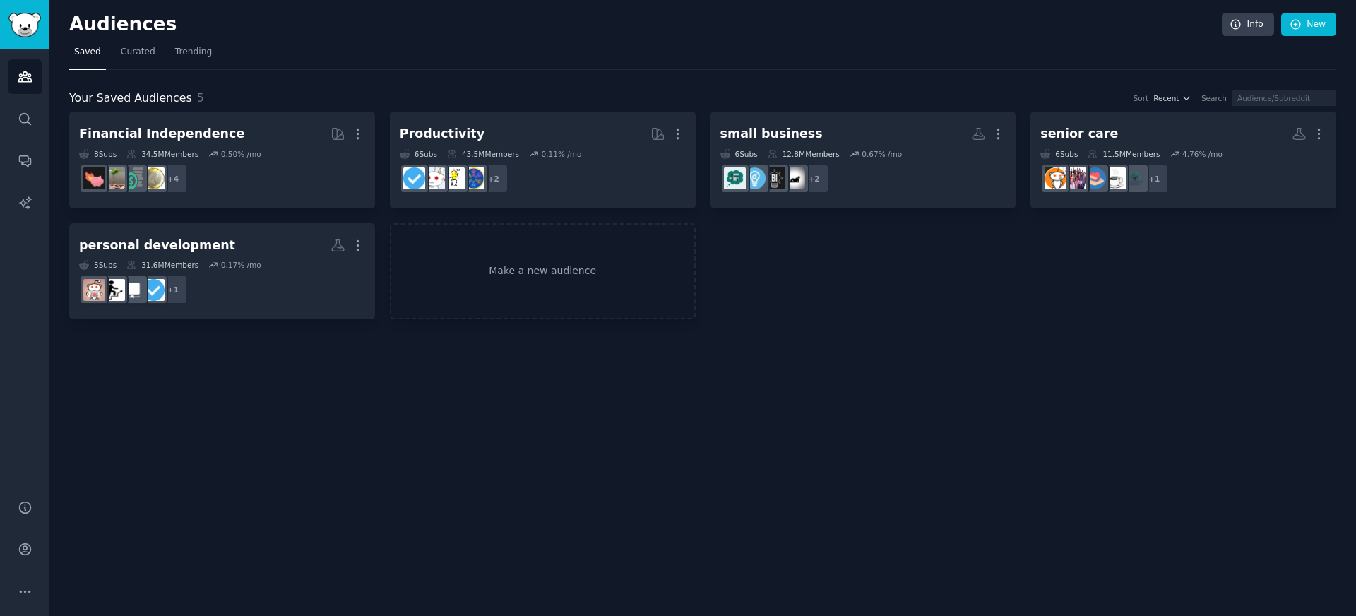
click at [387, 214] on div "Financial Independence More 8 Sub s 34.5M Members 0.50 % /mo + 4 Productivity M…" at bounding box center [702, 216] width 1267 height 208
click at [386, 215] on div "Financial Independence More 8 Sub s 34.5M Members 0.50 % /mo + 4 Productivity M…" at bounding box center [702, 216] width 1267 height 208
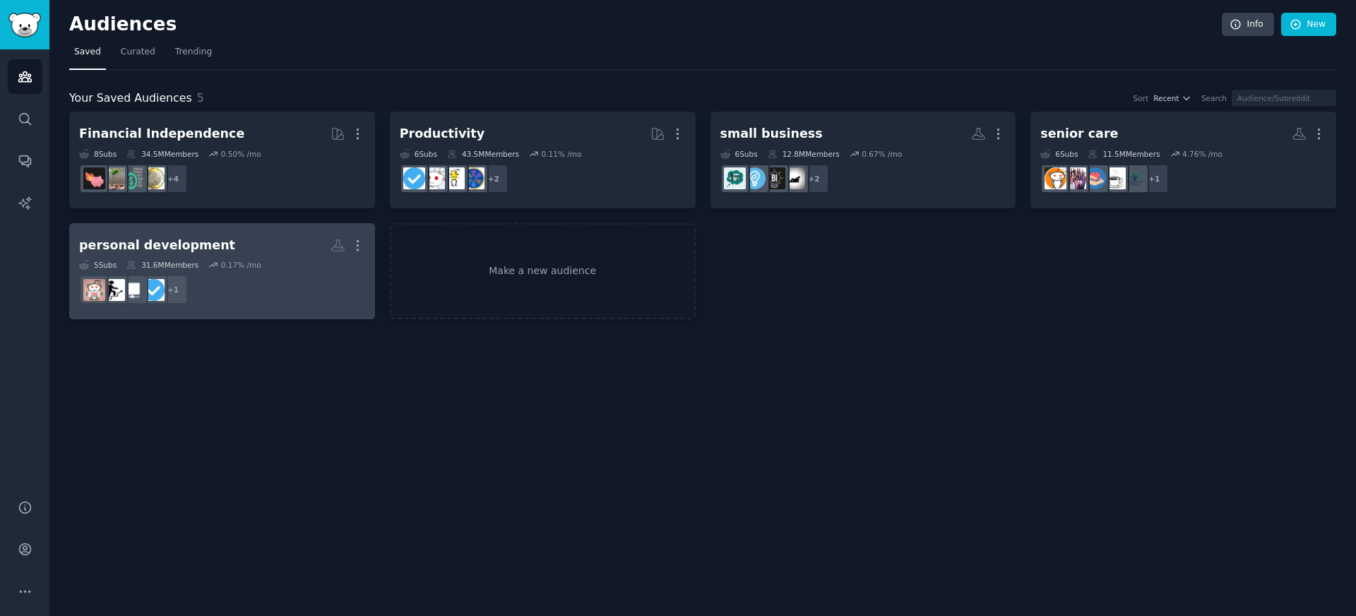
click at [235, 263] on div "0.17 % /mo" at bounding box center [241, 265] width 40 height 10
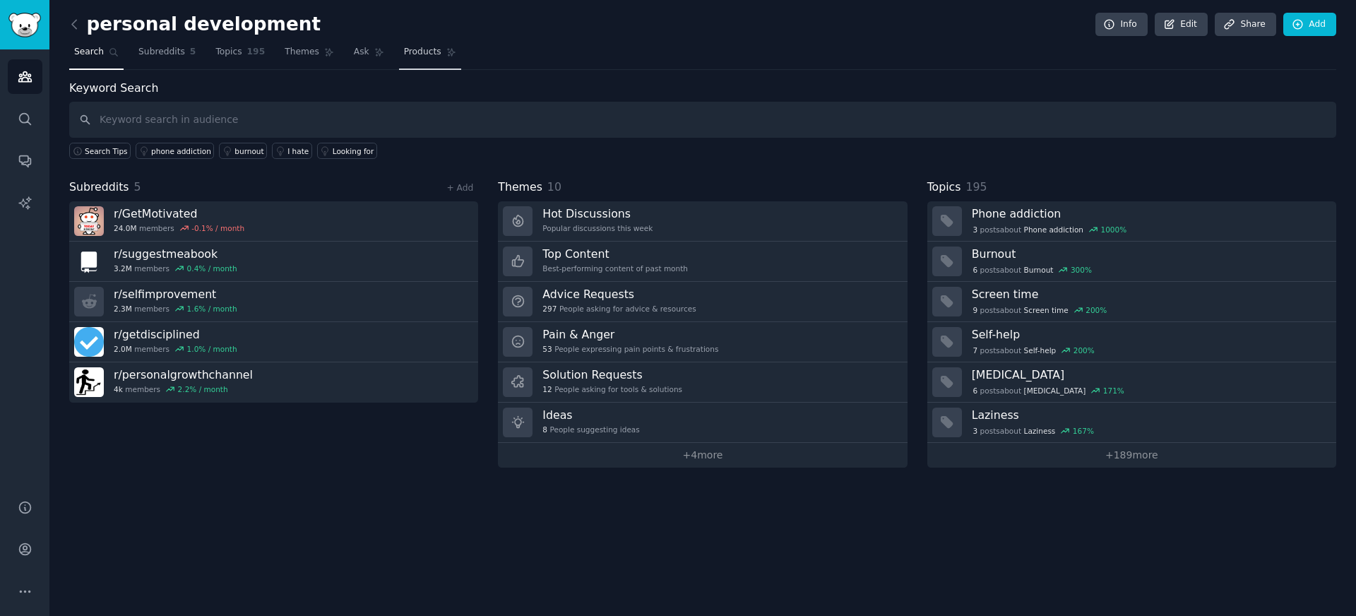
click at [404, 52] on span "Products" at bounding box center [422, 52] width 37 height 13
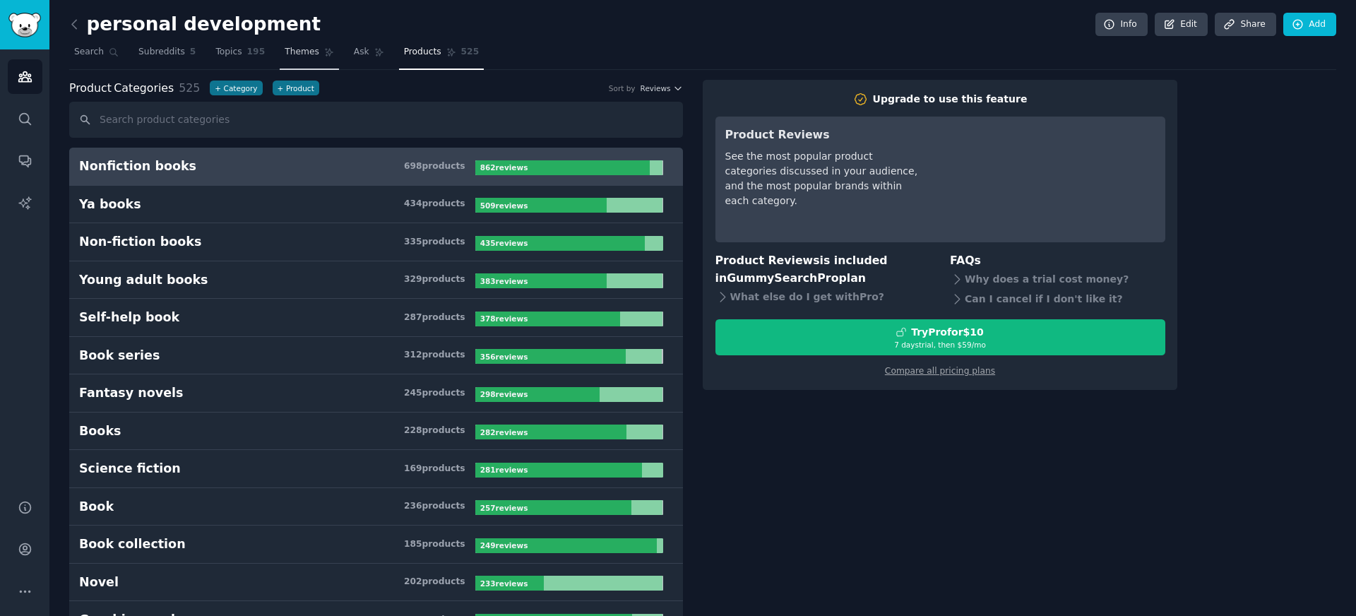
click at [311, 49] on span "Themes" at bounding box center [302, 52] width 35 height 13
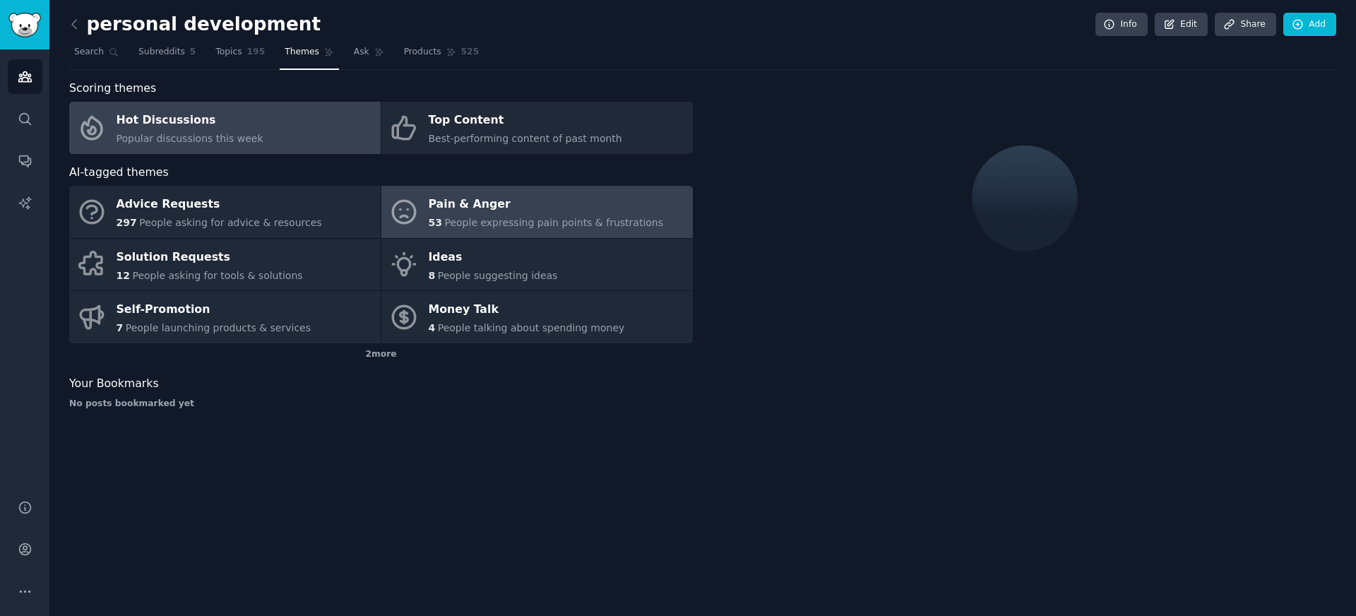
click at [429, 206] on div "Pain & Anger" at bounding box center [546, 204] width 235 height 23
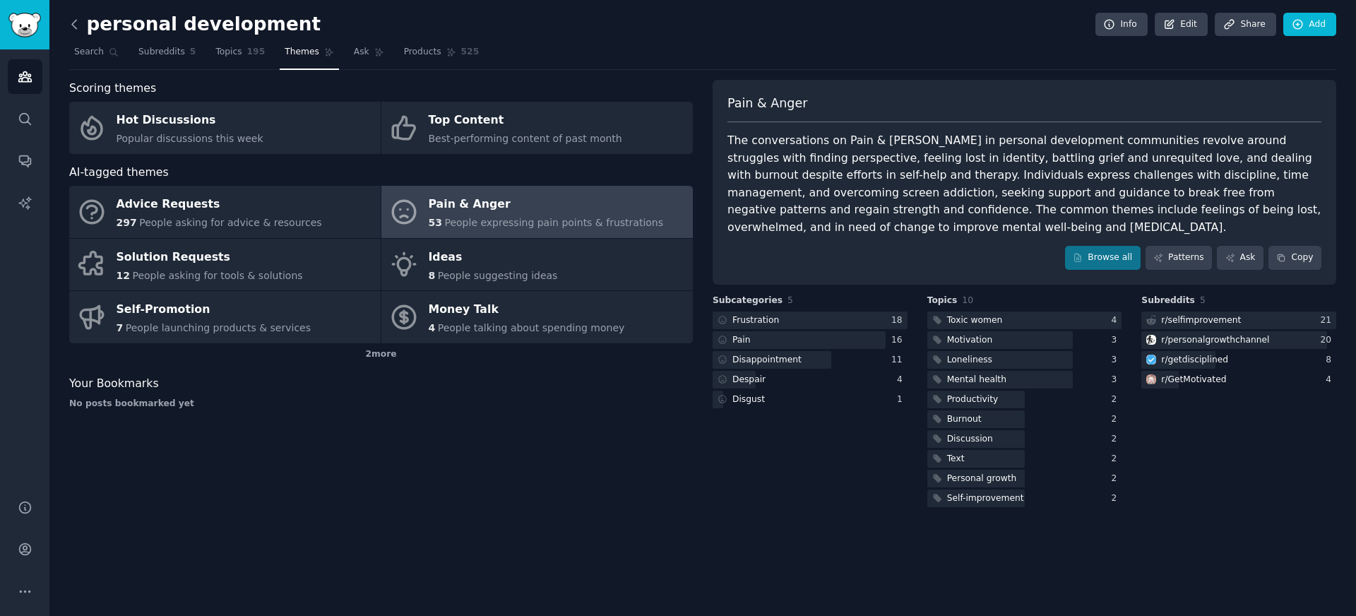
click at [68, 20] on icon at bounding box center [74, 24] width 15 height 15
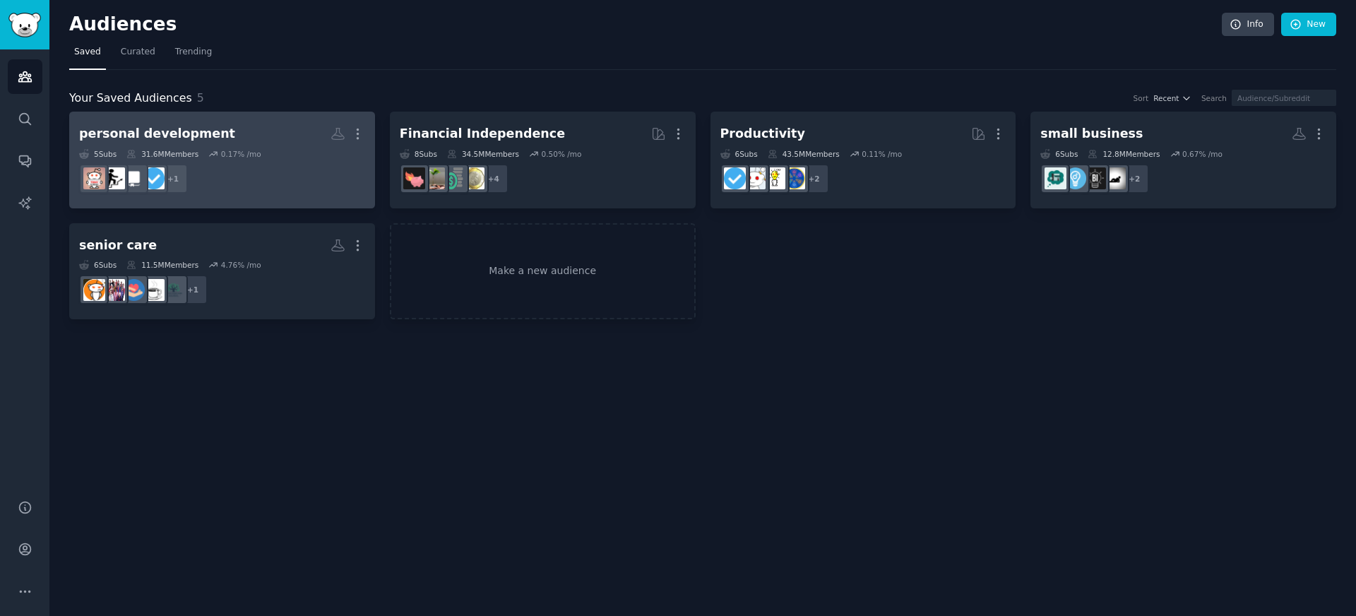
click at [227, 145] on h2 "personal development More" at bounding box center [222, 133] width 286 height 25
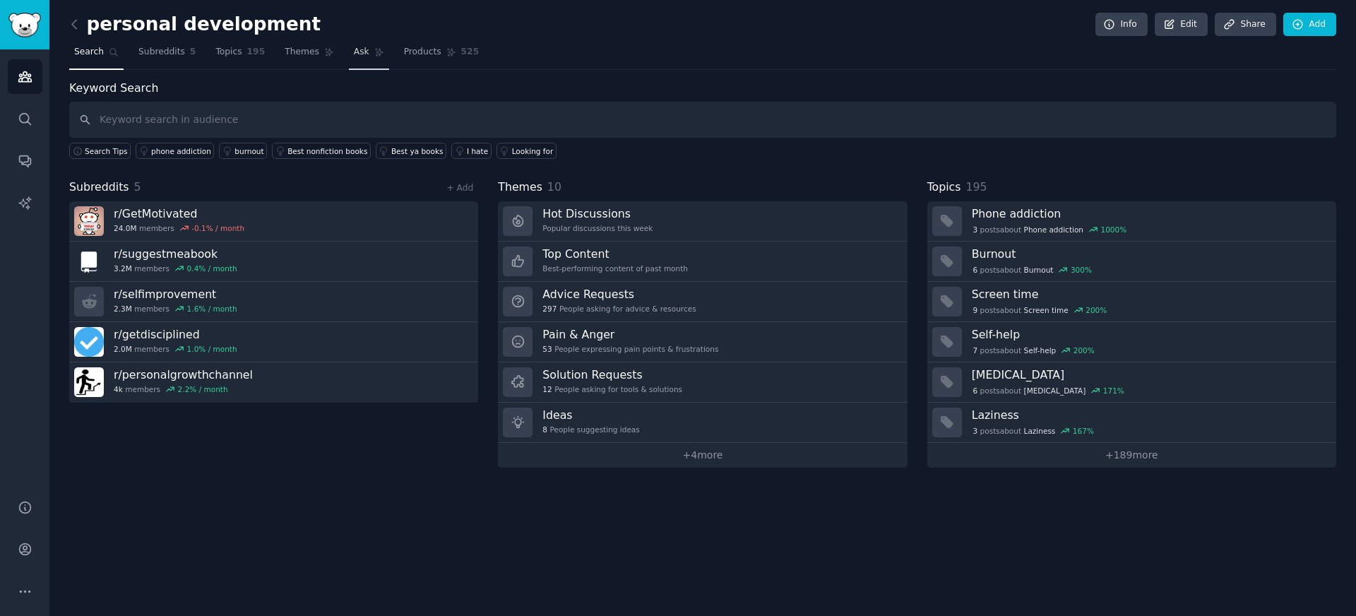
click at [349, 55] on link "Ask" at bounding box center [369, 55] width 40 height 29
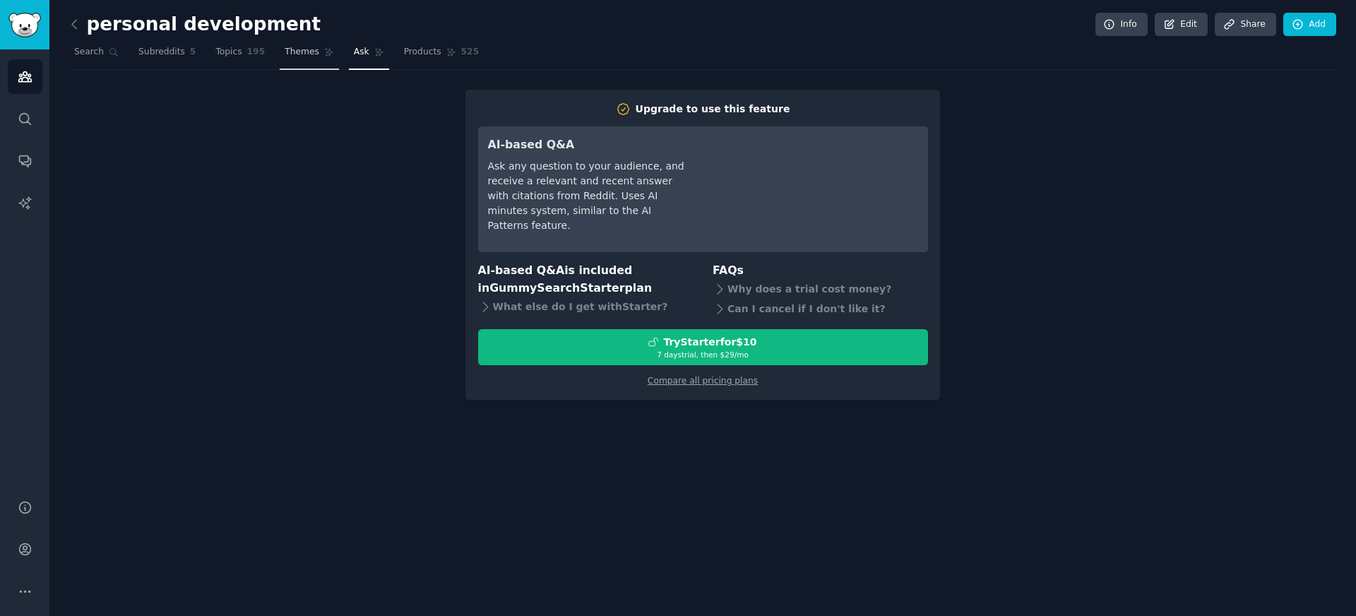
click at [308, 61] on link "Themes" at bounding box center [309, 55] width 59 height 29
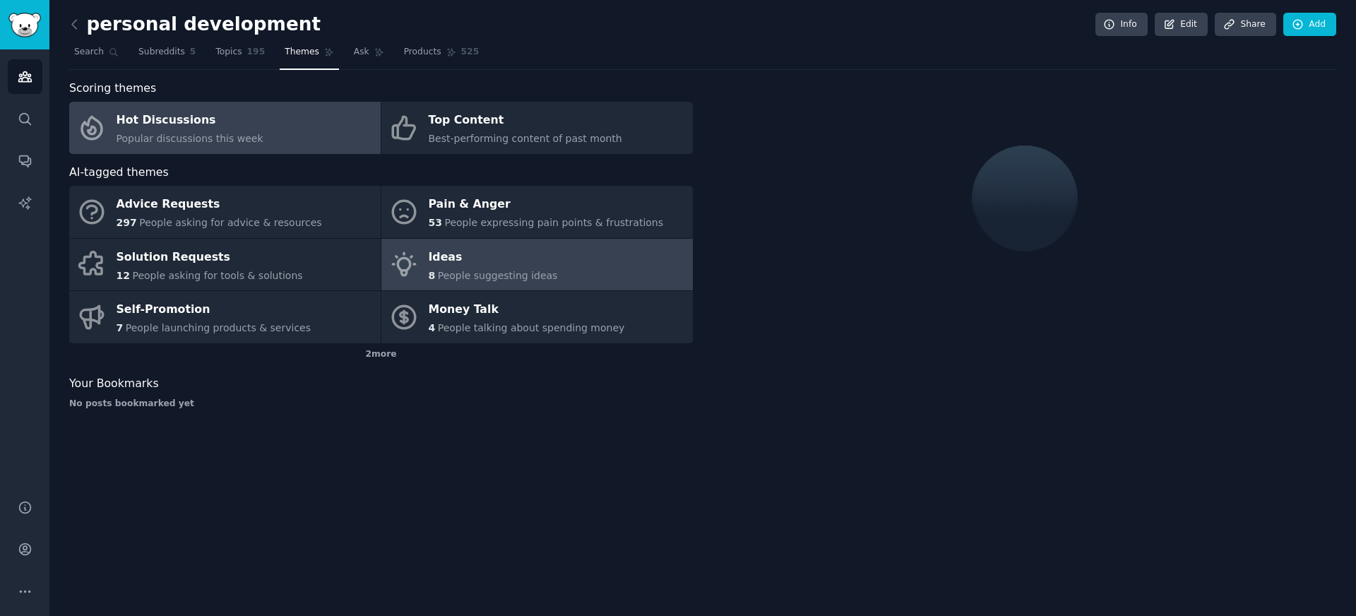
click at [419, 263] on link "Ideas 8 People suggesting ideas" at bounding box center [536, 265] width 311 height 52
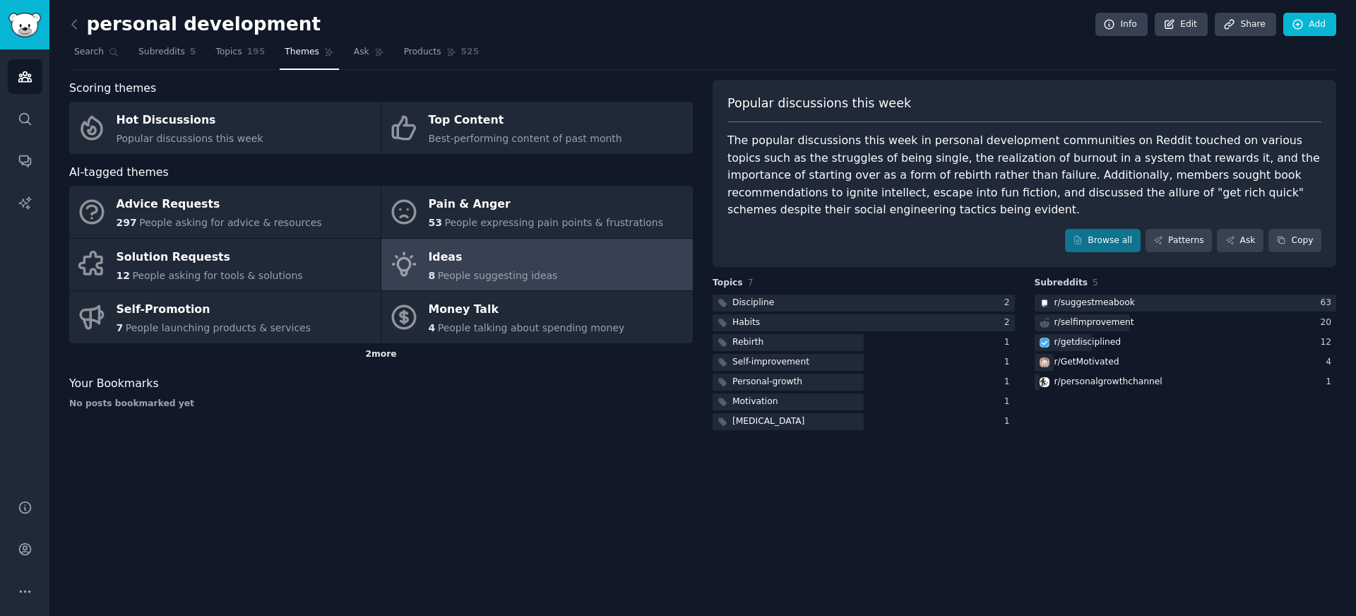
click at [377, 357] on div "2 more" at bounding box center [380, 354] width 623 height 23
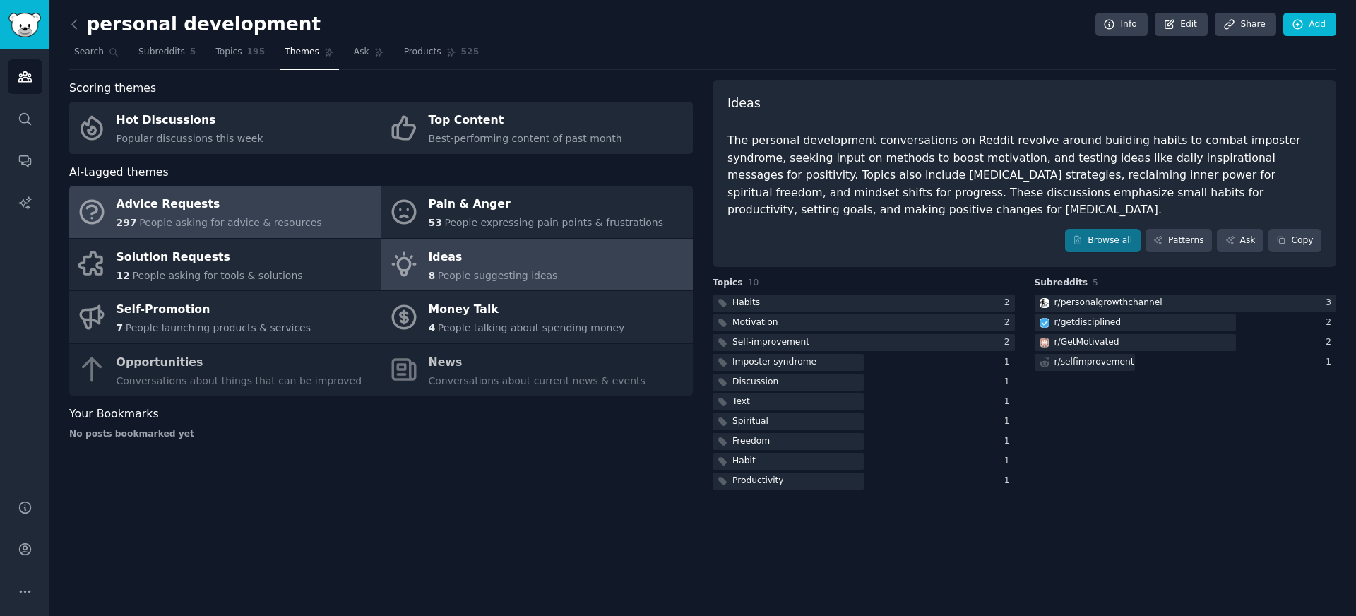
click at [210, 227] on span "People asking for advice & resources" at bounding box center [230, 222] width 182 height 11
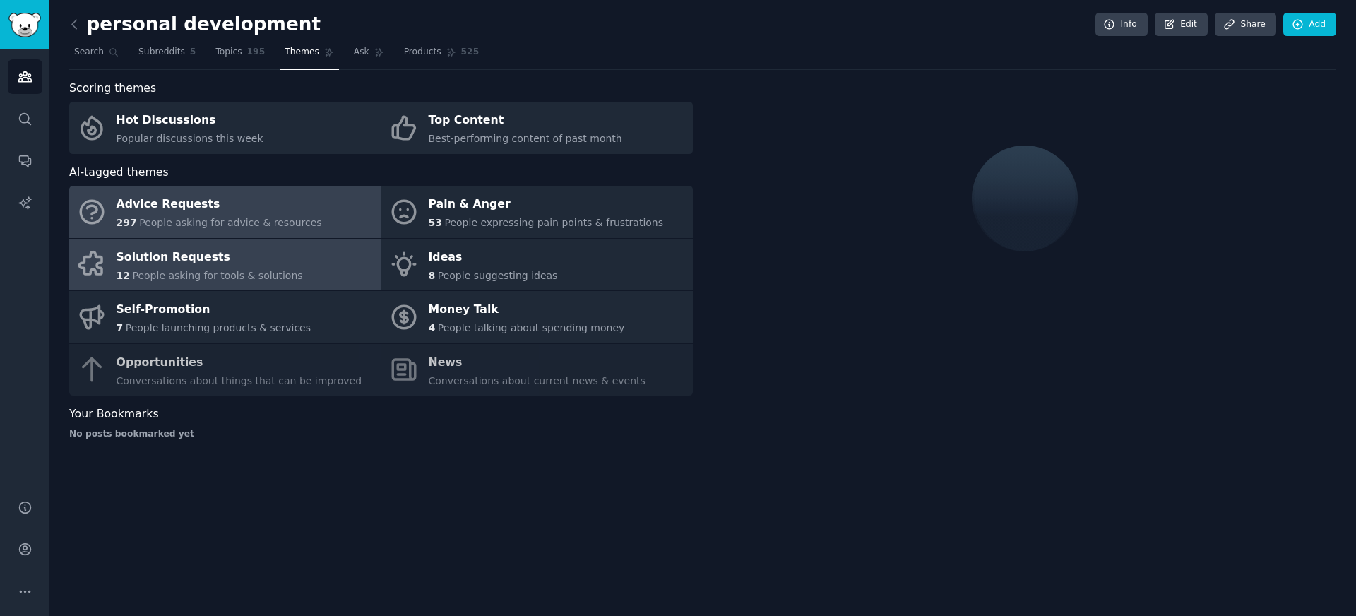
click at [203, 264] on div "Solution Requests" at bounding box center [210, 257] width 186 height 23
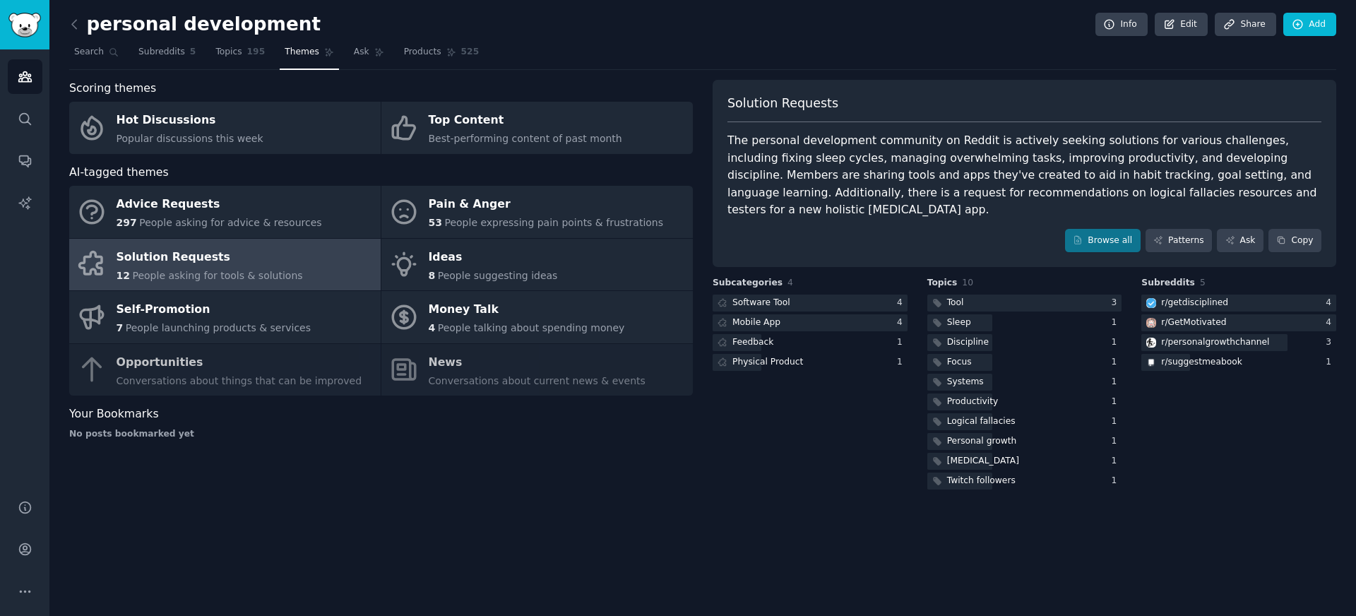
click at [75, 15] on link at bounding box center [78, 24] width 18 height 23
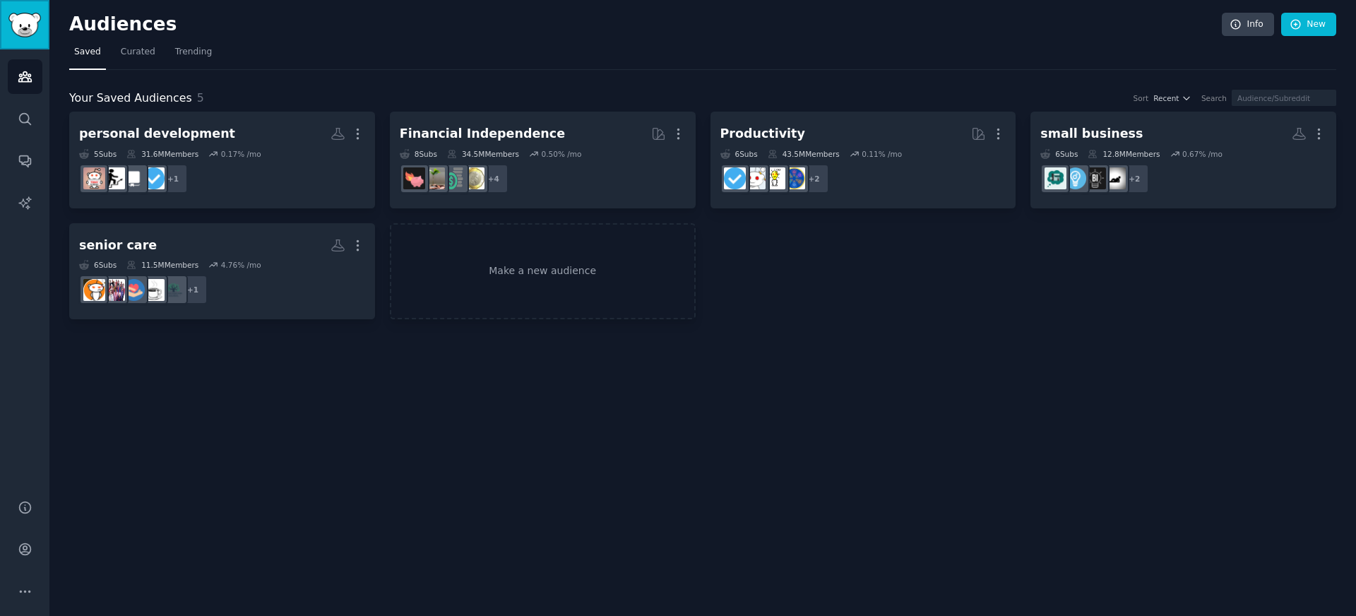
click at [32, 25] on img "Sidebar" at bounding box center [24, 25] width 32 height 25
click at [196, 55] on span "Trending" at bounding box center [193, 52] width 37 height 13
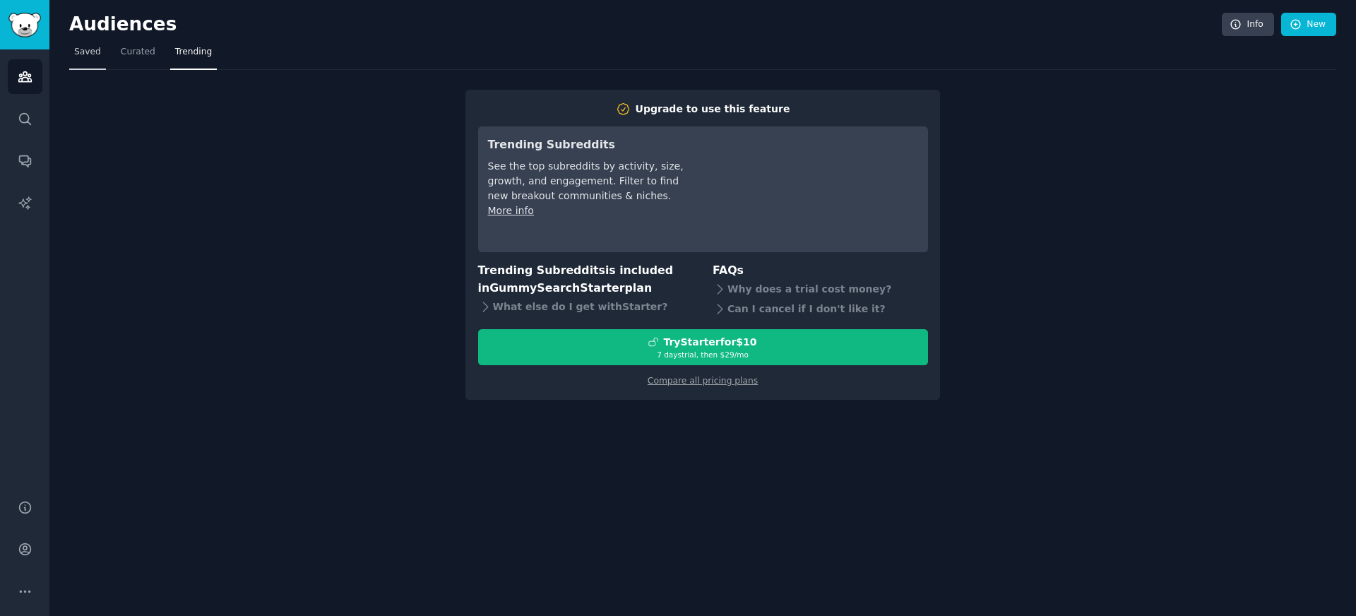
click at [92, 61] on link "Saved" at bounding box center [87, 55] width 37 height 29
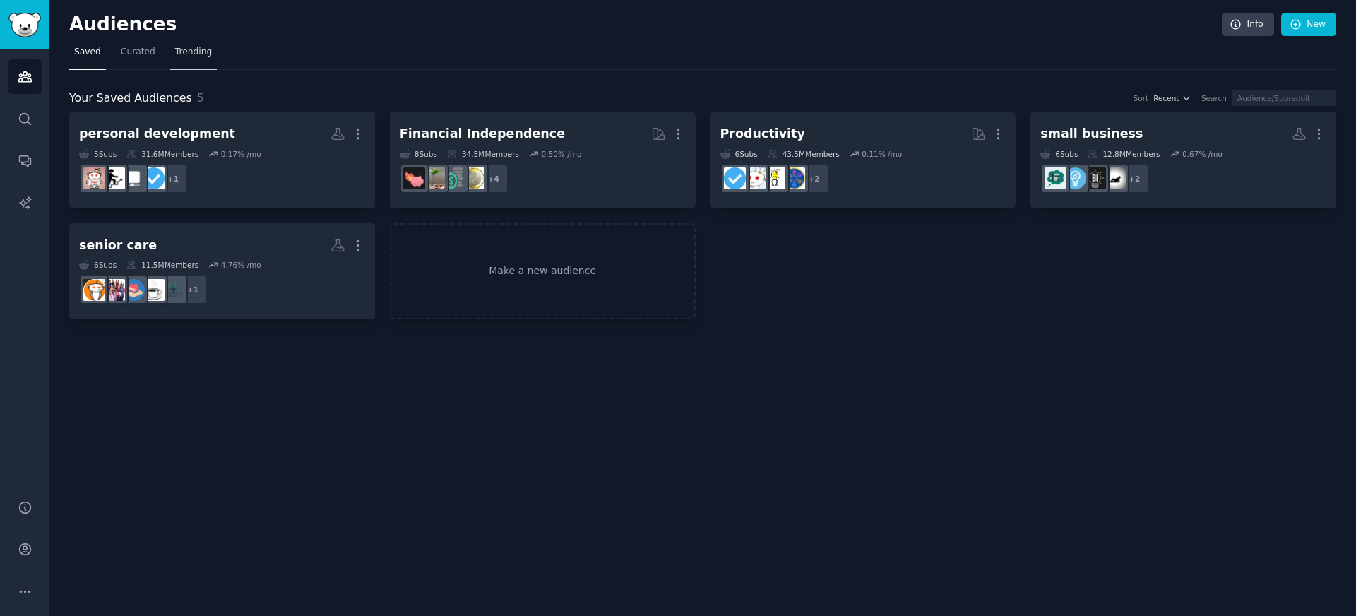
click at [208, 65] on link "Trending" at bounding box center [193, 55] width 47 height 29
